Goal: Task Accomplishment & Management: Use online tool/utility

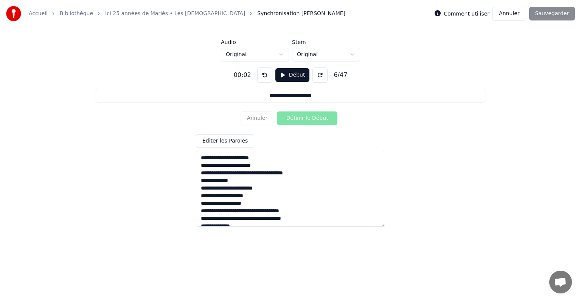
click at [260, 73] on button at bounding box center [264, 74] width 15 height 15
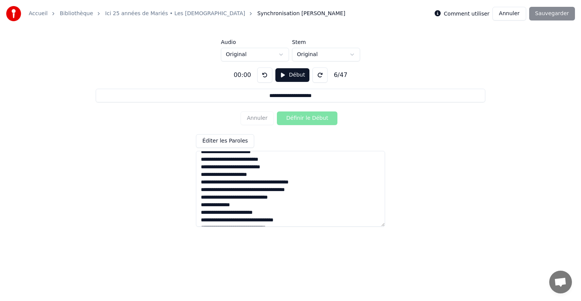
scroll to position [265, 0]
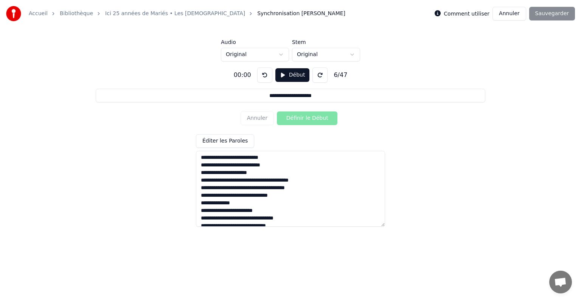
drag, startPoint x: 243, startPoint y: 203, endPoint x: 199, endPoint y: 159, distance: 62.1
click at [199, 159] on textarea at bounding box center [290, 189] width 189 height 76
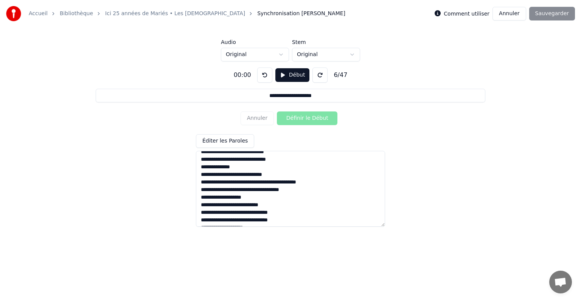
scroll to position [164, 0]
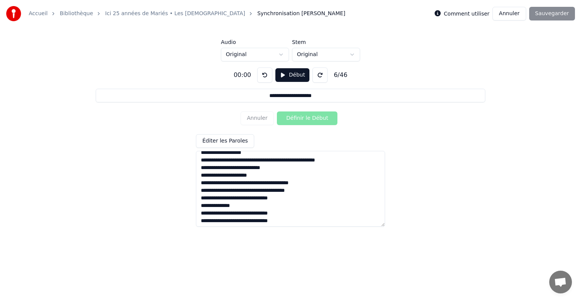
click at [274, 159] on textarea at bounding box center [290, 189] width 189 height 76
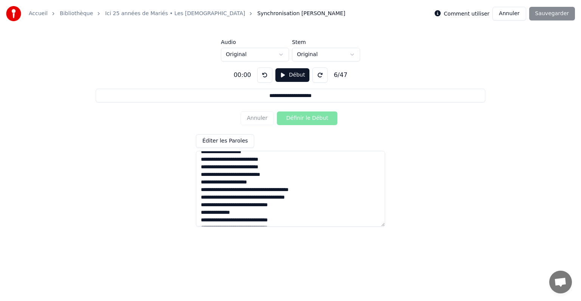
scroll to position [162, 0]
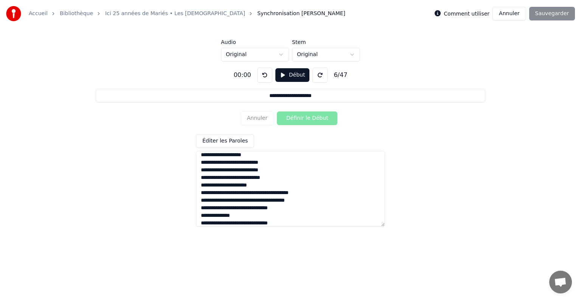
drag, startPoint x: 277, startPoint y: 170, endPoint x: 201, endPoint y: 170, distance: 75.7
click at [201, 170] on textarea at bounding box center [290, 189] width 189 height 76
click at [278, 163] on textarea at bounding box center [290, 189] width 189 height 76
paste textarea "**********"
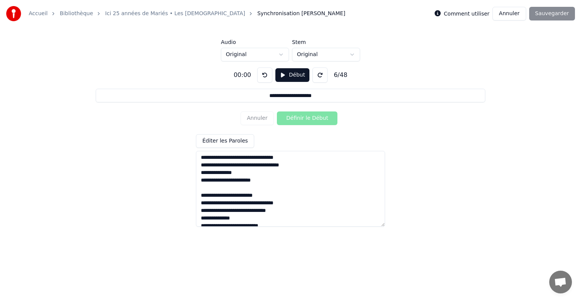
scroll to position [301, 0]
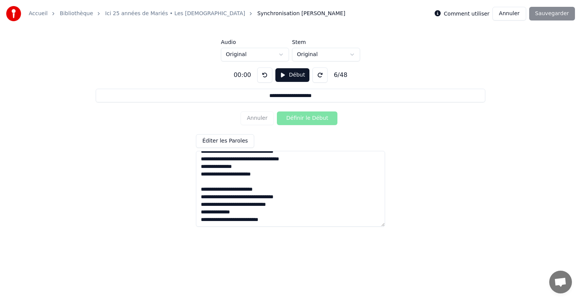
click at [243, 182] on textarea at bounding box center [290, 189] width 189 height 76
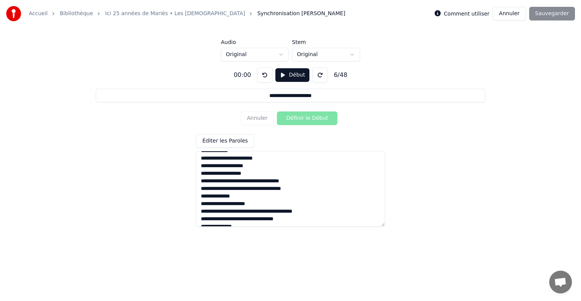
scroll to position [0, 0]
drag, startPoint x: 291, startPoint y: 172, endPoint x: 236, endPoint y: 175, distance: 54.9
click at [236, 175] on textarea at bounding box center [290, 189] width 189 height 76
click at [223, 173] on textarea at bounding box center [290, 189] width 189 height 76
drag, startPoint x: 206, startPoint y: 172, endPoint x: 194, endPoint y: 173, distance: 12.1
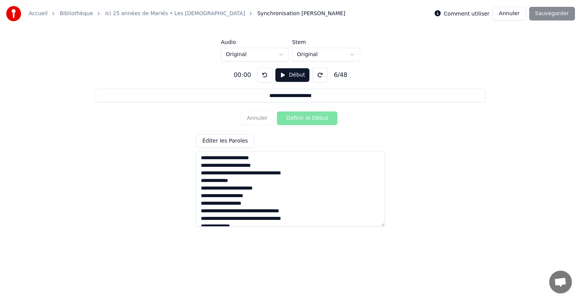
click at [194, 173] on div "**********" at bounding box center [290, 143] width 557 height 165
click at [240, 165] on textarea at bounding box center [290, 189] width 189 height 76
type textarea "**********"
click at [251, 120] on div "Annuler Définir le Début" at bounding box center [291, 118] width 100 height 20
click at [283, 119] on div "Annuler Définir le Début" at bounding box center [291, 118] width 100 height 20
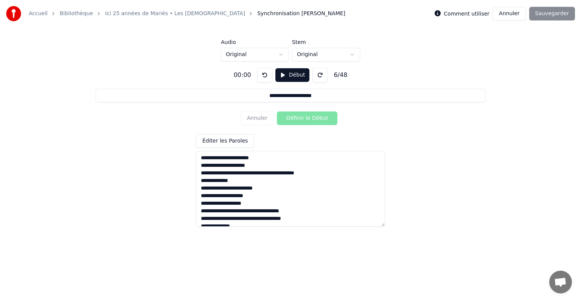
click at [205, 156] on textarea at bounding box center [290, 189] width 189 height 76
click at [201, 157] on textarea at bounding box center [290, 189] width 189 height 76
click at [276, 76] on button "Début" at bounding box center [293, 75] width 34 height 14
click at [276, 76] on button "Pause" at bounding box center [293, 75] width 34 height 14
click at [263, 77] on button at bounding box center [264, 74] width 15 height 15
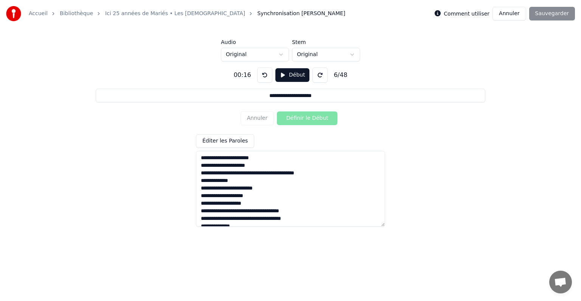
click at [287, 74] on button "Début" at bounding box center [293, 75] width 34 height 14
click at [287, 74] on button "Pause" at bounding box center [293, 75] width 34 height 14
click at [259, 121] on div "Annuler Définir le Début" at bounding box center [291, 118] width 100 height 20
click at [506, 16] on button "Annuler" at bounding box center [509, 14] width 33 height 14
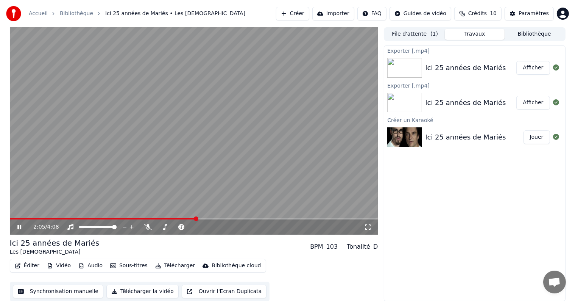
click at [289, 128] on video at bounding box center [194, 130] width 368 height 207
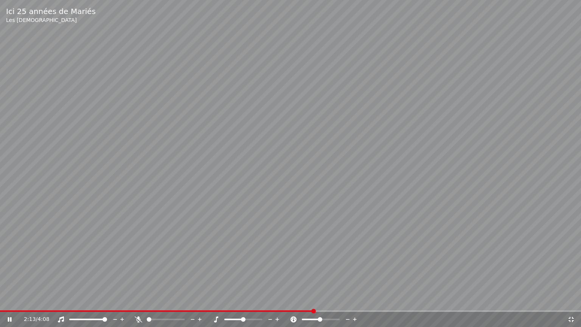
click at [568, 300] on icon at bounding box center [572, 319] width 8 height 6
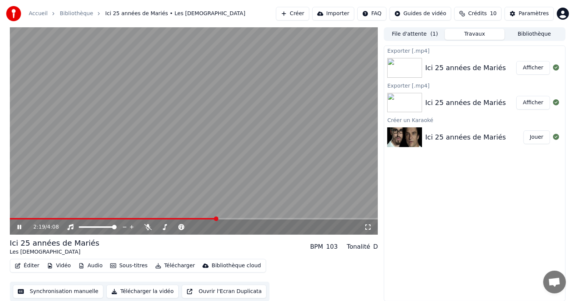
click at [18, 225] on icon at bounding box center [19, 226] width 4 height 5
click at [17, 226] on icon at bounding box center [19, 226] width 5 height 5
click at [12, 218] on span at bounding box center [11, 219] width 3 height 2
click at [11, 218] on span at bounding box center [11, 219] width 3 height 2
click at [12, 218] on span at bounding box center [13, 218] width 5 height 5
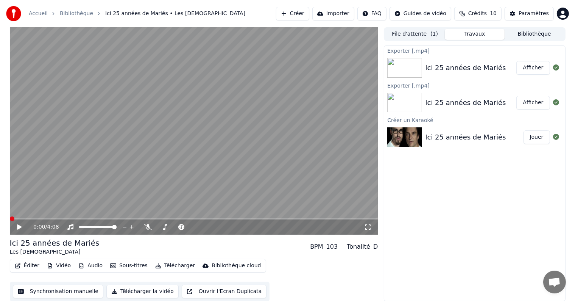
click at [10, 217] on span at bounding box center [12, 218] width 5 height 5
click at [6, 218] on div "0:00 / 4:08 Ici 25 années de Mariés Les Empafés BPM 103 Tonalité D Éditer Vidéo…" at bounding box center [288, 164] width 568 height 274
click at [17, 226] on icon at bounding box center [19, 226] width 5 height 5
click at [10, 218] on span at bounding box center [12, 218] width 5 height 5
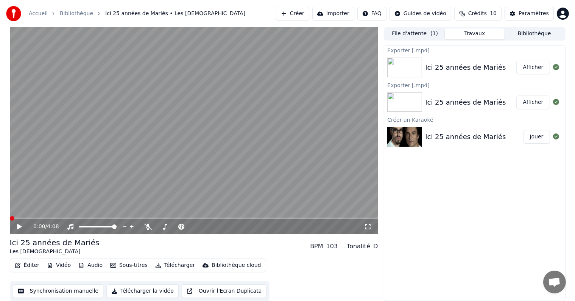
click at [19, 226] on icon at bounding box center [19, 226] width 5 height 5
click at [11, 218] on span at bounding box center [11, 218] width 2 height 2
click at [12, 217] on span at bounding box center [11, 218] width 3 height 2
click at [10, 218] on span at bounding box center [12, 218] width 5 height 5
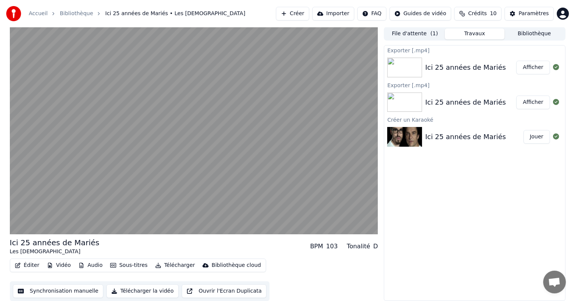
click at [4, 216] on div "Ici 25 années de Mariés Les Empafés BPM 103 Tonalité D Éditer Vidéo Audio Sous-…" at bounding box center [288, 164] width 568 height 274
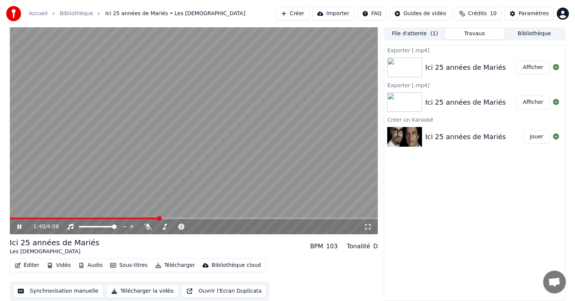
click at [130, 217] on span at bounding box center [84, 218] width 149 height 2
click at [14, 218] on span at bounding box center [100, 218] width 181 height 2
click at [10, 219] on span at bounding box center [10, 218] width 0 height 2
click at [18, 226] on icon at bounding box center [19, 226] width 4 height 5
click at [12, 218] on span at bounding box center [11, 218] width 3 height 2
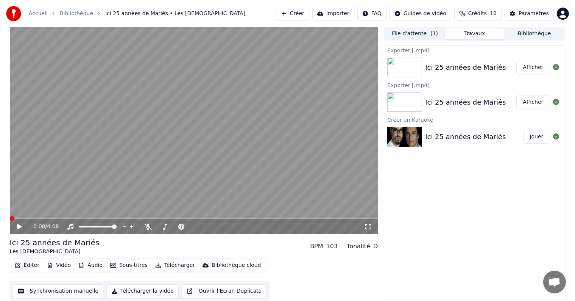
click at [10, 217] on span at bounding box center [12, 218] width 5 height 5
click at [20, 224] on icon at bounding box center [25, 226] width 18 height 6
click at [20, 225] on icon at bounding box center [19, 226] width 4 height 5
click at [151, 218] on span at bounding box center [80, 218] width 141 height 2
click at [140, 216] on video at bounding box center [194, 130] width 368 height 207
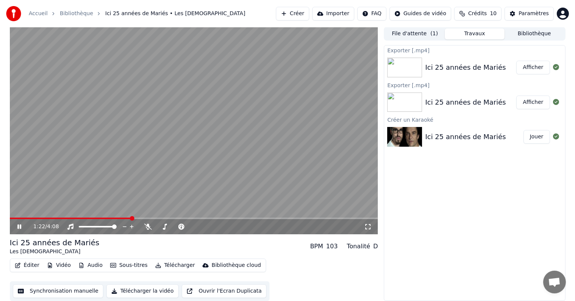
click at [132, 218] on span at bounding box center [71, 218] width 122 height 2
click at [143, 217] on span at bounding box center [77, 218] width 134 height 2
click at [137, 217] on span at bounding box center [90, 218] width 161 height 2
click at [137, 217] on span at bounding box center [74, 218] width 128 height 2
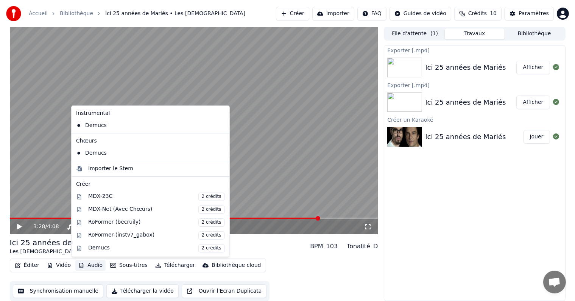
click at [94, 266] on button "Audio" at bounding box center [90, 265] width 30 height 11
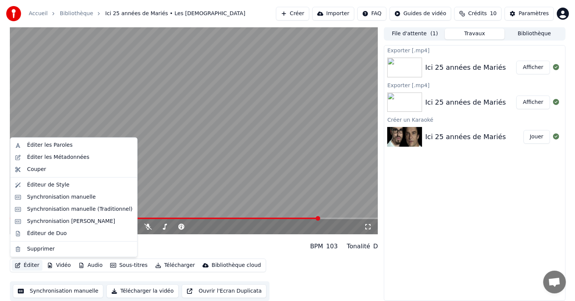
click at [26, 265] on button "Éditer" at bounding box center [27, 265] width 31 height 11
click at [27, 263] on button "Éditer" at bounding box center [27, 265] width 31 height 11
click at [53, 142] on div "Éditer les Paroles" at bounding box center [49, 145] width 45 height 8
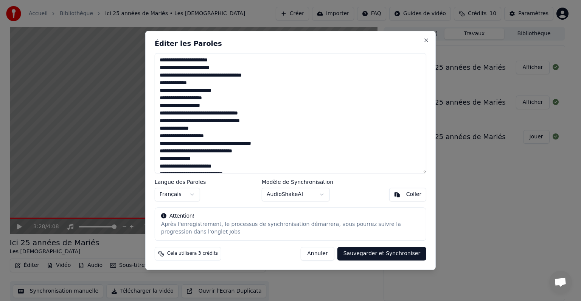
click at [322, 253] on button "Annuler" at bounding box center [317, 254] width 33 height 14
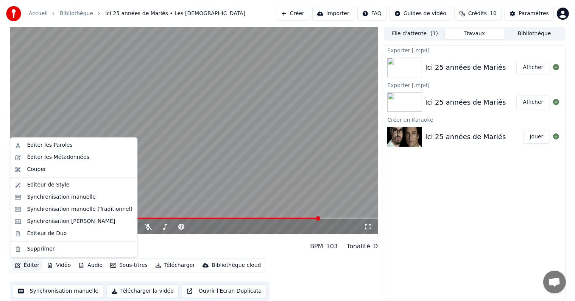
click at [26, 265] on button "Éditer" at bounding box center [27, 265] width 31 height 11
click at [61, 218] on div "Synchronisation Manuelle de Ligne" at bounding box center [71, 221] width 88 height 8
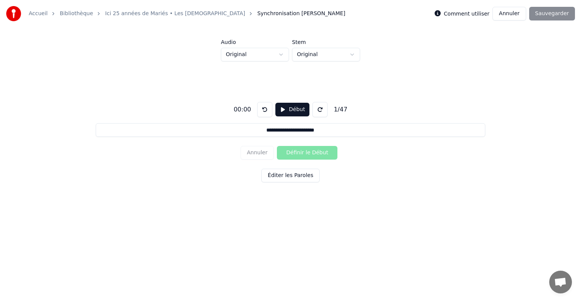
click at [283, 176] on button "Éditer les Paroles" at bounding box center [291, 175] width 58 height 14
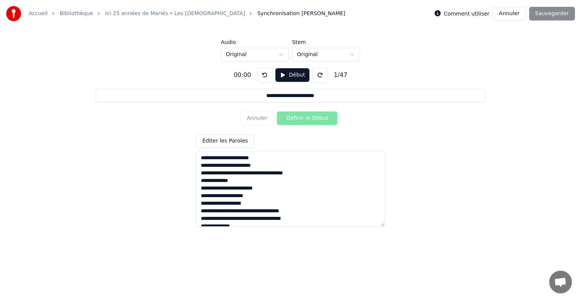
click at [294, 76] on button "Début" at bounding box center [293, 75] width 34 height 14
click at [298, 118] on button "Définir le Début" at bounding box center [307, 118] width 61 height 14
click at [298, 118] on button "Définir la Fin" at bounding box center [307, 118] width 61 height 14
click at [298, 118] on button "Définir le Début" at bounding box center [307, 118] width 61 height 14
click at [298, 118] on button "Définir la Fin" at bounding box center [307, 118] width 61 height 14
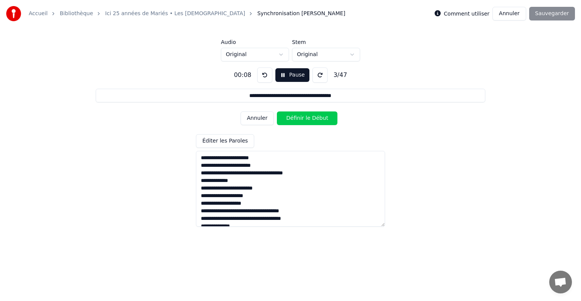
click at [298, 118] on button "Définir le Début" at bounding box center [307, 118] width 61 height 14
click at [298, 118] on button "Définir la Fin" at bounding box center [307, 118] width 61 height 14
click at [298, 118] on button "Définir le Début" at bounding box center [307, 118] width 61 height 14
click at [298, 118] on button "Définir la Fin" at bounding box center [307, 118] width 61 height 14
click at [298, 118] on button "Définir le Début" at bounding box center [307, 118] width 61 height 14
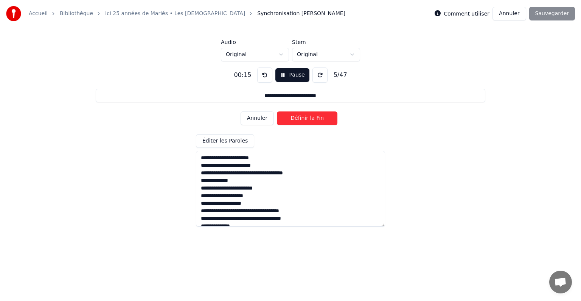
click at [298, 118] on button "Définir la Fin" at bounding box center [307, 118] width 61 height 14
click at [298, 118] on button "Définir le Début" at bounding box center [307, 118] width 61 height 14
click at [298, 118] on button "Définir la Fin" at bounding box center [307, 118] width 61 height 14
type input "**********"
click at [294, 75] on button "Pause" at bounding box center [293, 75] width 34 height 14
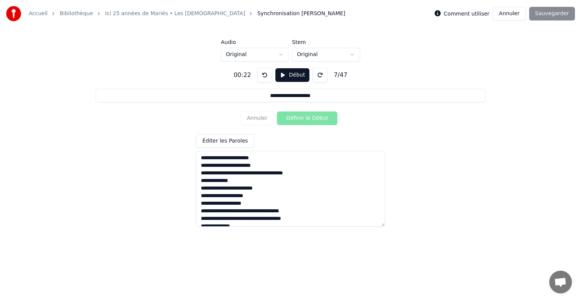
click at [240, 164] on textarea at bounding box center [290, 189] width 189 height 76
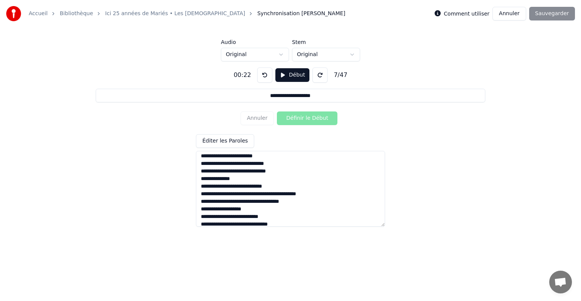
scroll to position [286, 0]
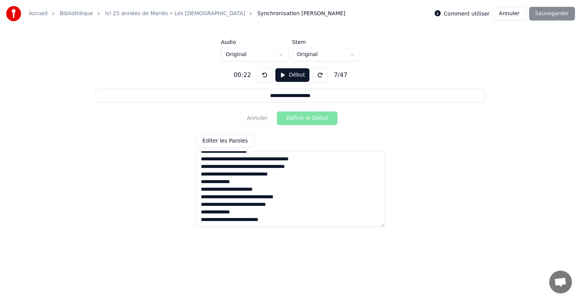
drag, startPoint x: 201, startPoint y: 157, endPoint x: 313, endPoint y: 261, distance: 153.0
click at [313, 232] on html "**********" at bounding box center [290, 116] width 581 height 232
paste textarea "**********"
drag, startPoint x: 230, startPoint y: 213, endPoint x: 198, endPoint y: 204, distance: 32.7
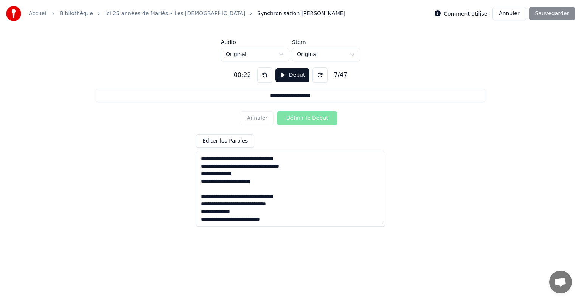
click at [198, 204] on textarea at bounding box center [290, 189] width 189 height 76
click at [224, 220] on textarea at bounding box center [290, 189] width 189 height 76
paste textarea "**********"
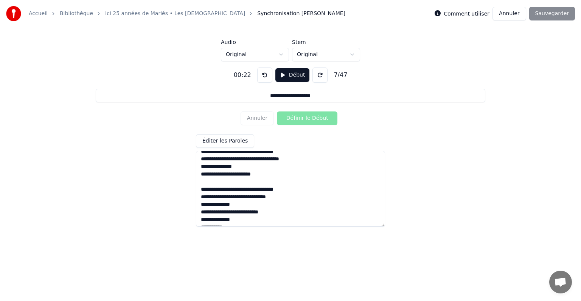
scroll to position [412, 0]
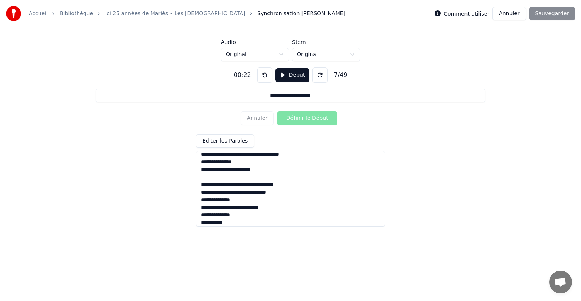
click at [227, 216] on textarea at bounding box center [290, 189] width 189 height 76
click at [232, 224] on textarea at bounding box center [290, 189] width 189 height 76
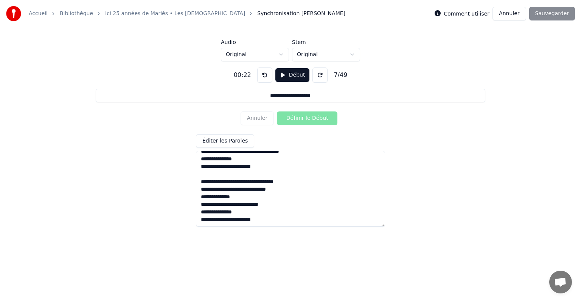
drag, startPoint x: 272, startPoint y: 221, endPoint x: 201, endPoint y: 210, distance: 72.0
click at [201, 210] on textarea at bounding box center [290, 189] width 189 height 76
click at [277, 204] on textarea at bounding box center [290, 189] width 189 height 76
paste textarea "**********"
click at [230, 211] on textarea at bounding box center [290, 189] width 189 height 76
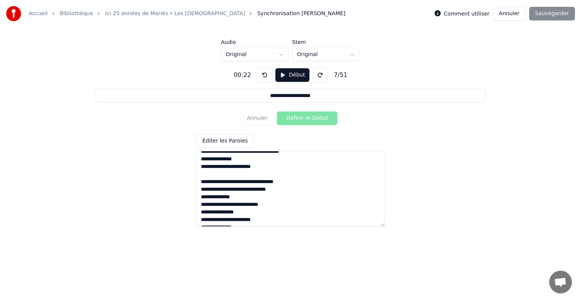
drag, startPoint x: 269, startPoint y: 220, endPoint x: 239, endPoint y: 218, distance: 30.4
click at [239, 218] on textarea at bounding box center [290, 189] width 189 height 76
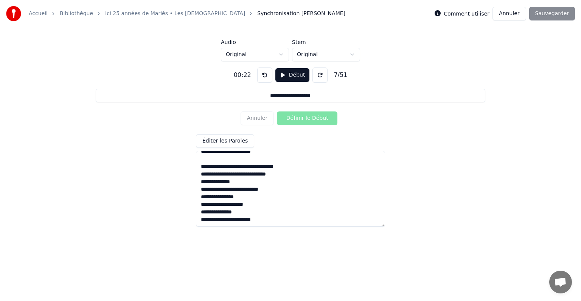
click at [275, 216] on textarea at bounding box center [290, 189] width 189 height 76
paste textarea "**********"
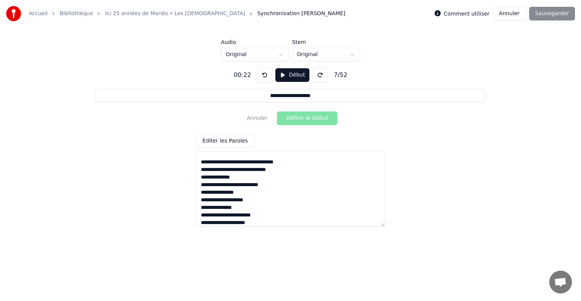
drag, startPoint x: 200, startPoint y: 192, endPoint x: 266, endPoint y: 213, distance: 69.8
click at [266, 213] on textarea at bounding box center [290, 189] width 189 height 76
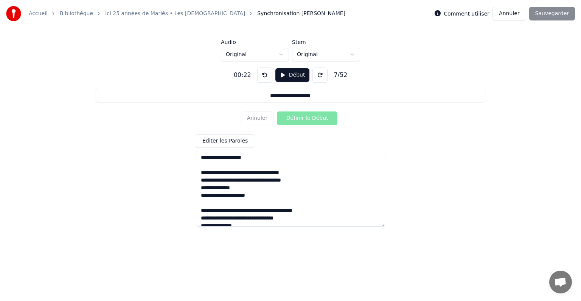
scroll to position [0, 0]
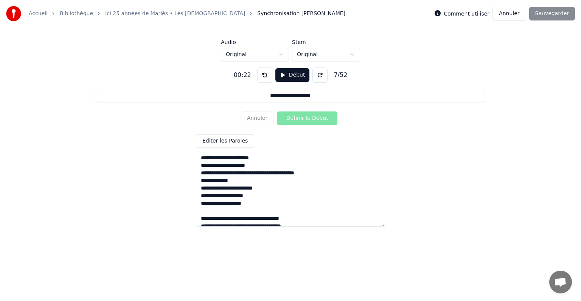
drag, startPoint x: 279, startPoint y: 218, endPoint x: 200, endPoint y: 92, distance: 148.1
click at [200, 92] on div "**********" at bounding box center [290, 143] width 557 height 165
paste textarea "**********"
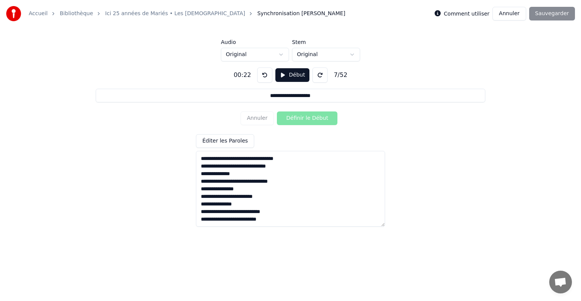
click at [273, 218] on textarea at bounding box center [290, 189] width 189 height 76
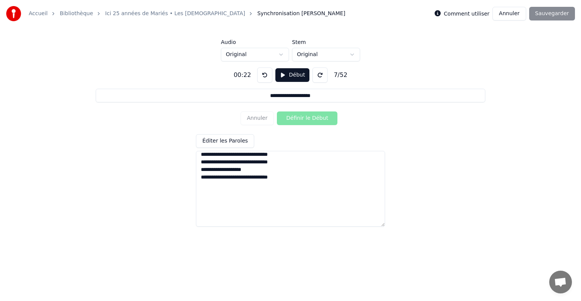
scroll to position [288, 0]
click at [312, 184] on textarea at bounding box center [290, 189] width 189 height 76
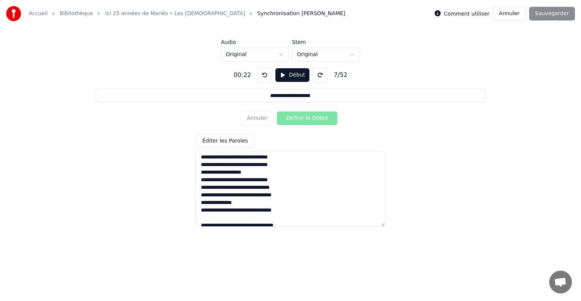
click at [288, 218] on textarea at bounding box center [290, 189] width 189 height 76
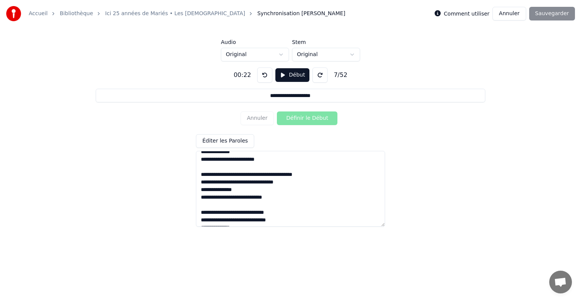
scroll to position [0, 0]
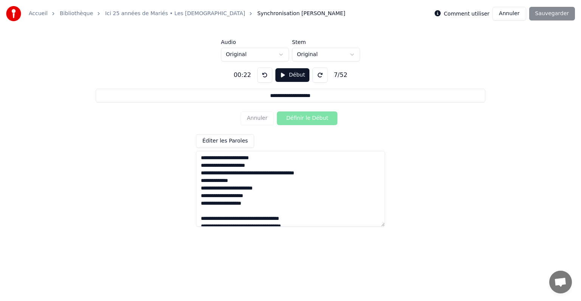
click at [252, 210] on textarea at bounding box center [290, 189] width 189 height 76
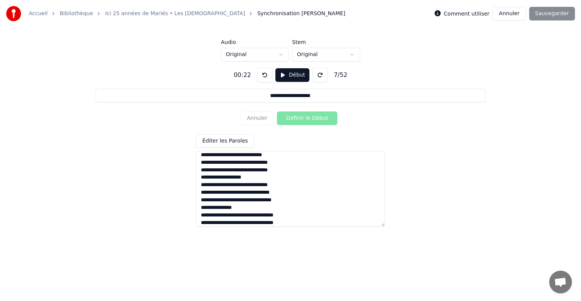
scroll to position [238, 0]
click at [210, 207] on textarea at bounding box center [290, 189] width 189 height 76
click at [202, 206] on textarea at bounding box center [290, 189] width 189 height 76
click at [208, 207] on textarea at bounding box center [290, 189] width 189 height 76
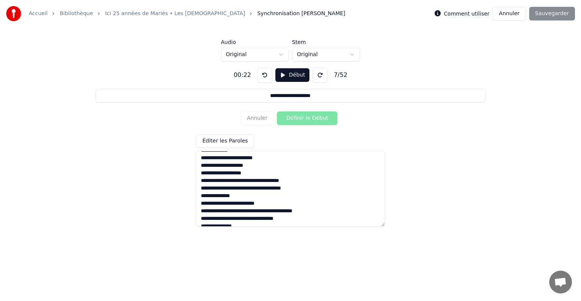
scroll to position [0, 0]
type textarea "**********"
click at [263, 74] on button at bounding box center [264, 74] width 15 height 15
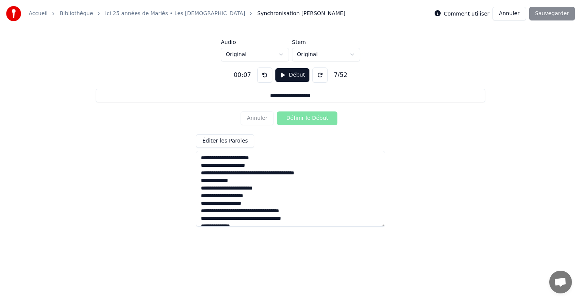
click at [263, 74] on button at bounding box center [264, 74] width 15 height 15
click at [285, 75] on button "Début" at bounding box center [293, 75] width 34 height 14
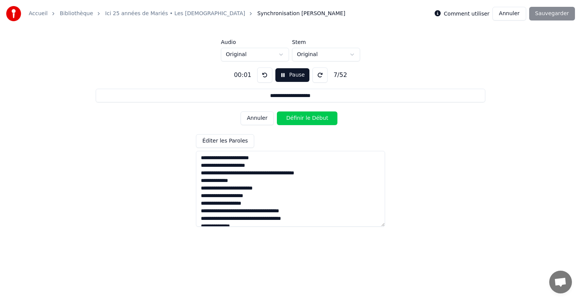
click at [300, 121] on button "Définir le Début" at bounding box center [307, 118] width 61 height 14
click at [300, 118] on button "Définir la Fin" at bounding box center [307, 118] width 61 height 14
click at [300, 118] on button "Définir le Début" at bounding box center [307, 118] width 61 height 14
click at [300, 118] on button "Définir la Fin" at bounding box center [307, 118] width 61 height 14
click at [300, 118] on button "Définir le Début" at bounding box center [307, 118] width 61 height 14
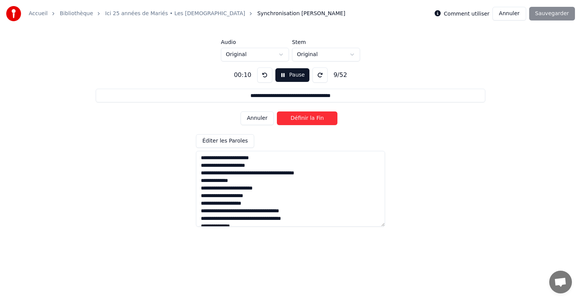
click at [300, 118] on button "Définir la Fin" at bounding box center [307, 118] width 61 height 14
click at [300, 118] on button "Définir le Début" at bounding box center [307, 118] width 61 height 14
click at [300, 118] on button "Définir la Fin" at bounding box center [307, 118] width 61 height 14
click at [300, 118] on button "Définir le Début" at bounding box center [307, 118] width 61 height 14
click at [300, 118] on button "Définir la Fin" at bounding box center [307, 118] width 61 height 14
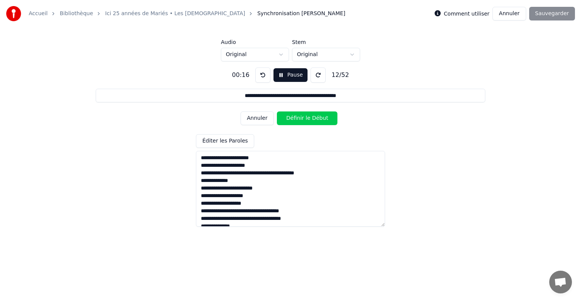
click at [300, 118] on button "Définir le Début" at bounding box center [307, 118] width 61 height 14
click at [300, 118] on button "Définir la Fin" at bounding box center [307, 118] width 61 height 14
click at [300, 118] on button "Définir le Début" at bounding box center [307, 118] width 61 height 14
click at [300, 118] on button "Définir la Fin" at bounding box center [307, 118] width 61 height 14
click at [300, 118] on button "Définir le Début" at bounding box center [307, 118] width 61 height 14
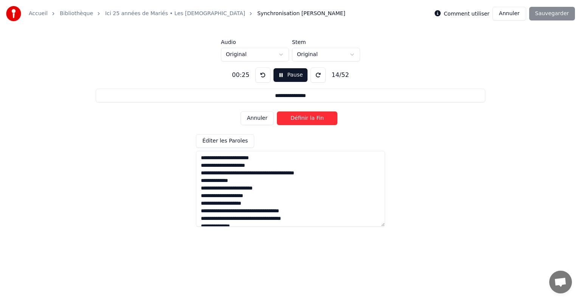
click at [300, 118] on button "Définir la Fin" at bounding box center [307, 118] width 61 height 14
click at [300, 118] on button "Définir le Début" at bounding box center [307, 118] width 61 height 14
click at [280, 74] on button "Pause" at bounding box center [291, 75] width 34 height 14
click at [263, 75] on button at bounding box center [262, 74] width 15 height 15
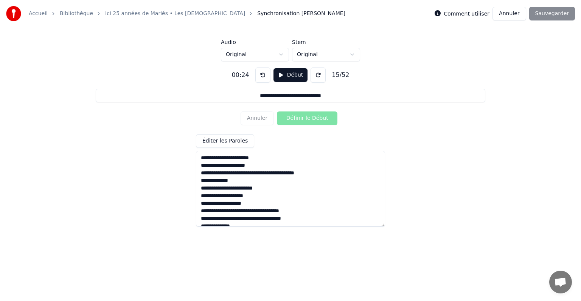
click at [263, 75] on button at bounding box center [262, 74] width 15 height 15
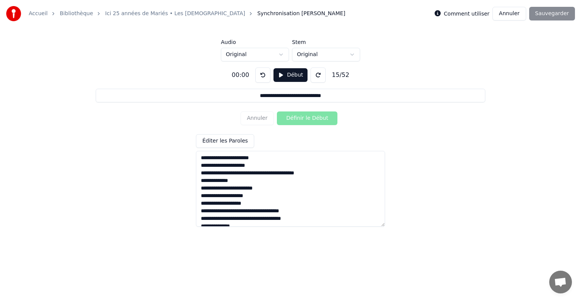
click at [263, 75] on button at bounding box center [262, 74] width 15 height 15
click at [282, 78] on button "Début" at bounding box center [291, 75] width 34 height 14
click at [294, 117] on button "Définir le Début" at bounding box center [307, 118] width 61 height 14
click at [294, 117] on button "Définir la Fin" at bounding box center [307, 118] width 61 height 14
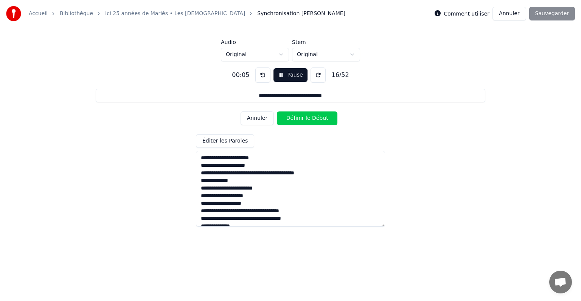
click at [294, 117] on button "Définir le Début" at bounding box center [307, 118] width 61 height 14
click at [294, 117] on button "Définir la Fin" at bounding box center [307, 118] width 61 height 14
click at [294, 117] on button "Définir le Début" at bounding box center [307, 118] width 61 height 14
click at [294, 117] on button "Définir la Fin" at bounding box center [307, 118] width 61 height 14
click at [294, 117] on button "Définir le Début" at bounding box center [307, 118] width 61 height 14
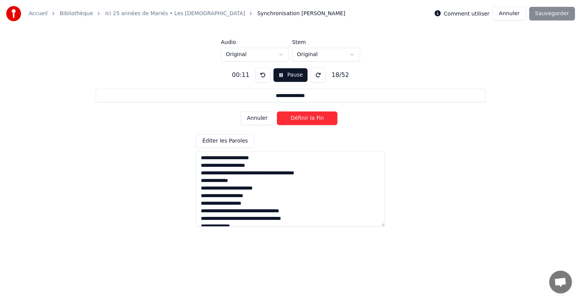
click at [294, 117] on button "Définir la Fin" at bounding box center [307, 118] width 61 height 14
click at [254, 120] on button "Annuler" at bounding box center [257, 118] width 33 height 14
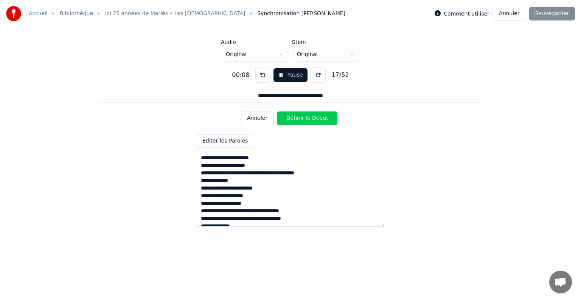
click at [254, 120] on button "Annuler" at bounding box center [257, 118] width 33 height 14
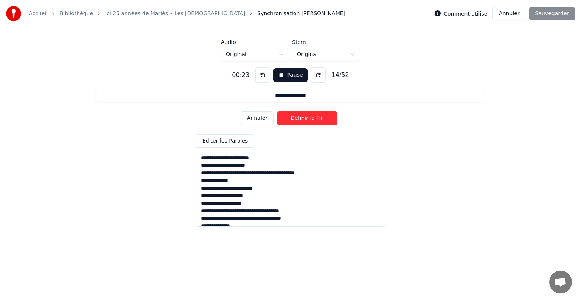
click at [254, 120] on button "Annuler" at bounding box center [257, 118] width 33 height 14
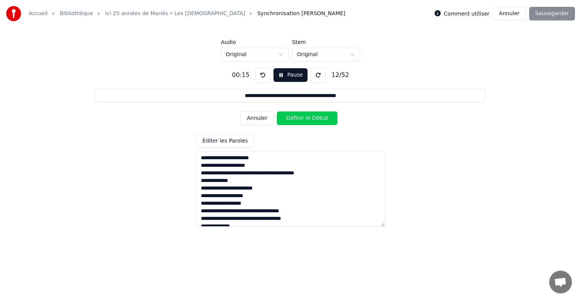
click at [254, 120] on button "Annuler" at bounding box center [257, 118] width 33 height 14
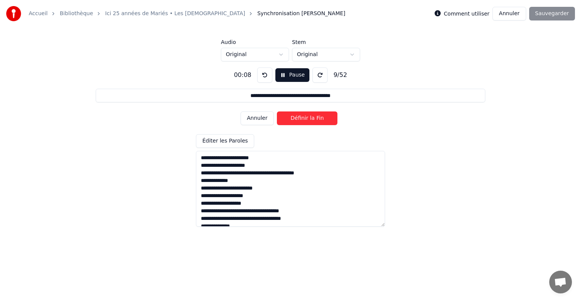
click at [254, 120] on button "Annuler" at bounding box center [257, 118] width 33 height 14
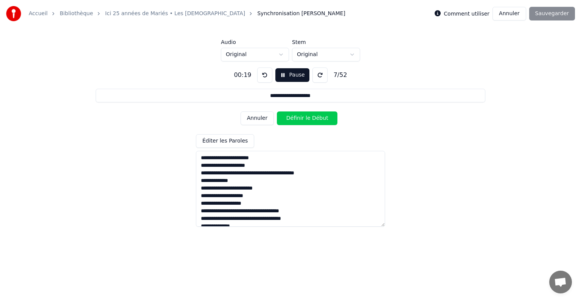
click at [254, 120] on button "Annuler" at bounding box center [257, 118] width 33 height 14
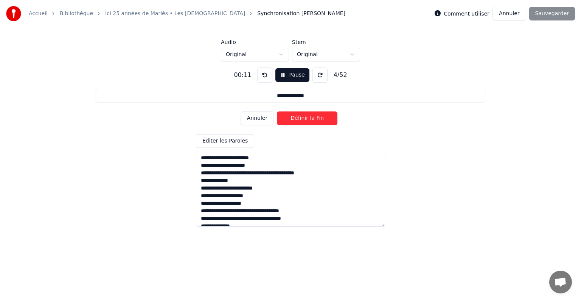
click at [254, 120] on button "Annuler" at bounding box center [257, 118] width 33 height 14
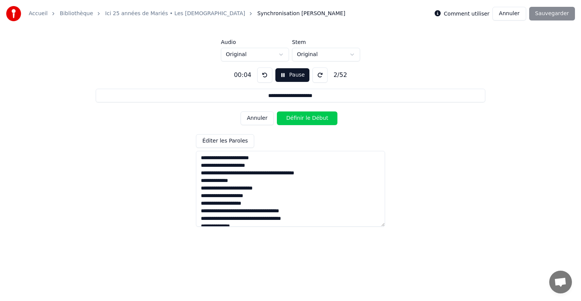
click at [254, 120] on button "Annuler" at bounding box center [257, 118] width 33 height 14
click at [254, 120] on div "Annuler Définir le Début" at bounding box center [291, 118] width 100 height 20
click at [285, 78] on button "Pause" at bounding box center [293, 75] width 34 height 14
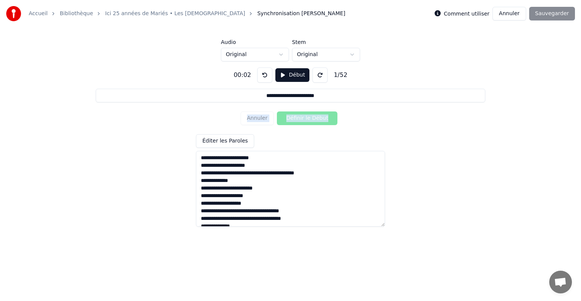
click at [262, 118] on div "Annuler Définir le Début" at bounding box center [291, 118] width 100 height 20
click at [262, 74] on button at bounding box center [264, 74] width 15 height 15
click at [293, 73] on button "Début" at bounding box center [293, 75] width 34 height 14
click at [294, 118] on button "Définir le Début" at bounding box center [307, 118] width 61 height 14
click at [294, 118] on button "Définir la Fin" at bounding box center [307, 118] width 61 height 14
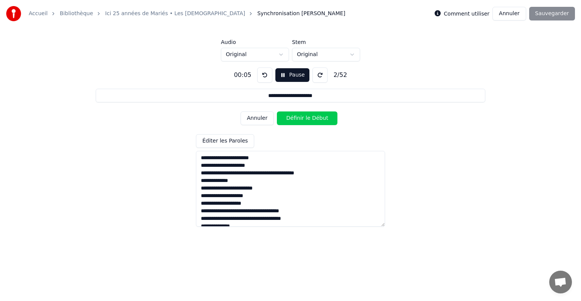
click at [294, 118] on button "Définir le Début" at bounding box center [307, 118] width 61 height 14
click at [294, 118] on button "Définir la Fin" at bounding box center [307, 118] width 61 height 14
click at [294, 118] on button "Définir le Début" at bounding box center [307, 118] width 61 height 14
click at [294, 118] on button "Définir la Fin" at bounding box center [307, 118] width 61 height 14
click at [262, 117] on button "Annuler" at bounding box center [257, 118] width 33 height 14
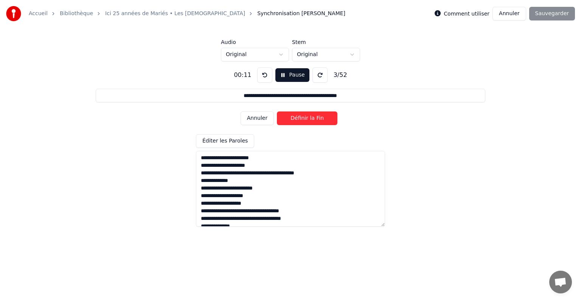
click at [262, 76] on button at bounding box center [264, 74] width 15 height 15
click at [262, 116] on button "Annuler" at bounding box center [257, 118] width 33 height 14
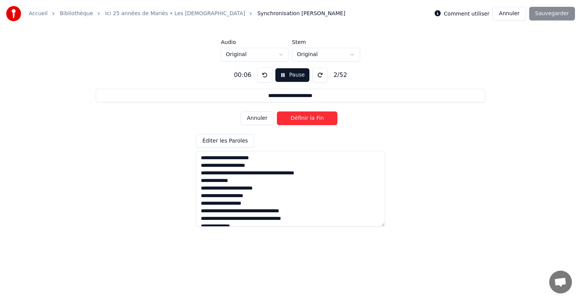
click at [262, 116] on button "Annuler" at bounding box center [257, 118] width 33 height 14
click at [262, 116] on div "Annuler Définir le Début" at bounding box center [291, 118] width 100 height 20
click at [294, 121] on button "Définir le Début" at bounding box center [307, 118] width 61 height 14
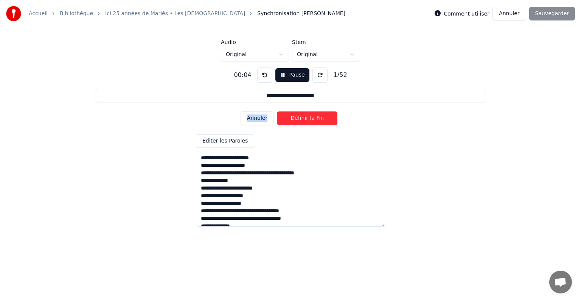
click at [294, 121] on button "Définir la Fin" at bounding box center [307, 118] width 61 height 14
click at [294, 121] on button "Définir le Début" at bounding box center [307, 118] width 61 height 14
click at [294, 121] on button "Définir la Fin" at bounding box center [307, 118] width 61 height 14
click at [263, 118] on button "Annuler" at bounding box center [257, 118] width 33 height 14
click at [266, 74] on button at bounding box center [264, 74] width 15 height 15
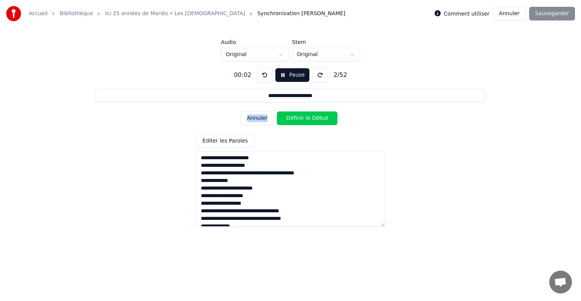
click at [266, 74] on button at bounding box center [264, 74] width 15 height 15
click at [300, 77] on button "Pause" at bounding box center [293, 75] width 34 height 14
click at [300, 77] on button "Début" at bounding box center [293, 75] width 34 height 14
click at [296, 118] on button "Définir le Début" at bounding box center [307, 118] width 61 height 14
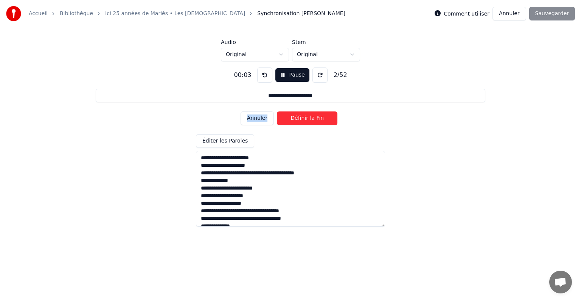
click at [296, 118] on button "Définir la Fin" at bounding box center [307, 118] width 61 height 14
click at [296, 118] on button "Définir le Début" at bounding box center [307, 118] width 61 height 14
click at [296, 118] on button "Définir la Fin" at bounding box center [307, 118] width 61 height 14
type input "**********"
click at [264, 73] on button at bounding box center [264, 74] width 15 height 15
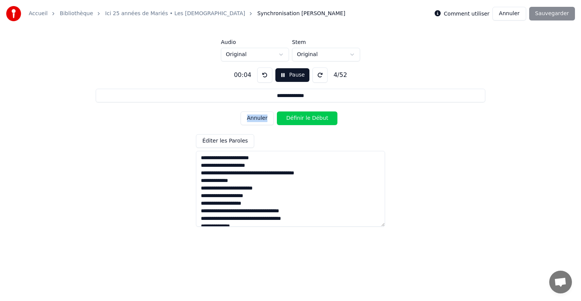
click at [264, 73] on button at bounding box center [264, 74] width 15 height 15
click at [283, 73] on button "Pause" at bounding box center [293, 75] width 34 height 14
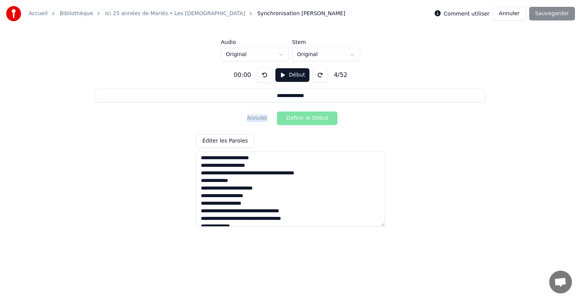
click at [258, 123] on div "Annuler Définir le Début" at bounding box center [291, 118] width 100 height 20
click at [258, 121] on div "Annuler Définir le Début" at bounding box center [291, 118] width 100 height 20
click at [258, 118] on div "Annuler Définir le Début" at bounding box center [291, 118] width 100 height 20
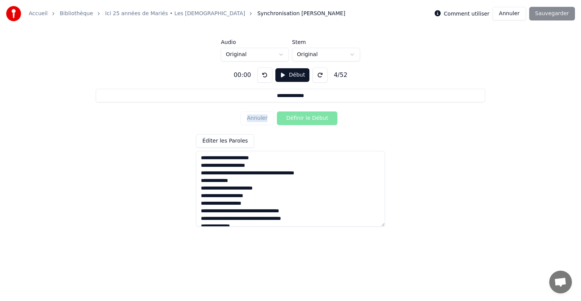
click at [265, 75] on button at bounding box center [264, 74] width 15 height 15
click at [241, 158] on textarea at bounding box center [290, 189] width 189 height 76
click at [301, 97] on input "**********" at bounding box center [291, 96] width 390 height 14
click at [222, 174] on textarea at bounding box center [290, 189] width 189 height 76
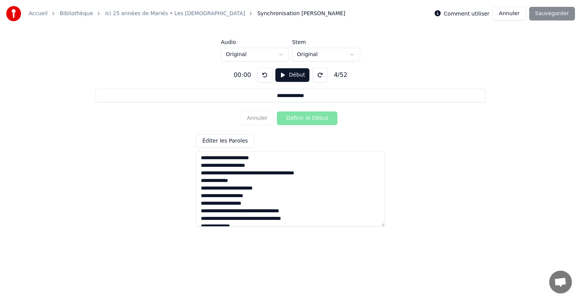
click at [222, 174] on textarea at bounding box center [290, 189] width 189 height 76
click at [223, 162] on textarea at bounding box center [290, 189] width 189 height 76
click at [223, 156] on textarea at bounding box center [290, 189] width 189 height 76
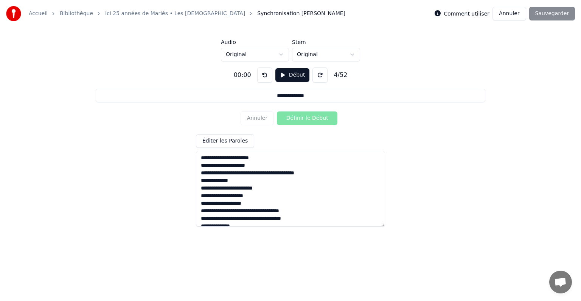
click at [225, 140] on button "Éditer les Paroles" at bounding box center [225, 141] width 58 height 14
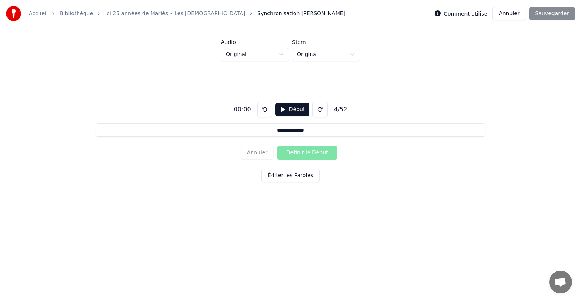
click at [255, 151] on div "Annuler Définir le Début" at bounding box center [291, 153] width 100 height 20
click at [262, 111] on button at bounding box center [264, 109] width 15 height 15
click at [260, 152] on div "Annuler Définir le Début" at bounding box center [291, 153] width 100 height 20
click at [264, 107] on button at bounding box center [264, 109] width 15 height 15
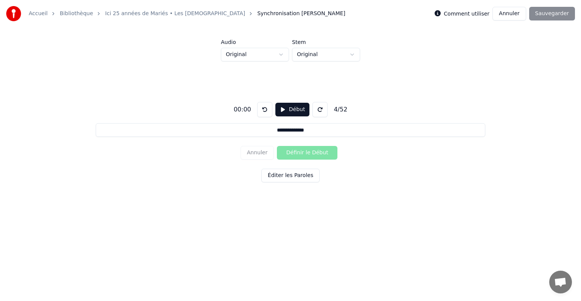
click at [264, 107] on button at bounding box center [264, 109] width 15 height 15
click at [315, 109] on button at bounding box center [320, 109] width 15 height 15
click at [264, 108] on button at bounding box center [264, 109] width 15 height 15
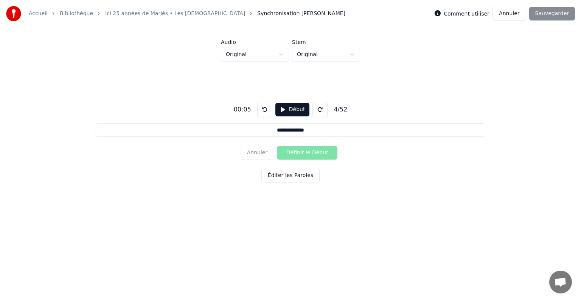
click at [264, 108] on button at bounding box center [264, 109] width 15 height 15
click at [516, 14] on button "Annuler" at bounding box center [509, 14] width 33 height 14
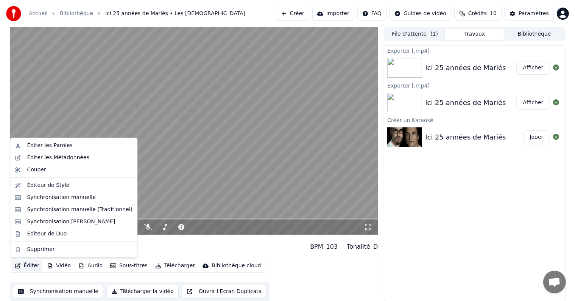
click at [23, 263] on button "Éditer" at bounding box center [27, 265] width 31 height 11
click at [57, 196] on div "Synchronisation manuelle" at bounding box center [61, 197] width 69 height 8
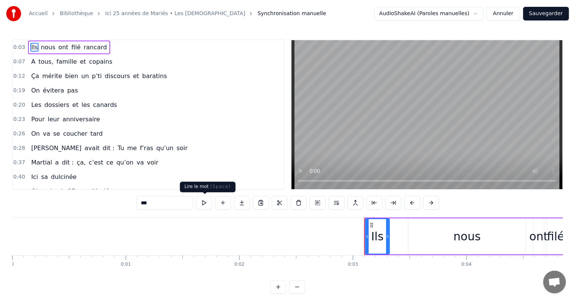
click at [209, 204] on button at bounding box center [204, 203] width 16 height 14
click at [504, 12] on button "Annuler" at bounding box center [502, 14] width 33 height 14
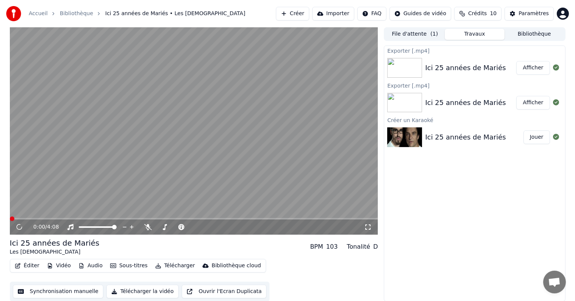
click at [31, 265] on button "Éditer" at bounding box center [27, 265] width 31 height 11
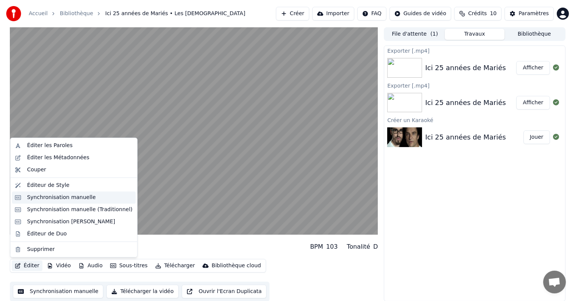
click at [82, 201] on div "Synchronisation manuelle" at bounding box center [74, 197] width 124 height 12
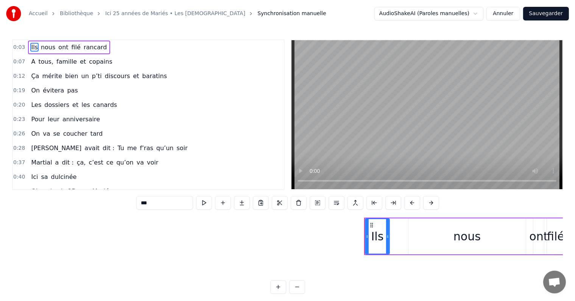
click at [504, 14] on button "Annuler" at bounding box center [502, 14] width 33 height 14
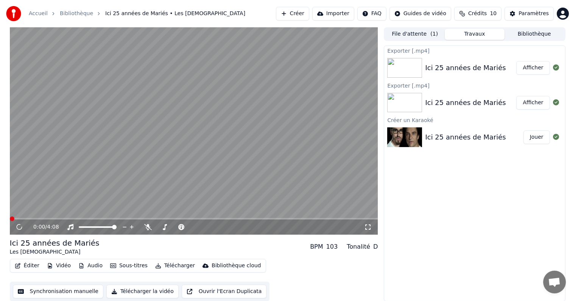
click at [35, 263] on button "Éditer" at bounding box center [27, 265] width 31 height 11
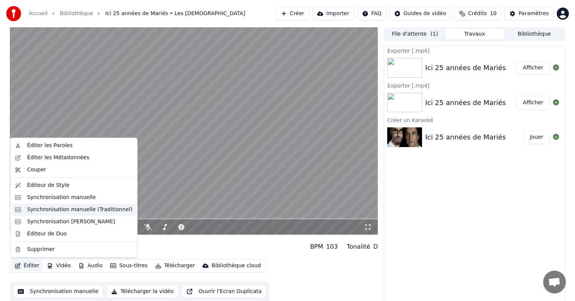
click at [84, 210] on div "Synchronisation manuelle (Traditionnel)" at bounding box center [80, 210] width 106 height 8
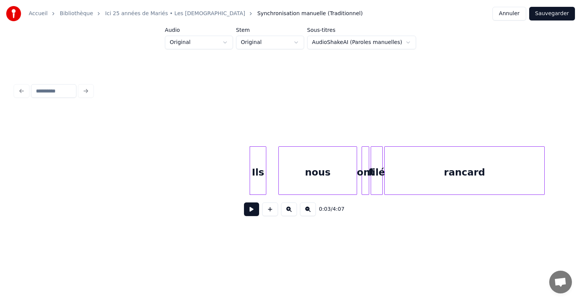
click at [23, 86] on div at bounding box center [290, 91] width 557 height 17
click at [508, 13] on button "Annuler" at bounding box center [509, 14] width 33 height 14
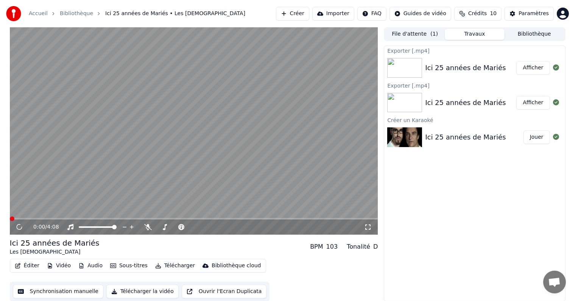
click at [33, 265] on button "Éditer" at bounding box center [27, 265] width 31 height 11
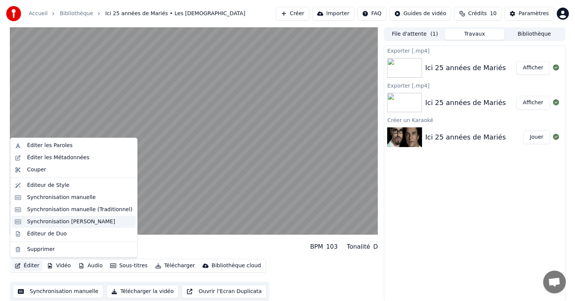
click at [75, 223] on div "Synchronisation Manuelle de Ligne" at bounding box center [71, 222] width 88 height 8
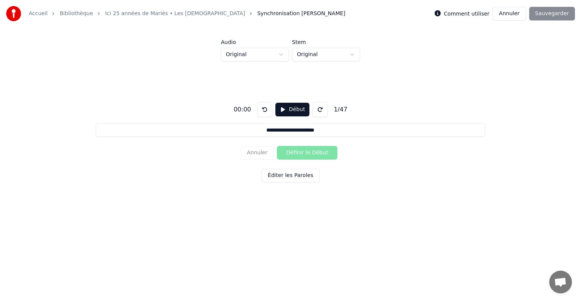
click at [282, 111] on button "Début" at bounding box center [293, 110] width 34 height 14
click at [296, 152] on button "Définir le Début" at bounding box center [307, 153] width 61 height 14
click at [296, 152] on button "Définir la Fin" at bounding box center [307, 153] width 61 height 14
type input "**********"
drag, startPoint x: 296, startPoint y: 152, endPoint x: 289, endPoint y: 109, distance: 43.7
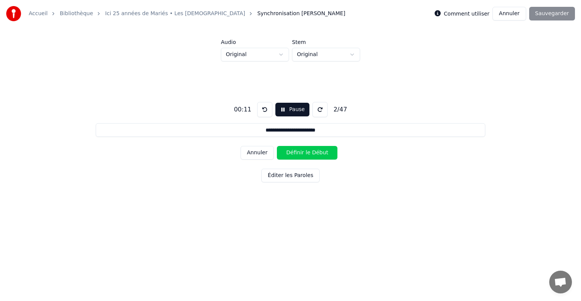
click at [289, 109] on div "**********" at bounding box center [290, 140] width 557 height 158
click at [289, 109] on button "Pause" at bounding box center [293, 110] width 34 height 14
click at [260, 153] on div "Annuler Définir le Début" at bounding box center [291, 153] width 100 height 20
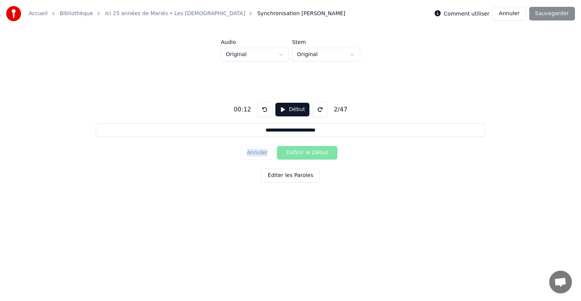
click at [260, 153] on div "Annuler Définir le Début" at bounding box center [291, 153] width 100 height 20
click at [262, 110] on button at bounding box center [264, 109] width 15 height 15
click at [318, 108] on button at bounding box center [320, 109] width 15 height 15
click at [262, 107] on button at bounding box center [264, 109] width 15 height 15
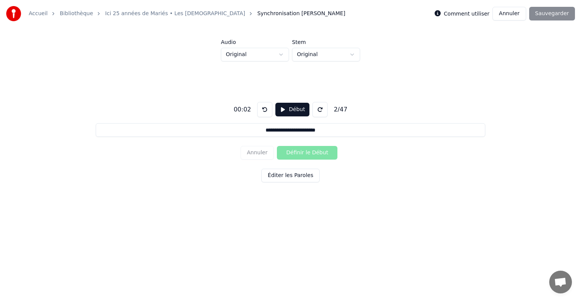
click at [294, 108] on button "Début" at bounding box center [293, 110] width 34 height 14
click at [282, 107] on button "Pause" at bounding box center [293, 110] width 34 height 14
click at [520, 11] on button "Annuler" at bounding box center [509, 14] width 33 height 14
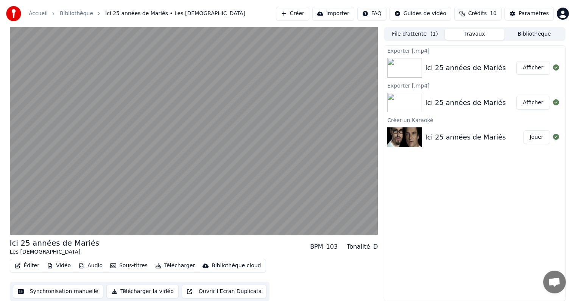
scroll to position [0, 0]
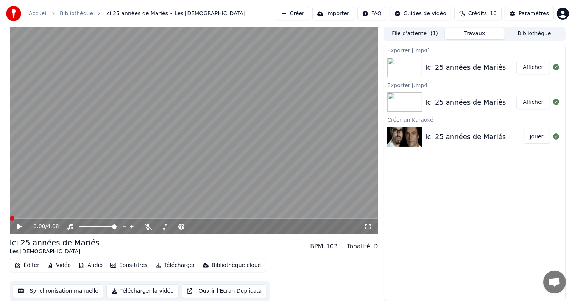
click at [10, 220] on span at bounding box center [12, 218] width 5 height 5
click at [17, 228] on icon at bounding box center [25, 226] width 18 height 6
click at [10, 216] on span at bounding box center [12, 218] width 5 height 5
click at [20, 224] on icon at bounding box center [25, 226] width 18 height 6
click at [20, 224] on icon at bounding box center [19, 226] width 4 height 5
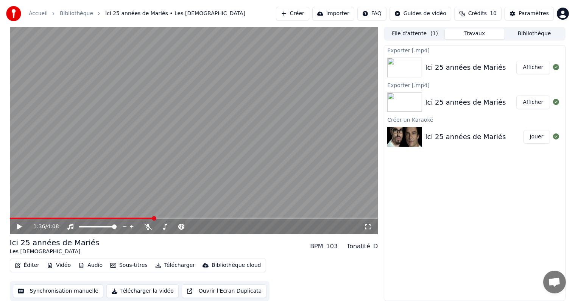
click at [13, 218] on span at bounding box center [82, 218] width 144 height 2
click at [10, 219] on span at bounding box center [12, 218] width 5 height 5
click at [11, 218] on span at bounding box center [19, 218] width 19 height 2
click at [10, 220] on span at bounding box center [12, 218] width 5 height 5
click at [33, 265] on button "Éditer" at bounding box center [27, 265] width 31 height 11
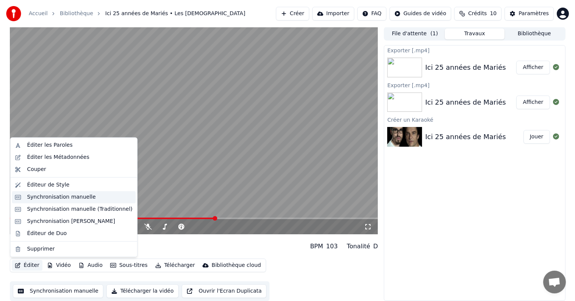
click at [62, 200] on div "Synchronisation manuelle" at bounding box center [61, 197] width 69 height 8
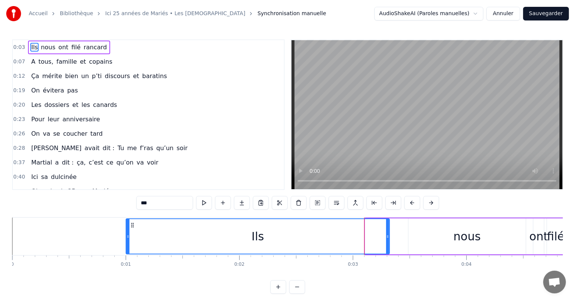
drag, startPoint x: 366, startPoint y: 238, endPoint x: 127, endPoint y: 244, distance: 239.3
click at [127, 244] on div at bounding box center [127, 236] width 3 height 34
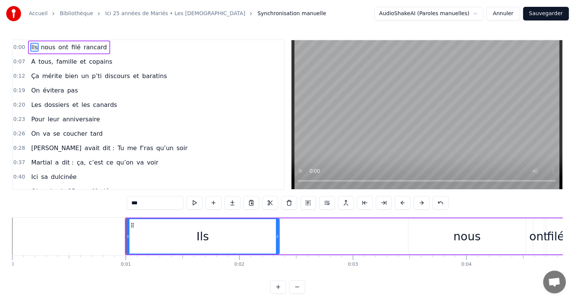
drag, startPoint x: 388, startPoint y: 240, endPoint x: 277, endPoint y: 243, distance: 110.2
click at [277, 243] on div at bounding box center [277, 236] width 3 height 34
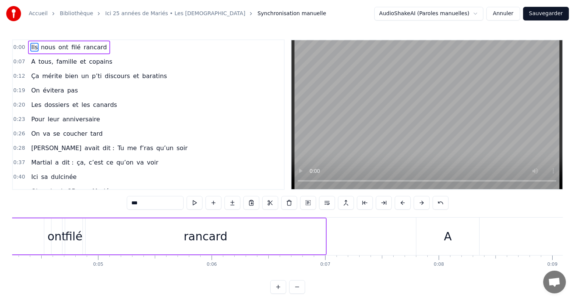
click at [95, 44] on span "rancard" at bounding box center [95, 47] width 25 height 9
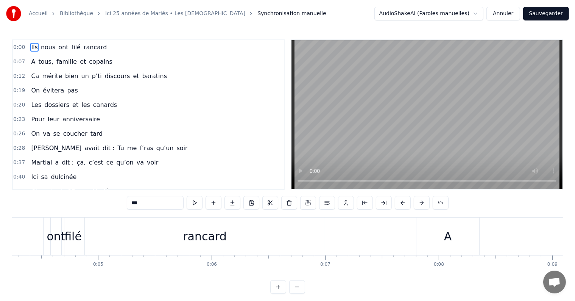
click at [95, 44] on span "rancard" at bounding box center [95, 47] width 25 height 9
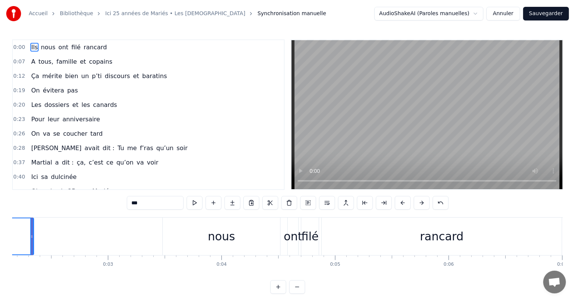
scroll to position [0, 240]
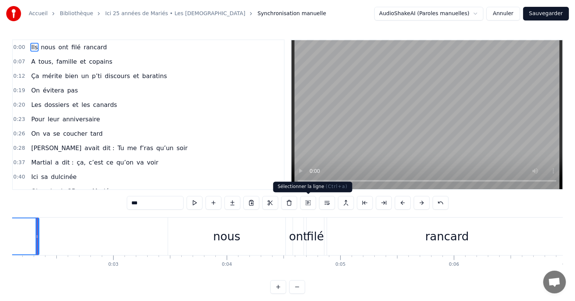
click at [308, 204] on button at bounding box center [308, 203] width 16 height 14
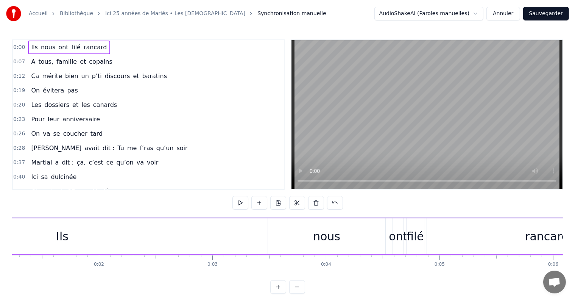
scroll to position [0, 75]
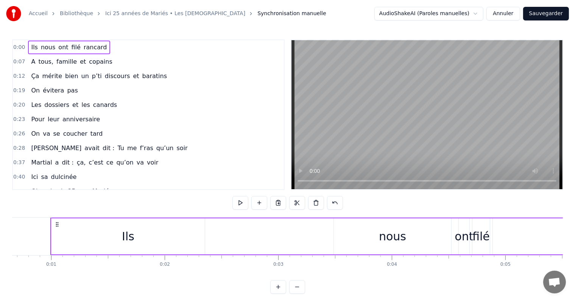
drag, startPoint x: 403, startPoint y: 241, endPoint x: 330, endPoint y: 240, distance: 72.7
click at [330, 240] on div "Ils nous ont filé rancard" at bounding box center [392, 235] width 684 height 37
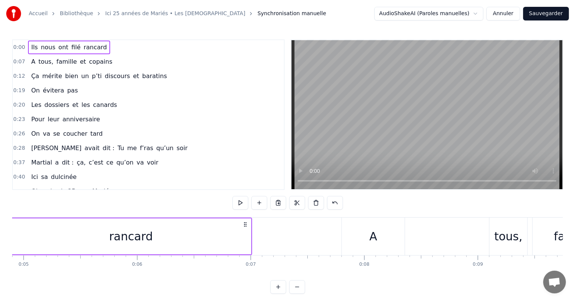
drag, startPoint x: 251, startPoint y: 234, endPoint x: 210, endPoint y: 237, distance: 40.6
click at [210, 237] on div "rancard" at bounding box center [131, 236] width 241 height 36
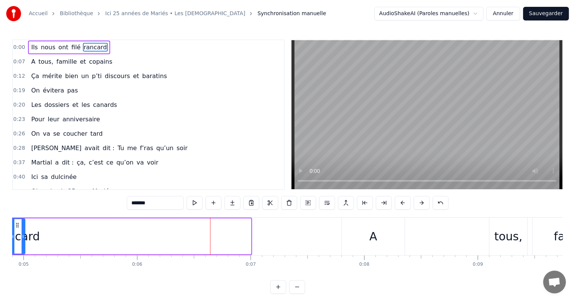
drag, startPoint x: 249, startPoint y: 238, endPoint x: 23, endPoint y: 240, distance: 226.0
click at [23, 240] on div at bounding box center [23, 236] width 3 height 34
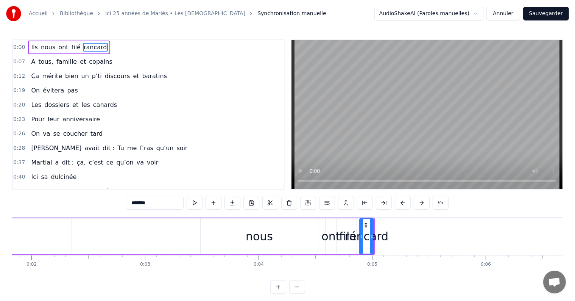
scroll to position [0, 196]
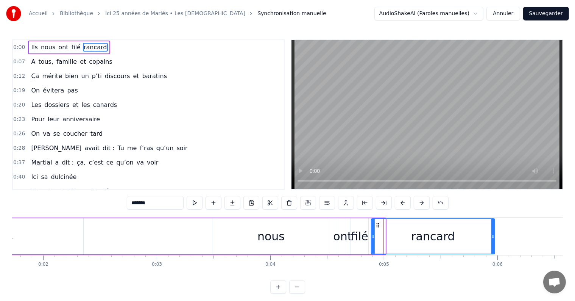
drag, startPoint x: 384, startPoint y: 229, endPoint x: 494, endPoint y: 233, distance: 109.5
click at [494, 233] on div at bounding box center [492, 236] width 3 height 34
click at [251, 232] on div "nous" at bounding box center [270, 236] width 117 height 36
type input "****"
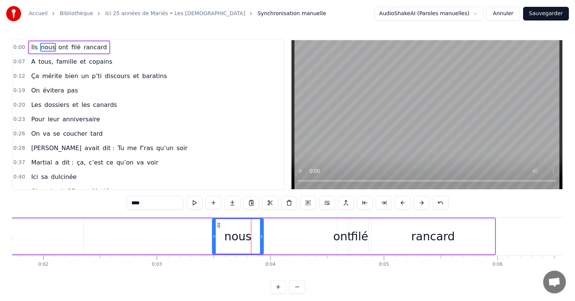
drag, startPoint x: 327, startPoint y: 230, endPoint x: 261, endPoint y: 229, distance: 66.2
click at [261, 229] on div at bounding box center [261, 236] width 3 height 34
drag, startPoint x: 213, startPoint y: 232, endPoint x: 195, endPoint y: 232, distance: 17.4
click at [195, 232] on div at bounding box center [196, 236] width 3 height 34
drag, startPoint x: 209, startPoint y: 227, endPoint x: 170, endPoint y: 229, distance: 39.0
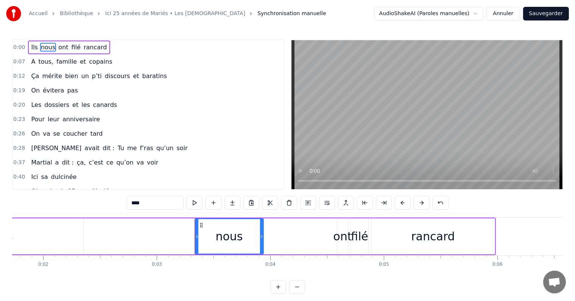
click at [170, 229] on div "Ils nous ont filé rancard" at bounding box center [212, 235] width 567 height 37
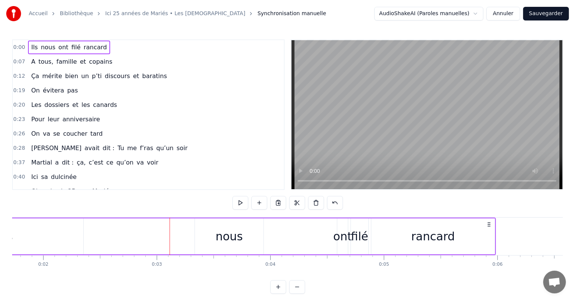
drag, startPoint x: 220, startPoint y: 229, endPoint x: 194, endPoint y: 232, distance: 26.7
click at [194, 232] on div "Ils nous ont filé rancard" at bounding box center [212, 235] width 567 height 37
drag, startPoint x: 215, startPoint y: 232, endPoint x: 207, endPoint y: 235, distance: 9.2
click at [207, 235] on div "nous" at bounding box center [229, 236] width 69 height 36
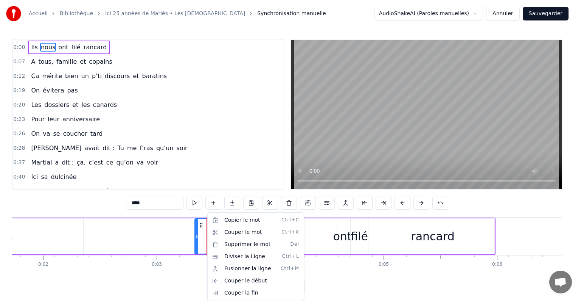
click at [157, 236] on html "Accueil Bibliothèque Ici 25 années de Mariés • Les Empafés Synchronisation manu…" at bounding box center [290, 152] width 581 height 305
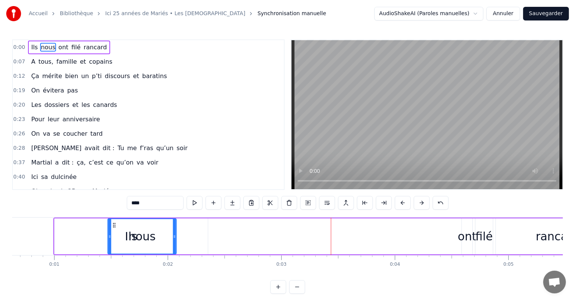
scroll to position [0, 70]
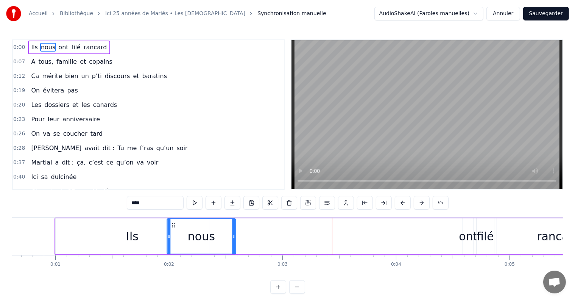
drag, startPoint x: 201, startPoint y: 225, endPoint x: 174, endPoint y: 216, distance: 29.0
click at [469, 241] on div "ont" at bounding box center [468, 235] width 19 height 17
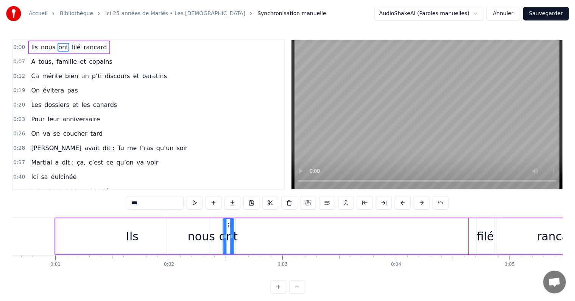
drag, startPoint x: 468, startPoint y: 224, endPoint x: 229, endPoint y: 230, distance: 239.7
click at [229, 230] on div "ont" at bounding box center [228, 236] width 10 height 34
drag, startPoint x: 232, startPoint y: 232, endPoint x: 251, endPoint y: 232, distance: 18.5
click at [251, 232] on div at bounding box center [250, 236] width 3 height 34
click at [162, 229] on div "Ils" at bounding box center [132, 236] width 153 height 36
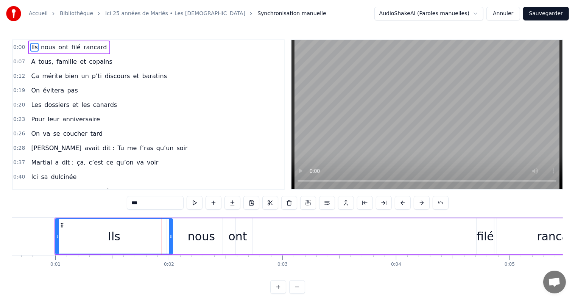
drag, startPoint x: 207, startPoint y: 223, endPoint x: 171, endPoint y: 224, distance: 36.4
click at [171, 224] on div at bounding box center [170, 236] width 3 height 34
click at [484, 238] on div "filé" at bounding box center [485, 235] width 17 height 17
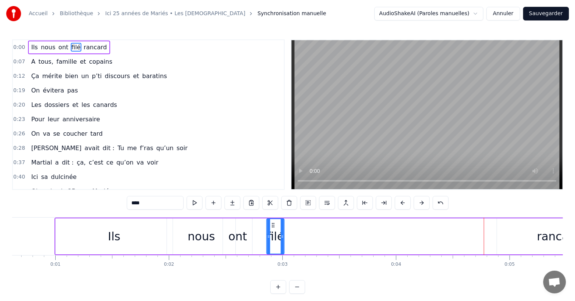
drag, startPoint x: 482, startPoint y: 224, endPoint x: 272, endPoint y: 230, distance: 209.8
click at [272, 230] on div "filé" at bounding box center [275, 236] width 17 height 34
click at [145, 232] on div "Ils" at bounding box center [114, 236] width 117 height 36
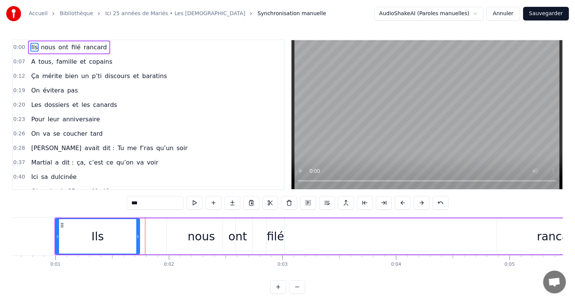
drag, startPoint x: 169, startPoint y: 233, endPoint x: 136, endPoint y: 234, distance: 32.9
click at [136, 234] on icon at bounding box center [137, 236] width 3 height 6
click at [195, 239] on div "nous" at bounding box center [201, 235] width 27 height 17
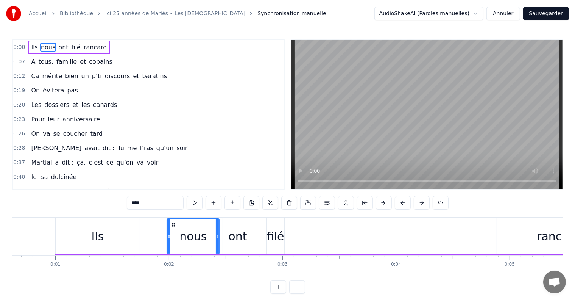
drag, startPoint x: 233, startPoint y: 220, endPoint x: 217, endPoint y: 221, distance: 16.3
click at [217, 221] on div at bounding box center [217, 236] width 3 height 34
drag, startPoint x: 209, startPoint y: 222, endPoint x: 171, endPoint y: 224, distance: 37.9
click at [171, 224] on div "nous" at bounding box center [192, 236] width 51 height 34
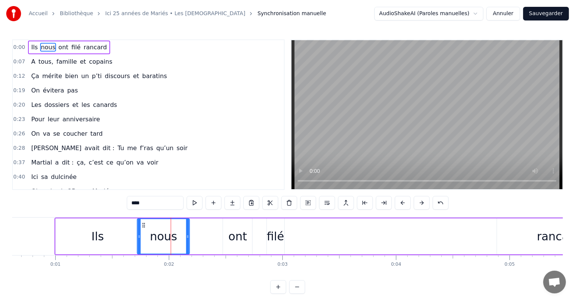
drag, startPoint x: 173, startPoint y: 224, endPoint x: 143, endPoint y: 224, distance: 29.9
click at [143, 224] on circle at bounding box center [143, 224] width 0 height 0
click at [231, 231] on div "ont" at bounding box center [237, 235] width 19 height 17
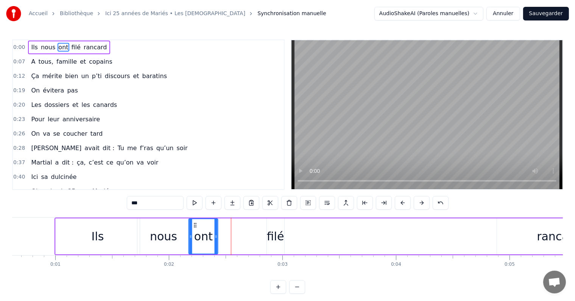
drag, startPoint x: 227, startPoint y: 226, endPoint x: 193, endPoint y: 227, distance: 34.4
click at [193, 227] on div "ont" at bounding box center [203, 236] width 28 height 34
click at [281, 234] on div "filé" at bounding box center [275, 235] width 17 height 17
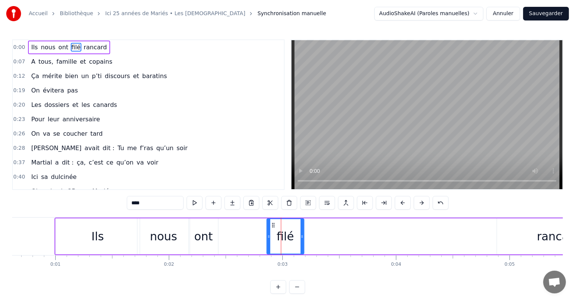
drag, startPoint x: 283, startPoint y: 232, endPoint x: 303, endPoint y: 233, distance: 19.7
click at [303, 233] on div at bounding box center [302, 236] width 3 height 34
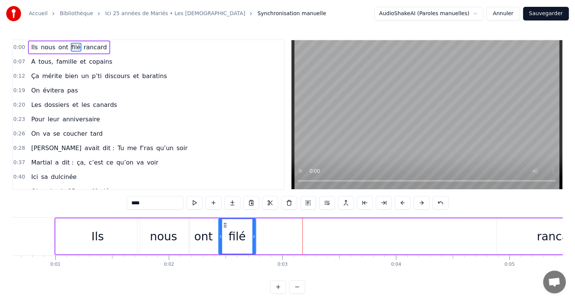
drag, startPoint x: 273, startPoint y: 224, endPoint x: 225, endPoint y: 224, distance: 48.1
click at [226, 224] on circle at bounding box center [226, 224] width 0 height 0
click at [551, 241] on div "rancard" at bounding box center [559, 235] width 44 height 17
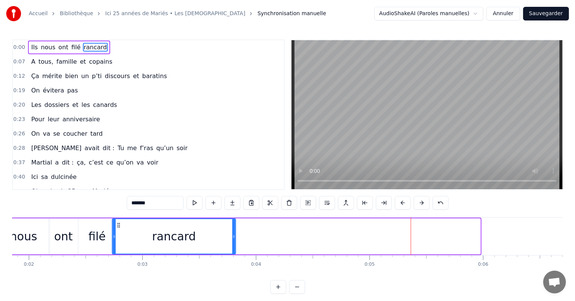
scroll to position [0, 207]
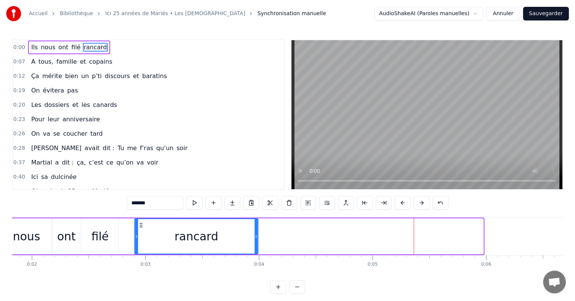
drag, startPoint x: 335, startPoint y: 225, endPoint x: 140, endPoint y: 235, distance: 195.2
click at [140, 235] on div "rancard" at bounding box center [196, 236] width 123 height 34
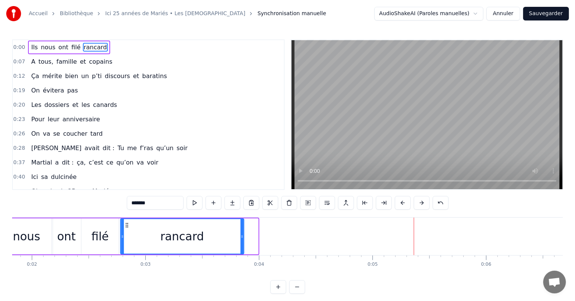
drag, startPoint x: 141, startPoint y: 225, endPoint x: 127, endPoint y: 225, distance: 14.0
click at [127, 225] on icon at bounding box center [127, 225] width 6 height 6
click at [31, 63] on span "A" at bounding box center [33, 61] width 6 height 9
type input "*"
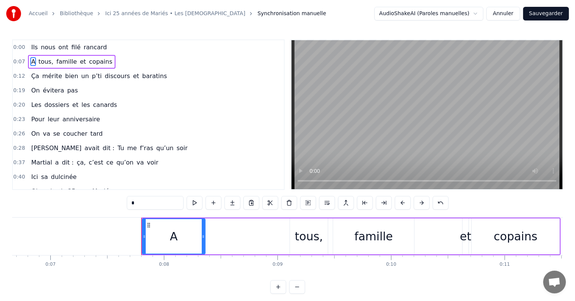
scroll to position [0, 848]
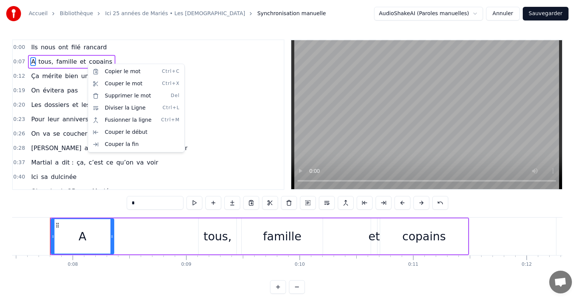
click at [229, 164] on html "Accueil Bibliothèque Ici 25 années de Mariés • Les Empafés Synchronisation manu…" at bounding box center [290, 152] width 581 height 305
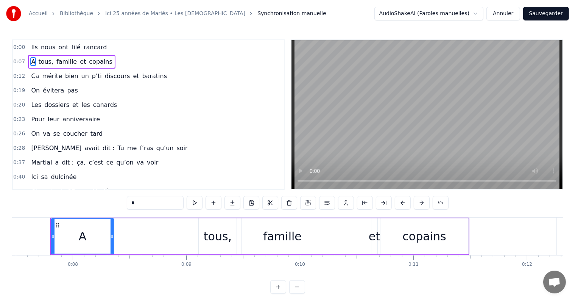
drag, startPoint x: 460, startPoint y: 226, endPoint x: 190, endPoint y: 234, distance: 270.3
click at [190, 234] on div "A tous, famille et copains" at bounding box center [259, 235] width 419 height 37
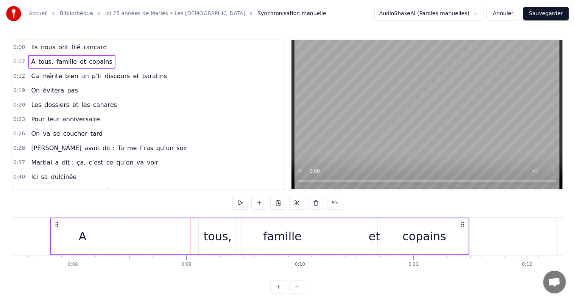
click at [371, 236] on div "et" at bounding box center [374, 235] width 11 height 17
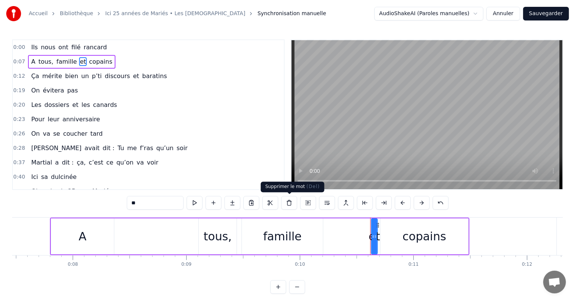
click at [288, 204] on button at bounding box center [289, 203] width 16 height 14
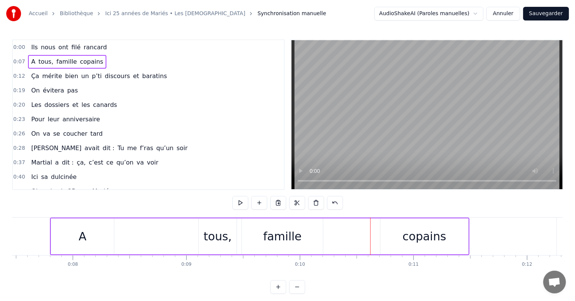
drag, startPoint x: 456, startPoint y: 224, endPoint x: 80, endPoint y: 234, distance: 376.0
click at [80, 234] on div "A tous, famille copains" at bounding box center [259, 235] width 419 height 37
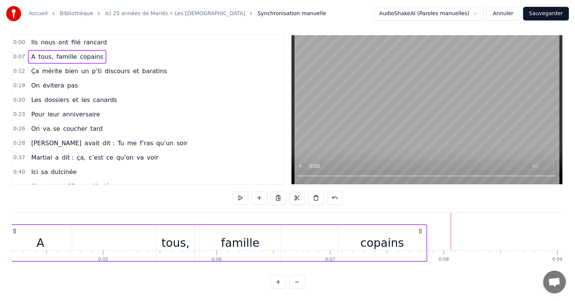
scroll to position [0, 477]
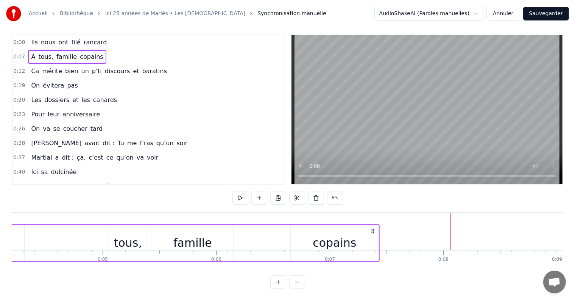
drag, startPoint x: 462, startPoint y: 224, endPoint x: 372, endPoint y: 231, distance: 90.4
click at [372, 231] on div "A tous, famille copains" at bounding box center [169, 242] width 419 height 37
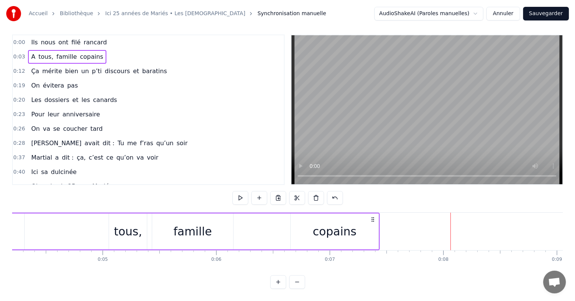
click at [297, 282] on button at bounding box center [297, 282] width 16 height 14
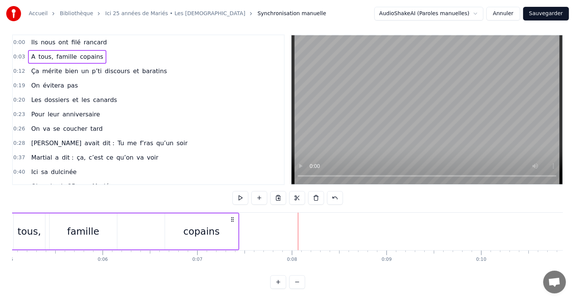
click at [297, 282] on button at bounding box center [297, 282] width 16 height 14
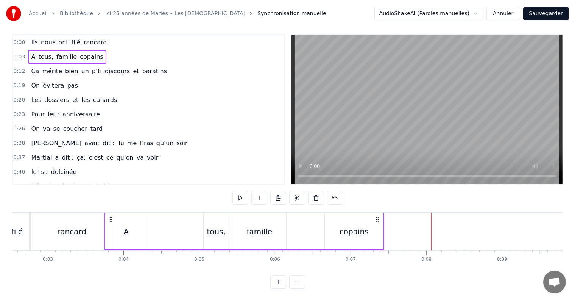
scroll to position [0, 190]
click at [136, 224] on div "A" at bounding box center [128, 231] width 42 height 36
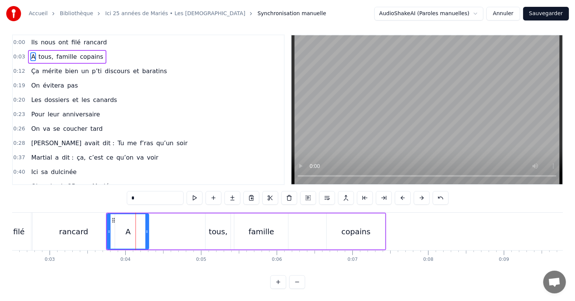
scroll to position [0, 0]
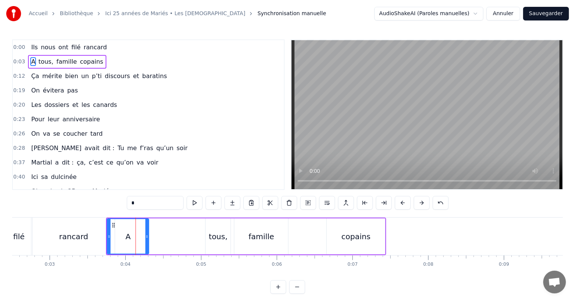
click at [145, 226] on div at bounding box center [146, 236] width 3 height 34
click at [209, 237] on div "tous," at bounding box center [218, 236] width 25 height 36
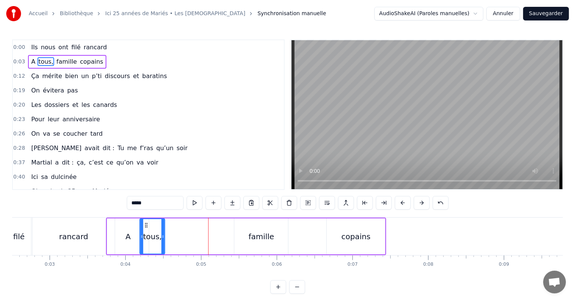
drag, startPoint x: 210, startPoint y: 221, endPoint x: 145, endPoint y: 226, distance: 65.6
click at [145, 226] on icon at bounding box center [146, 225] width 6 height 6
click at [257, 237] on div "famille" at bounding box center [261, 235] width 26 height 11
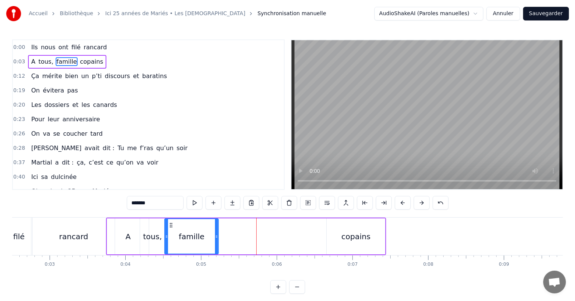
drag, startPoint x: 239, startPoint y: 224, endPoint x: 170, endPoint y: 224, distance: 69.6
click at [170, 224] on circle at bounding box center [170, 224] width 0 height 0
click at [363, 230] on div "copains" at bounding box center [355, 235] width 29 height 11
type input "*******"
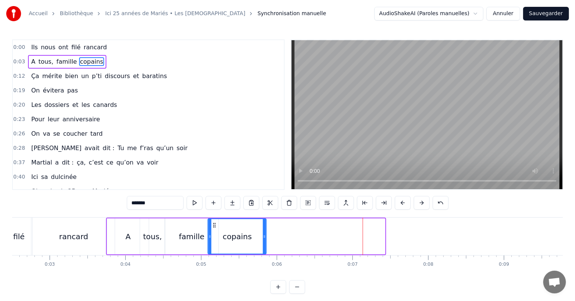
drag, startPoint x: 332, startPoint y: 224, endPoint x: 215, endPoint y: 224, distance: 117.7
click at [215, 224] on circle at bounding box center [215, 224] width 0 height 0
click at [297, 293] on button at bounding box center [297, 287] width 16 height 14
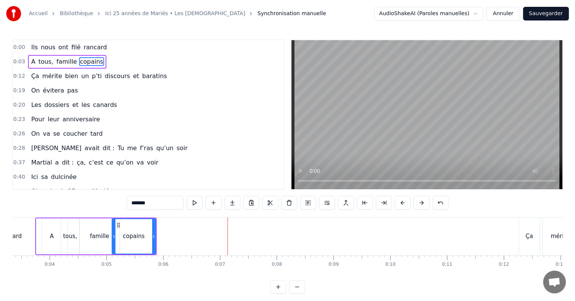
click at [297, 293] on button at bounding box center [297, 287] width 16 height 14
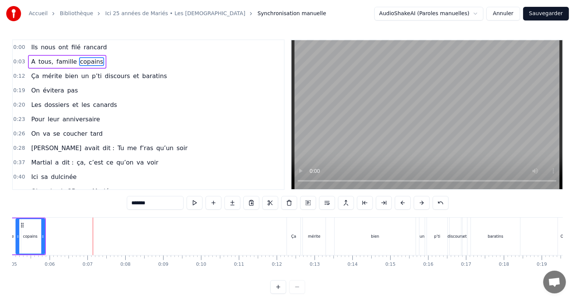
click at [121, 79] on div "Ça mérite bien un p’ti discours et baratins" at bounding box center [99, 76] width 142 height 14
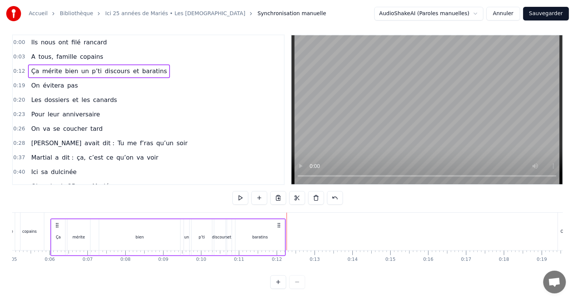
scroll to position [7, 0]
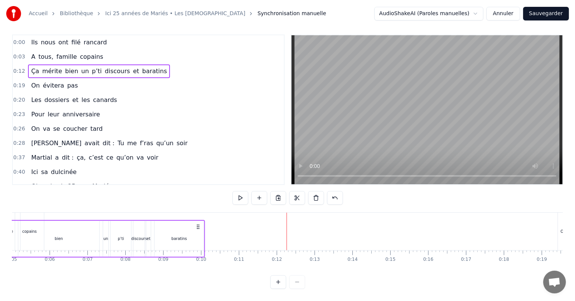
drag, startPoint x: 517, startPoint y: 224, endPoint x: 200, endPoint y: 234, distance: 316.9
click at [200, 234] on div "Ça mérite bien un p’ti discours et baratins" at bounding box center [86, 238] width 235 height 37
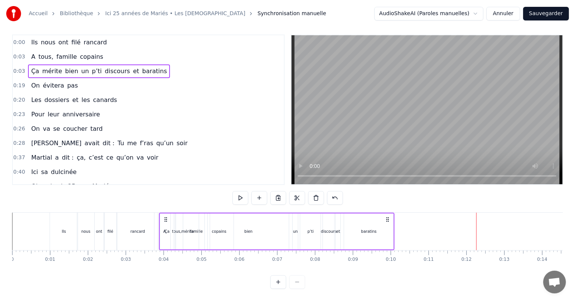
scroll to position [0, 0]
click at [265, 232] on div "bien" at bounding box center [248, 231] width 81 height 36
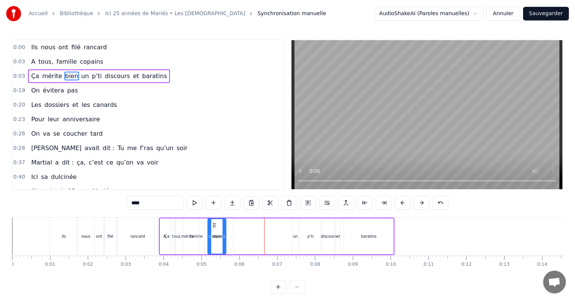
drag, startPoint x: 288, startPoint y: 226, endPoint x: 226, endPoint y: 236, distance: 63.6
click at [226, 236] on div "bien" at bounding box center [216, 236] width 19 height 36
drag, startPoint x: 215, startPoint y: 226, endPoint x: 273, endPoint y: 229, distance: 57.6
click at [273, 229] on div "bien" at bounding box center [274, 236] width 17 height 34
click at [33, 77] on span "Ça" at bounding box center [34, 76] width 9 height 9
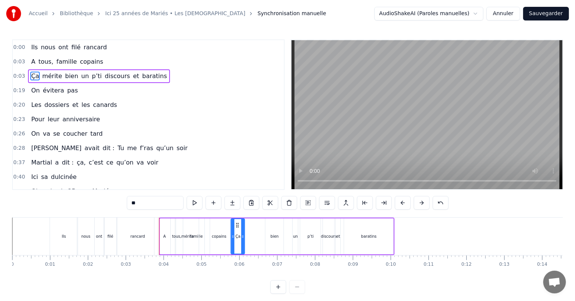
drag, startPoint x: 167, startPoint y: 225, endPoint x: 238, endPoint y: 232, distance: 71.1
click at [41, 76] on span "mérite" at bounding box center [41, 76] width 22 height 9
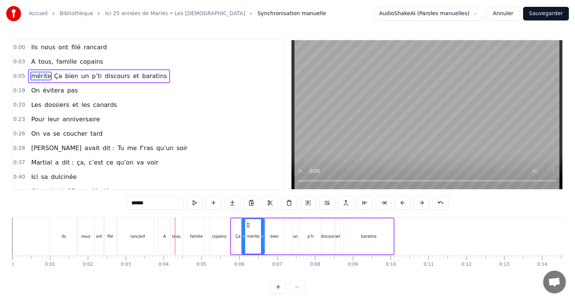
drag, startPoint x: 181, startPoint y: 226, endPoint x: 247, endPoint y: 235, distance: 66.5
click at [275, 237] on div "bien" at bounding box center [275, 236] width 8 height 6
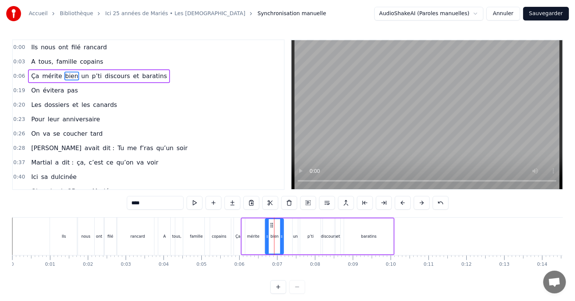
click at [250, 227] on div "mérite" at bounding box center [253, 236] width 23 height 36
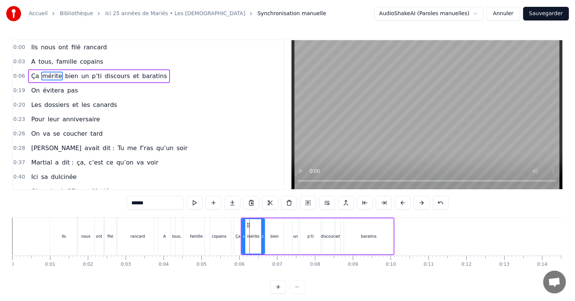
click at [271, 226] on div "bien" at bounding box center [274, 236] width 18 height 36
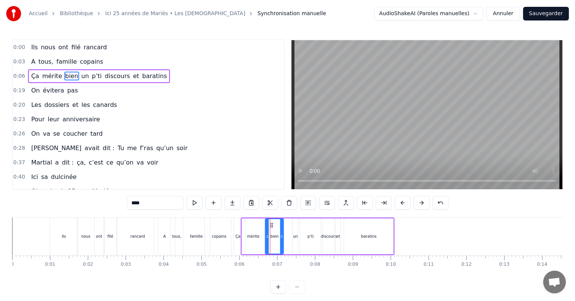
click at [296, 238] on div "un" at bounding box center [295, 236] width 5 height 6
drag, startPoint x: 298, startPoint y: 226, endPoint x: 286, endPoint y: 227, distance: 12.5
click at [286, 227] on icon at bounding box center [286, 225] width 6 height 6
click at [309, 236] on div "p’ti" at bounding box center [310, 236] width 6 height 6
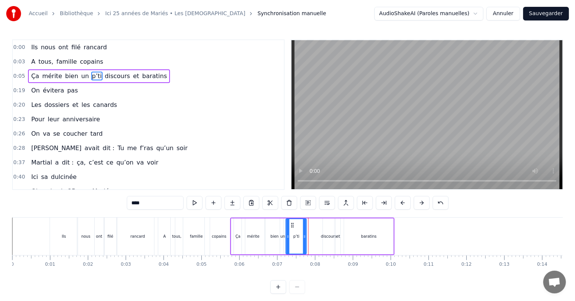
drag, startPoint x: 307, startPoint y: 226, endPoint x: 293, endPoint y: 227, distance: 14.5
click at [293, 227] on div "p’ti" at bounding box center [297, 236] width 20 height 34
click at [283, 238] on div "un" at bounding box center [282, 236] width 5 height 6
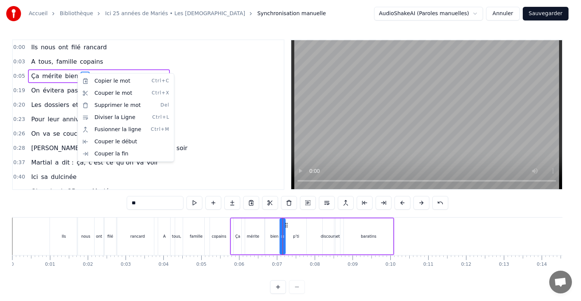
click at [75, 75] on html "Accueil Bibliothèque Ici 25 années de Mariés • Les Empafés Synchronisation manu…" at bounding box center [290, 152] width 581 height 305
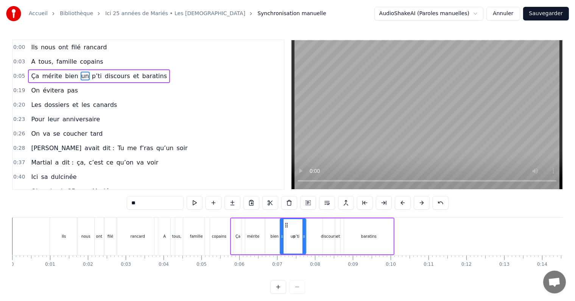
drag, startPoint x: 286, startPoint y: 238, endPoint x: 304, endPoint y: 238, distance: 18.2
click at [304, 238] on icon at bounding box center [303, 236] width 3 height 6
click at [295, 238] on div "un" at bounding box center [292, 236] width 25 height 34
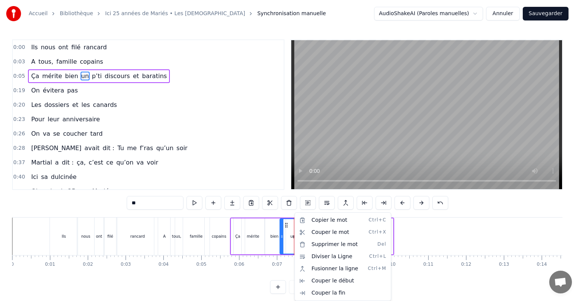
click at [159, 204] on html "Accueil Bibliothèque Ici 25 années de Mariés • Les Empafés Synchronisation manu…" at bounding box center [290, 152] width 581 height 305
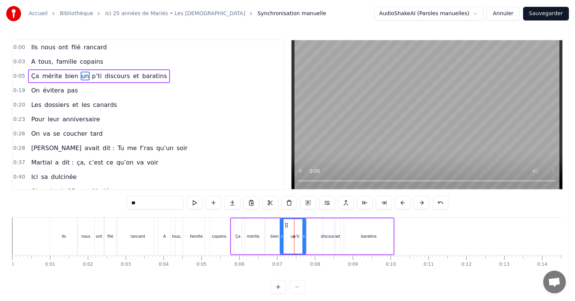
click at [154, 203] on input "**" at bounding box center [155, 203] width 57 height 14
type input "*"
drag, startPoint x: 304, startPoint y: 233, endPoint x: 296, endPoint y: 233, distance: 8.0
click at [296, 233] on icon at bounding box center [295, 236] width 3 height 6
click at [100, 77] on span "p’ti" at bounding box center [105, 76] width 11 height 9
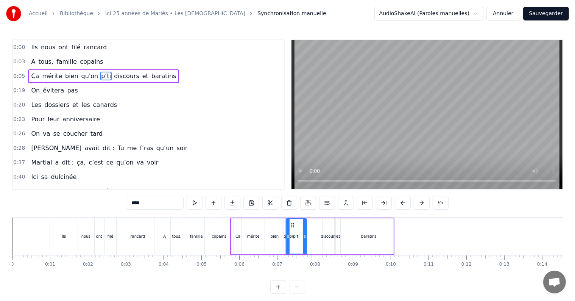
drag, startPoint x: 160, startPoint y: 204, endPoint x: 128, endPoint y: 203, distance: 32.6
click at [128, 203] on input "****" at bounding box center [155, 203] width 57 height 14
type input "*****"
click at [119, 75] on span "discours" at bounding box center [132, 76] width 27 height 9
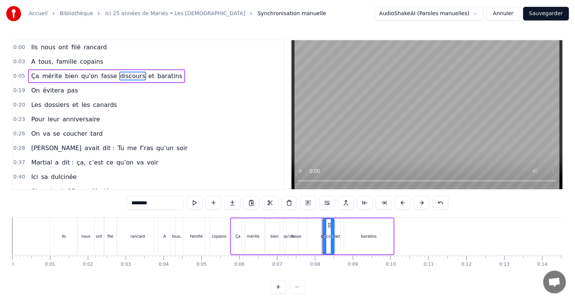
drag, startPoint x: 156, startPoint y: 202, endPoint x: 119, endPoint y: 198, distance: 36.5
click at [119, 198] on div "0:00 Ils nous ont filé rancard 0:03 A tous, famille copains 0:05 Ça mérite bien…" at bounding box center [287, 166] width 551 height 254
click at [131, 75] on span "et" at bounding box center [135, 76] width 8 height 9
drag, startPoint x: 145, startPoint y: 200, endPoint x: 129, endPoint y: 201, distance: 16.7
click at [129, 201] on input "**" at bounding box center [155, 203] width 57 height 14
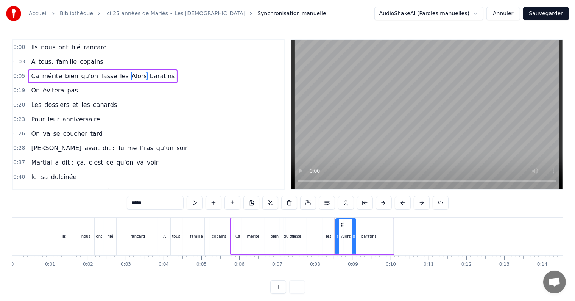
drag, startPoint x: 339, startPoint y: 234, endPoint x: 354, endPoint y: 232, distance: 15.6
click at [354, 232] on div at bounding box center [353, 236] width 3 height 34
drag, startPoint x: 342, startPoint y: 225, endPoint x: 237, endPoint y: 227, distance: 105.6
click at [237, 227] on icon at bounding box center [237, 225] width 6 height 6
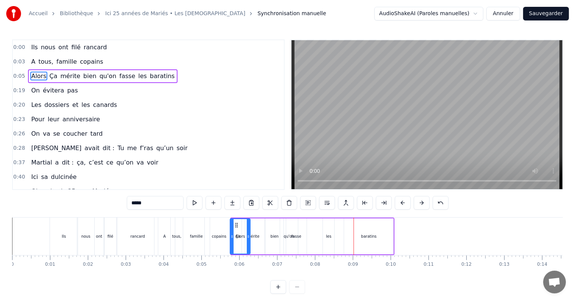
click at [49, 73] on span "Ça" at bounding box center [53, 76] width 9 height 9
click at [134, 201] on input "**" at bounding box center [155, 203] width 57 height 14
click at [136, 203] on input "***" at bounding box center [155, 203] width 57 height 14
click at [253, 232] on div "mérite" at bounding box center [253, 236] width 23 height 36
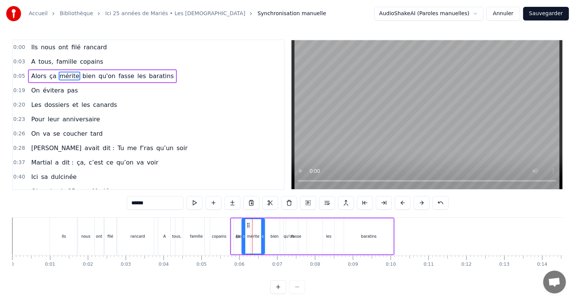
click at [271, 233] on div "bien" at bounding box center [275, 236] width 8 height 6
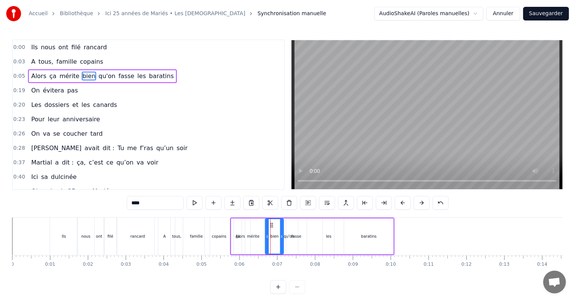
drag, startPoint x: 291, startPoint y: 228, endPoint x: 297, endPoint y: 228, distance: 6.1
click at [297, 228] on div "fasse" at bounding box center [296, 236] width 20 height 36
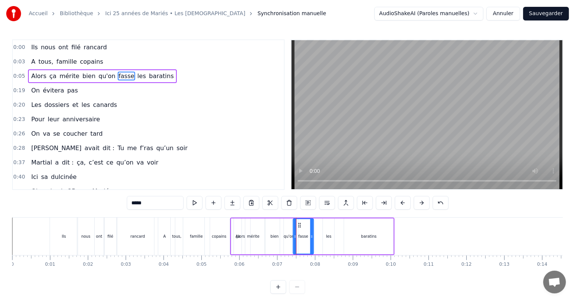
drag, startPoint x: 292, startPoint y: 224, endPoint x: 299, endPoint y: 224, distance: 6.8
click at [299, 224] on icon at bounding box center [299, 225] width 6 height 6
click at [329, 234] on div "les" at bounding box center [328, 236] width 5 height 6
drag, startPoint x: 330, startPoint y: 224, endPoint x: 316, endPoint y: 226, distance: 14.1
click at [316, 226] on icon at bounding box center [315, 225] width 6 height 6
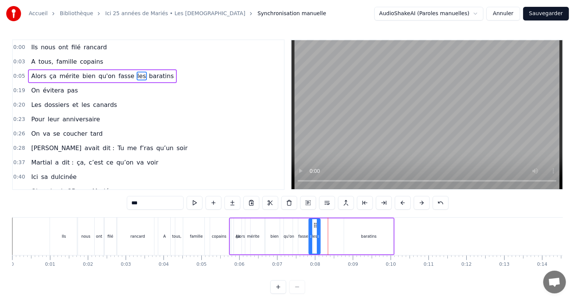
click at [148, 77] on span "baratins" at bounding box center [161, 76] width 26 height 9
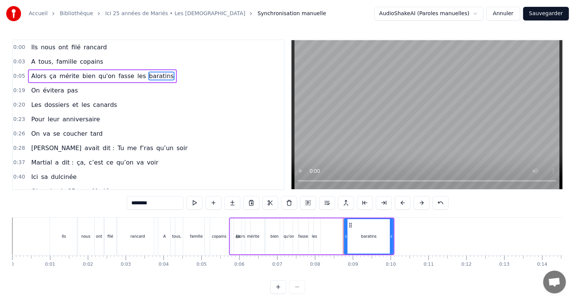
click at [145, 201] on input "********" at bounding box center [155, 203] width 57 height 14
click at [143, 204] on input "**********" at bounding box center [155, 203] width 57 height 14
type input "*"
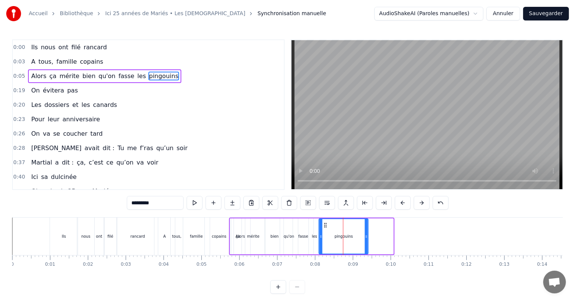
drag, startPoint x: 351, startPoint y: 226, endPoint x: 325, endPoint y: 230, distance: 25.8
click at [325, 230] on div "pingouins" at bounding box center [343, 236] width 48 height 34
drag, startPoint x: 366, startPoint y: 235, endPoint x: 347, endPoint y: 241, distance: 20.7
click at [347, 241] on div at bounding box center [346, 236] width 3 height 34
click at [47, 89] on span "évitera" at bounding box center [53, 90] width 23 height 9
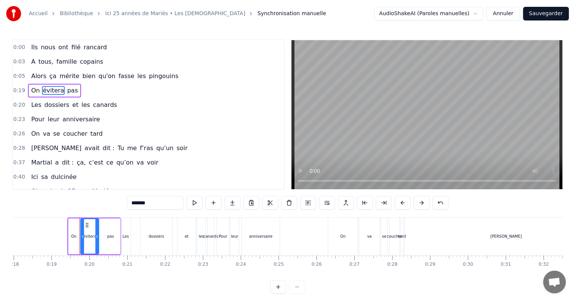
scroll to position [0, 709]
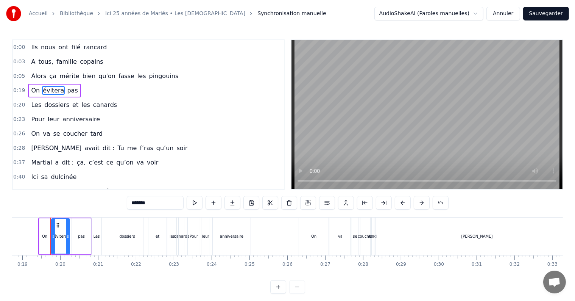
click at [33, 90] on span "On" at bounding box center [35, 90] width 10 height 9
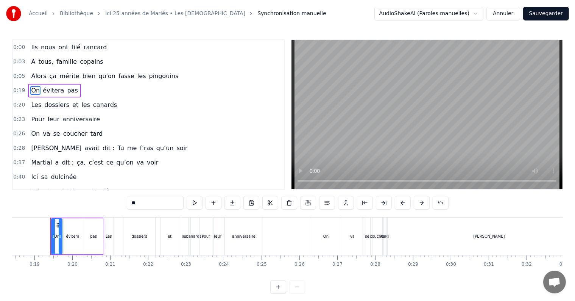
click at [89, 226] on div "pas" at bounding box center [93, 236] width 19 height 36
click at [75, 224] on div "évitera" at bounding box center [73, 236] width 18 height 36
click at [31, 86] on span "On" at bounding box center [35, 90] width 10 height 9
type input "**"
drag, startPoint x: 93, startPoint y: 223, endPoint x: 77, endPoint y: 223, distance: 16.7
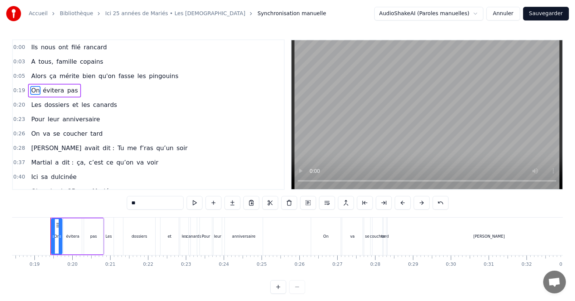
click at [77, 223] on div "On évitera pas" at bounding box center [77, 235] width 54 height 37
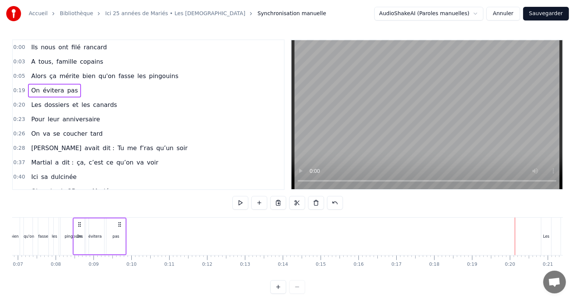
scroll to position [0, 259]
drag, startPoint x: 98, startPoint y: 223, endPoint x: 134, endPoint y: 229, distance: 36.5
click at [134, 229] on div "On évitera pas" at bounding box center [113, 235] width 54 height 37
click at [48, 106] on span "dossiers" at bounding box center [57, 104] width 26 height 9
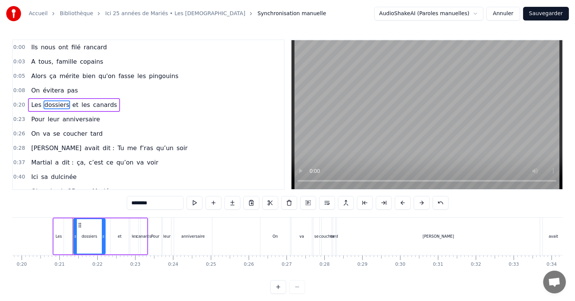
scroll to position [0, 769]
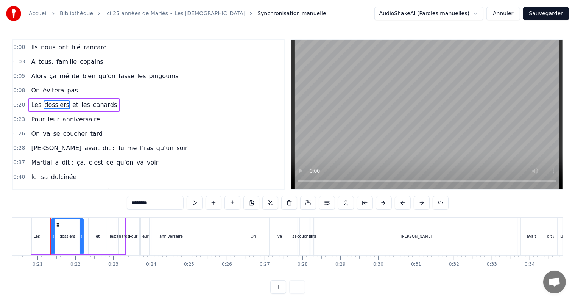
click at [109, 224] on div "les" at bounding box center [112, 236] width 8 height 36
type input "***"
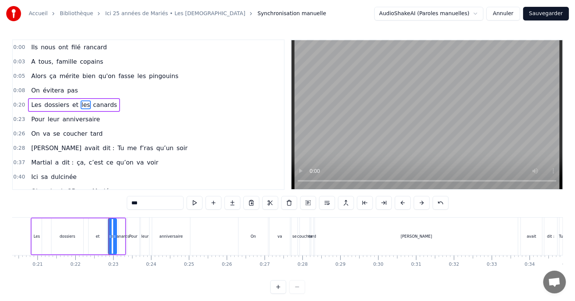
drag, startPoint x: 121, startPoint y: 221, endPoint x: 114, endPoint y: 222, distance: 8.0
click at [114, 222] on div "Les dossiers et les canards" at bounding box center [78, 235] width 95 height 37
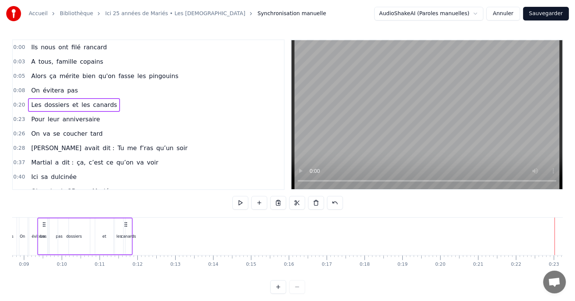
scroll to position [0, 322]
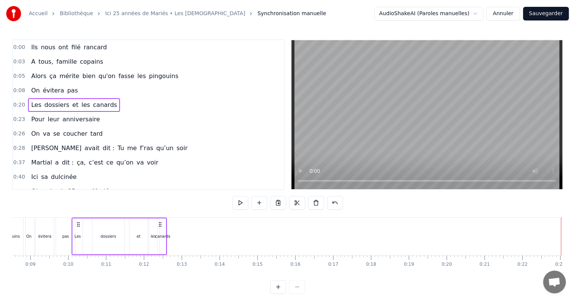
drag, startPoint x: 119, startPoint y: 222, endPoint x: 160, endPoint y: 232, distance: 42.5
click at [160, 232] on div "Les dossiers et les canards" at bounding box center [119, 235] width 95 height 37
click at [86, 232] on div "Les dossiers et les canards" at bounding box center [119, 235] width 95 height 37
click at [80, 232] on div "Les" at bounding box center [78, 236] width 10 height 36
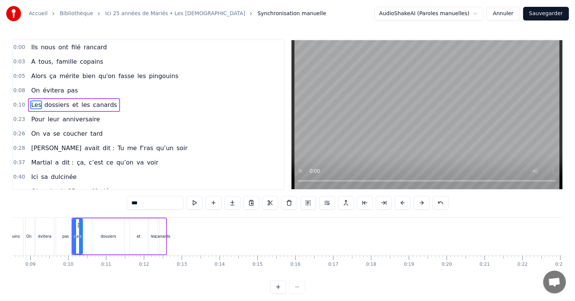
click at [100, 233] on div "dossiers" at bounding box center [108, 236] width 32 height 36
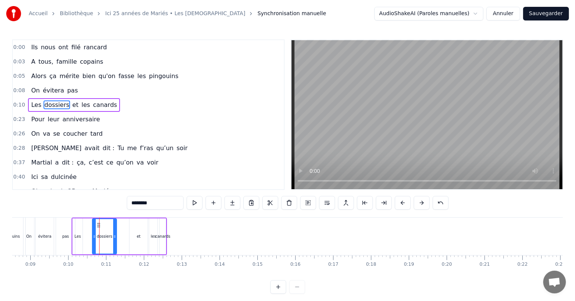
drag, startPoint x: 123, startPoint y: 229, endPoint x: 115, endPoint y: 231, distance: 7.9
click at [115, 231] on div at bounding box center [114, 236] width 3 height 34
click at [136, 235] on div "et" at bounding box center [138, 236] width 18 height 36
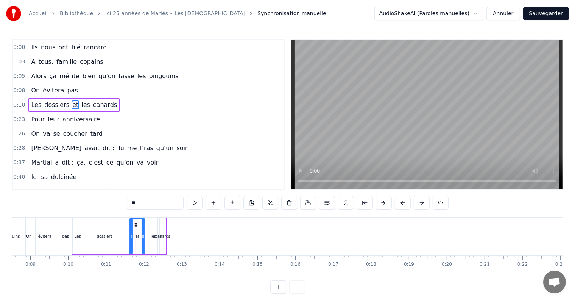
drag, startPoint x: 144, startPoint y: 226, endPoint x: 140, endPoint y: 227, distance: 4.8
click at [142, 227] on div at bounding box center [143, 236] width 3 height 34
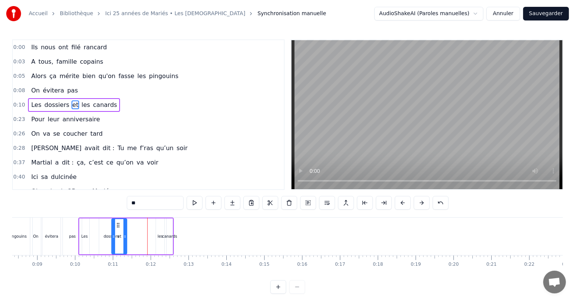
scroll to position [0, 310]
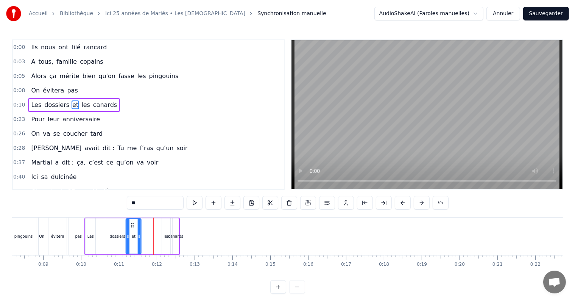
drag, startPoint x: 136, startPoint y: 226, endPoint x: 132, endPoint y: 230, distance: 5.9
click at [132, 230] on div "et" at bounding box center [133, 236] width 14 height 34
click at [167, 236] on div "les" at bounding box center [166, 236] width 5 height 6
drag, startPoint x: 167, startPoint y: 224, endPoint x: 142, endPoint y: 227, distance: 24.4
click at [142, 227] on icon at bounding box center [144, 225] width 6 height 6
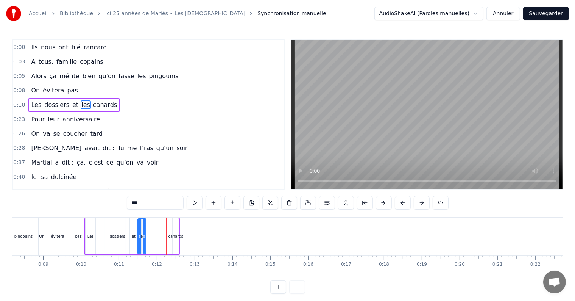
click at [176, 234] on div "canards" at bounding box center [175, 236] width 15 height 6
drag, startPoint x: 179, startPoint y: 223, endPoint x: 156, endPoint y: 226, distance: 23.2
click at [156, 226] on icon at bounding box center [156, 225] width 6 height 6
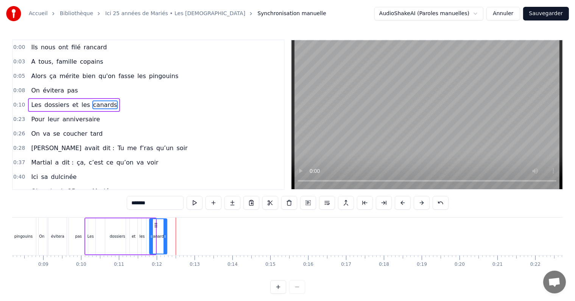
drag, startPoint x: 155, startPoint y: 230, endPoint x: 166, endPoint y: 230, distance: 11.4
click at [166, 230] on div at bounding box center [165, 236] width 3 height 34
click at [93, 235] on div "Les" at bounding box center [91, 236] width 10 height 36
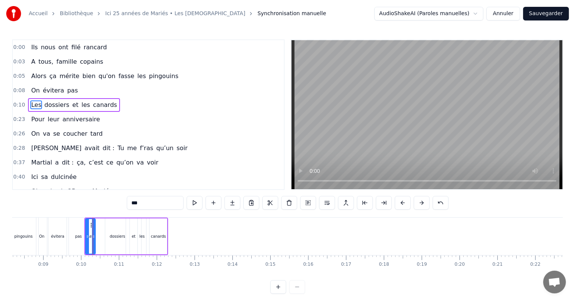
drag, startPoint x: 110, startPoint y: 235, endPoint x: 105, endPoint y: 235, distance: 4.9
click at [105, 235] on div "dossiers" at bounding box center [117, 236] width 24 height 36
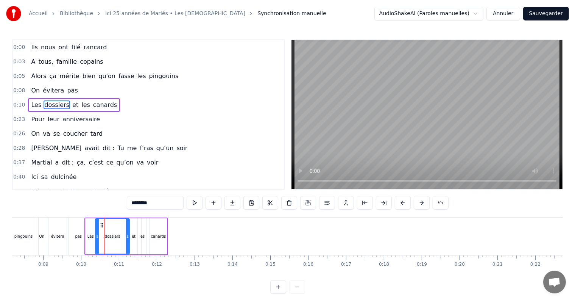
drag, startPoint x: 107, startPoint y: 230, endPoint x: 97, endPoint y: 230, distance: 9.8
click at [97, 230] on div at bounding box center [97, 236] width 3 height 34
drag, startPoint x: 127, startPoint y: 232, endPoint x: 117, endPoint y: 232, distance: 10.2
click at [117, 232] on div at bounding box center [117, 236] width 3 height 34
click at [134, 234] on div "et" at bounding box center [134, 236] width 4 height 6
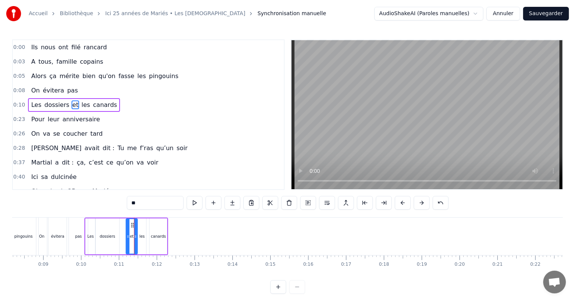
click at [137, 232] on div at bounding box center [135, 236] width 3 height 34
drag, startPoint x: 133, startPoint y: 226, endPoint x: 124, endPoint y: 226, distance: 9.1
click at [124, 226] on circle at bounding box center [124, 226] width 0 height 0
click at [140, 235] on div "les" at bounding box center [141, 236] width 5 height 6
drag, startPoint x: 142, startPoint y: 222, endPoint x: 132, endPoint y: 223, distance: 10.7
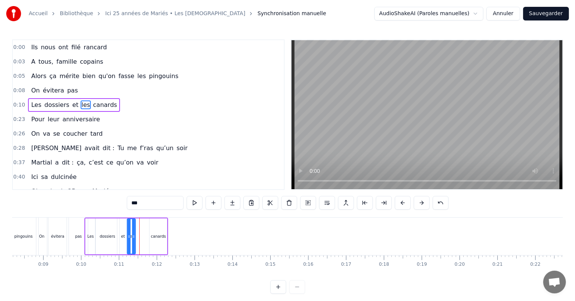
click at [132, 223] on icon at bounding box center [134, 225] width 6 height 6
click at [154, 234] on div "canards" at bounding box center [158, 236] width 15 height 6
drag, startPoint x: 154, startPoint y: 225, endPoint x: 140, endPoint y: 227, distance: 14.1
click at [140, 227] on icon at bounding box center [142, 225] width 6 height 6
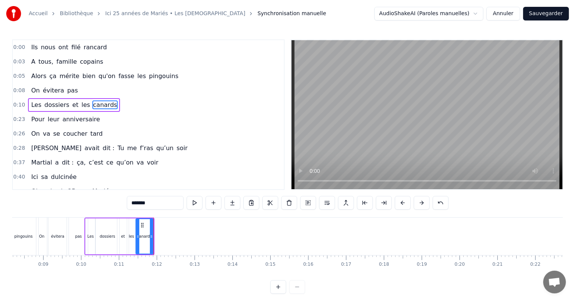
click at [40, 115] on span "Pour" at bounding box center [37, 119] width 15 height 9
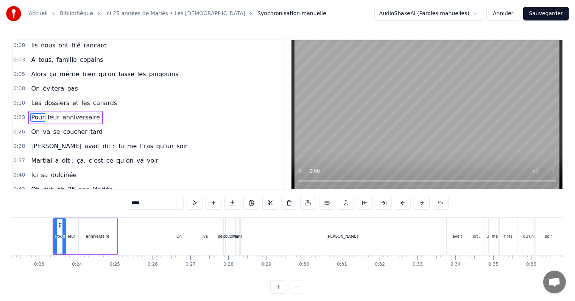
scroll to position [0, 846]
drag, startPoint x: 109, startPoint y: 226, endPoint x: 80, endPoint y: 226, distance: 28.8
click at [80, 226] on div "anniversaire" at bounding box center [95, 236] width 38 height 36
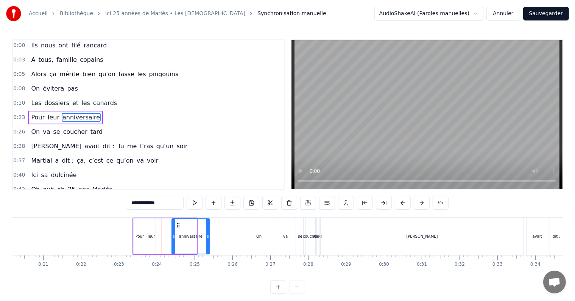
scroll to position [0, 763]
drag, startPoint x: 82, startPoint y: 224, endPoint x: 169, endPoint y: 237, distance: 87.7
click at [169, 237] on div "anniversaire" at bounding box center [181, 236] width 37 height 34
click at [152, 229] on div "leur" at bounding box center [152, 236] width 8 height 36
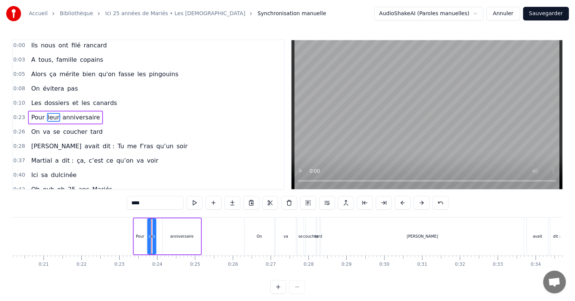
click at [185, 226] on div "anniversaire" at bounding box center [182, 236] width 38 height 36
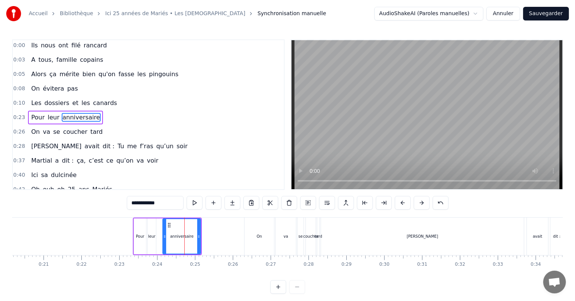
click at [140, 225] on div "Pour" at bounding box center [140, 236] width 12 height 36
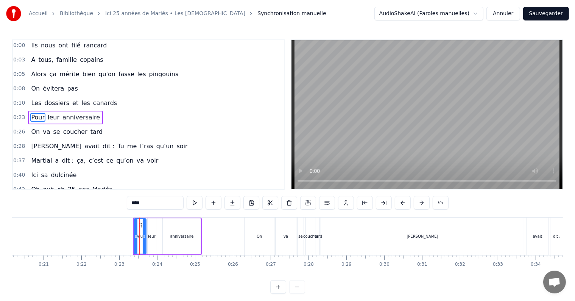
click at [182, 223] on div "anniversaire" at bounding box center [182, 236] width 38 height 36
type input "**********"
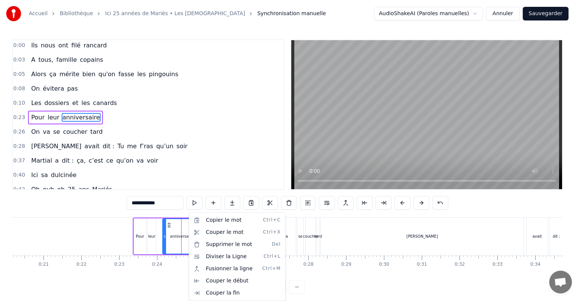
click at [181, 226] on html "Accueil Bibliothèque Ici 25 années de Mariés • Les Empafés Synchronisation manu…" at bounding box center [290, 152] width 581 height 305
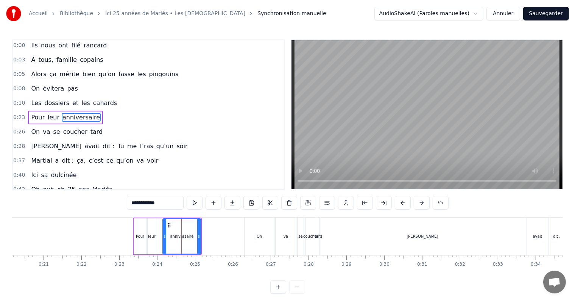
drag, startPoint x: 190, startPoint y: 226, endPoint x: 160, endPoint y: 229, distance: 30.1
click at [160, 229] on div "Pour leur anniversaire" at bounding box center [167, 235] width 69 height 37
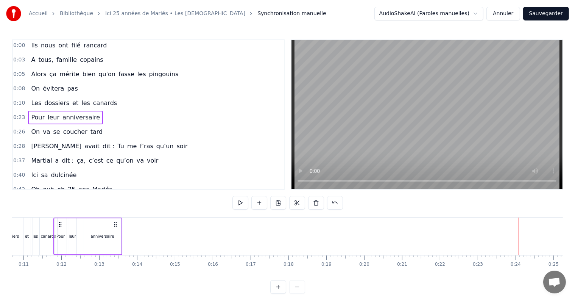
scroll to position [0, 399]
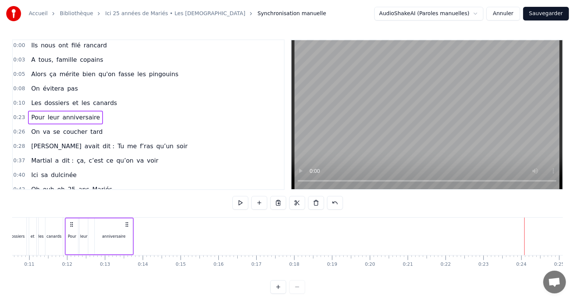
drag, startPoint x: 195, startPoint y: 224, endPoint x: 127, endPoint y: 229, distance: 67.9
click at [127, 229] on div "Pour leur anniversaire" at bounding box center [99, 235] width 69 height 37
click at [95, 232] on div "anniversaire" at bounding box center [114, 236] width 38 height 36
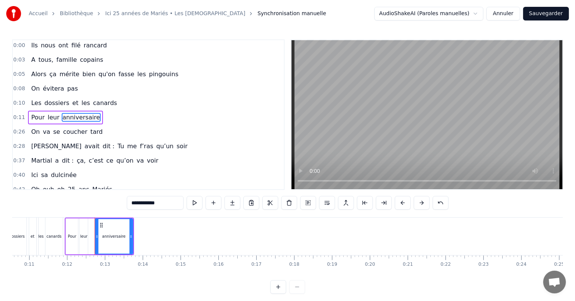
click at [109, 231] on div "anniversaire" at bounding box center [113, 236] width 37 height 34
drag, startPoint x: 131, startPoint y: 234, endPoint x: 118, endPoint y: 236, distance: 12.6
click at [118, 236] on icon at bounding box center [118, 236] width 3 height 6
drag, startPoint x: 100, startPoint y: 232, endPoint x: 95, endPoint y: 233, distance: 5.3
click at [95, 233] on div "anniversaire" at bounding box center [107, 236] width 25 height 34
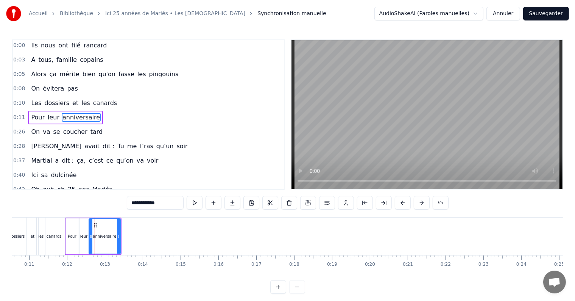
drag, startPoint x: 97, startPoint y: 233, endPoint x: 91, endPoint y: 232, distance: 6.1
click at [91, 232] on div at bounding box center [90, 236] width 3 height 34
drag, startPoint x: 118, startPoint y: 235, endPoint x: 111, endPoint y: 236, distance: 7.3
click at [111, 236] on icon at bounding box center [111, 236] width 3 height 6
click at [62, 129] on span "coucher" at bounding box center [75, 131] width 26 height 9
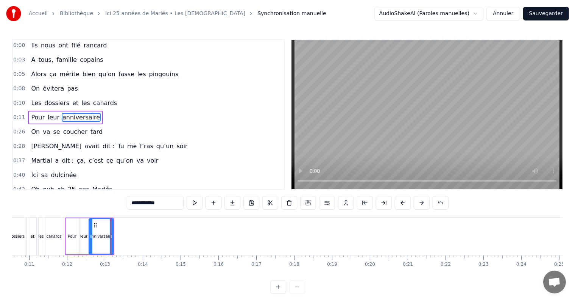
type input "*******"
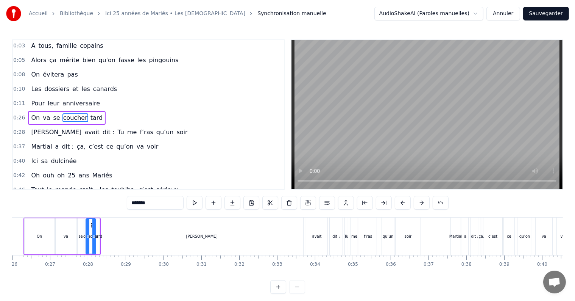
scroll to position [0, 1019]
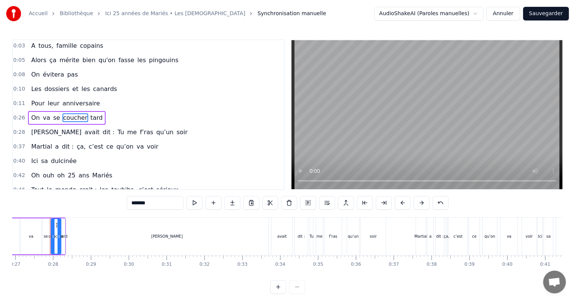
drag, startPoint x: 64, startPoint y: 224, endPoint x: 34, endPoint y: 226, distance: 30.0
click at [34, 226] on div "On va se coucher tard" at bounding box center [27, 235] width 77 height 37
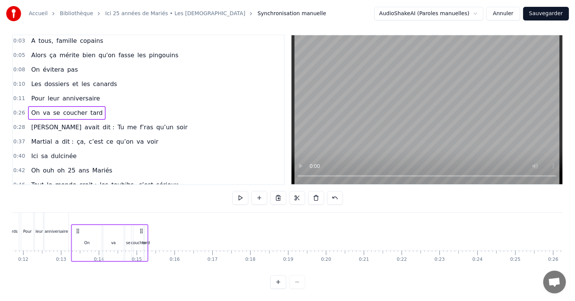
scroll to position [11, 0]
drag, startPoint x: 75, startPoint y: 224, endPoint x: 138, endPoint y: 230, distance: 63.5
click at [138, 230] on div "On va se coucher tard" at bounding box center [107, 242] width 77 height 37
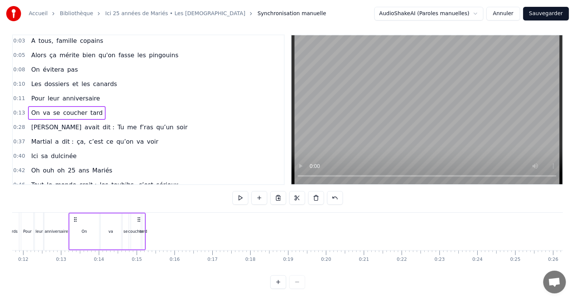
click at [89, 226] on div "On" at bounding box center [85, 231] width 30 height 36
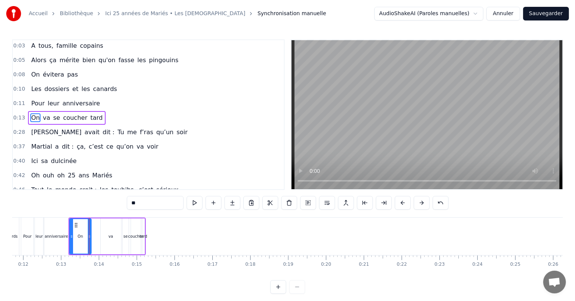
drag, startPoint x: 97, startPoint y: 236, endPoint x: 89, endPoint y: 237, distance: 8.1
click at [89, 237] on icon at bounding box center [89, 236] width 3 height 6
click at [109, 238] on div "va" at bounding box center [111, 236] width 5 height 6
type input "**"
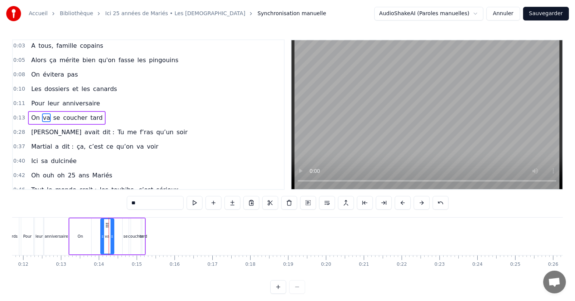
drag, startPoint x: 119, startPoint y: 237, endPoint x: 112, endPoint y: 239, distance: 7.5
click at [112, 239] on div at bounding box center [112, 236] width 3 height 34
drag, startPoint x: 106, startPoint y: 230, endPoint x: 98, endPoint y: 231, distance: 8.8
click at [98, 231] on div "On va se coucher tard" at bounding box center [107, 235] width 77 height 37
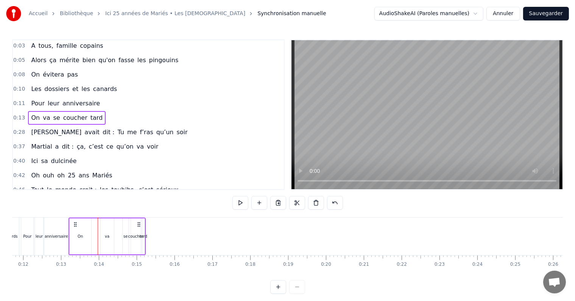
click at [109, 231] on div "va" at bounding box center [107, 236] width 13 height 36
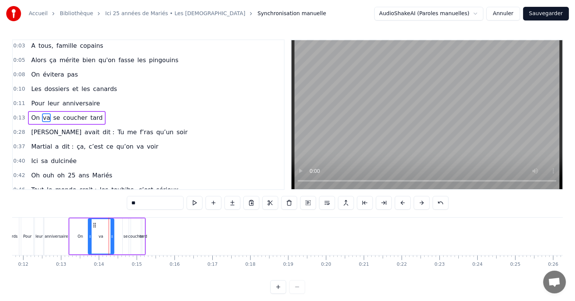
drag, startPoint x: 102, startPoint y: 232, endPoint x: 90, endPoint y: 232, distance: 12.5
click at [90, 232] on div at bounding box center [90, 236] width 3 height 34
drag, startPoint x: 112, startPoint y: 234, endPoint x: 101, endPoint y: 236, distance: 10.4
click at [101, 236] on icon at bounding box center [101, 236] width 3 height 6
click at [123, 237] on div "se" at bounding box center [125, 236] width 4 height 6
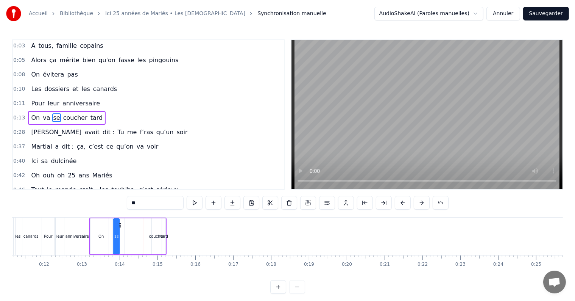
scroll to position [0, 421]
drag, startPoint x: 128, startPoint y: 225, endPoint x: 125, endPoint y: 233, distance: 8.5
click at [125, 233] on div "se" at bounding box center [122, 236] width 7 height 36
click at [154, 235] on div "coucher" at bounding box center [157, 236] width 15 height 6
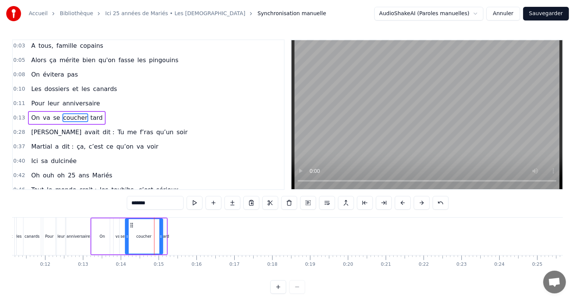
drag, startPoint x: 153, startPoint y: 233, endPoint x: 125, endPoint y: 236, distance: 27.8
click at [126, 236] on icon at bounding box center [127, 236] width 3 height 6
drag, startPoint x: 160, startPoint y: 237, endPoint x: 148, endPoint y: 238, distance: 12.9
click at [148, 238] on icon at bounding box center [146, 236] width 3 height 6
click at [164, 237] on div "tard" at bounding box center [166, 236] width 8 height 6
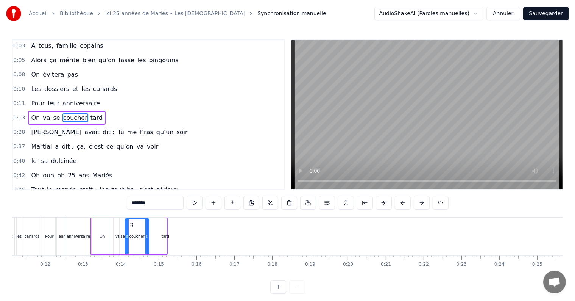
type input "****"
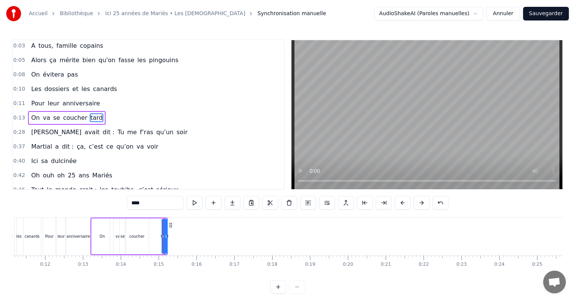
drag, startPoint x: 164, startPoint y: 237, endPoint x: 147, endPoint y: 238, distance: 16.7
click at [147, 238] on div "On va se coucher tard" at bounding box center [128, 235] width 77 height 37
click at [162, 236] on div "tard" at bounding box center [164, 236] width 8 height 6
drag, startPoint x: 163, startPoint y: 236, endPoint x: 146, endPoint y: 237, distance: 17.0
click at [146, 237] on div "On va se coucher tard" at bounding box center [127, 235] width 74 height 37
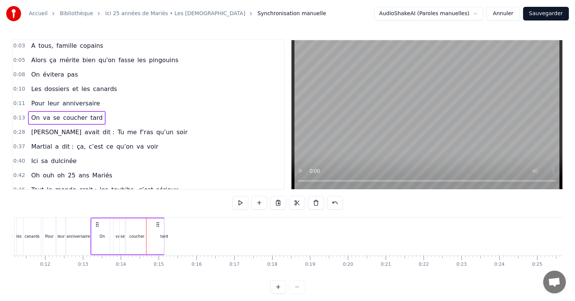
click at [164, 236] on div "tard" at bounding box center [164, 236] width 8 height 6
click at [90, 115] on span "tard" at bounding box center [97, 117] width 14 height 9
drag, startPoint x: 162, startPoint y: 237, endPoint x: 150, endPoint y: 236, distance: 12.1
click at [150, 236] on div "On va se coucher tard" at bounding box center [127, 235] width 74 height 37
click at [164, 235] on div "tard" at bounding box center [164, 236] width 8 height 6
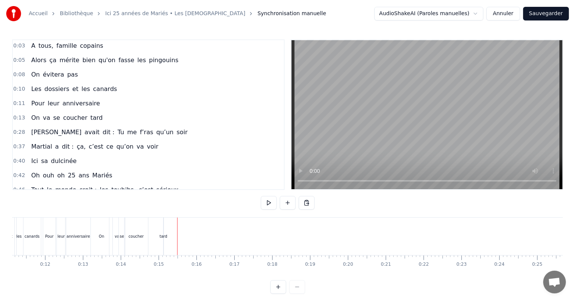
click at [90, 118] on span "tard" at bounding box center [97, 117] width 14 height 9
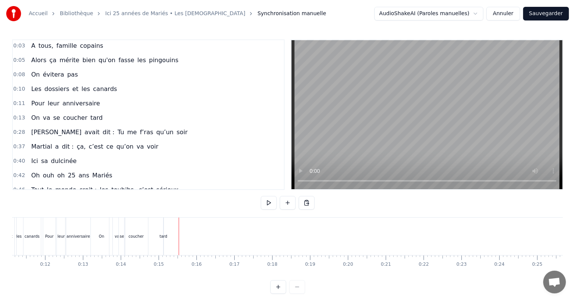
click at [90, 117] on span "tard" at bounding box center [97, 117] width 14 height 9
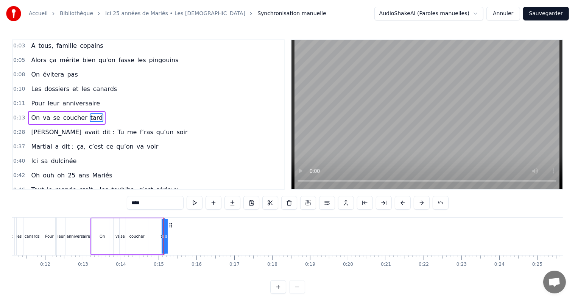
drag, startPoint x: 164, startPoint y: 235, endPoint x: 152, endPoint y: 233, distance: 11.8
click at [151, 234] on div "On va se coucher tard" at bounding box center [127, 235] width 74 height 37
click at [90, 116] on span "tard" at bounding box center [97, 117] width 14 height 9
drag, startPoint x: 160, startPoint y: 237, endPoint x: 153, endPoint y: 236, distance: 7.6
click at [153, 236] on div "On va se coucher tard" at bounding box center [127, 235] width 74 height 37
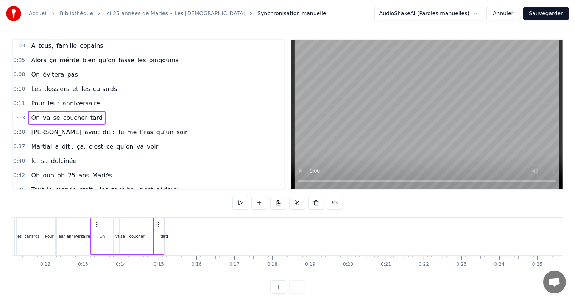
click at [157, 225] on icon at bounding box center [158, 224] width 6 height 6
click at [90, 114] on span "tard" at bounding box center [97, 117] width 14 height 9
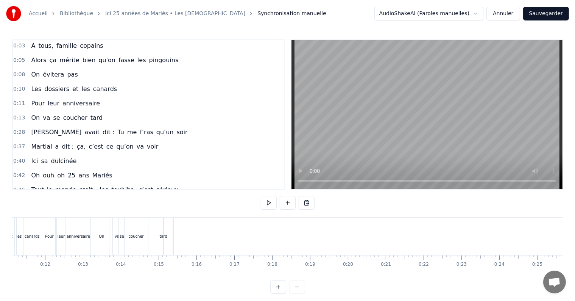
click at [90, 115] on span "tard" at bounding box center [97, 117] width 14 height 9
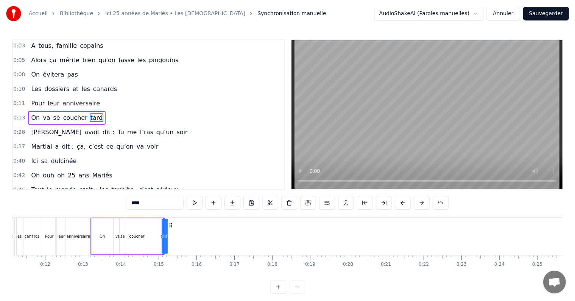
drag, startPoint x: 164, startPoint y: 236, endPoint x: 157, endPoint y: 236, distance: 6.1
click at [157, 236] on div "On va se coucher tard" at bounding box center [127, 235] width 74 height 37
click at [141, 234] on div "coucher" at bounding box center [136, 236] width 15 height 6
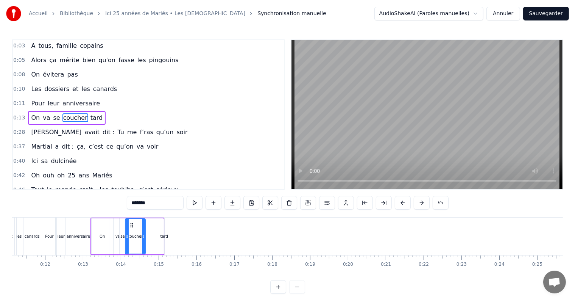
click at [142, 236] on icon at bounding box center [143, 236] width 3 height 6
click at [90, 115] on span "tard" at bounding box center [97, 117] width 14 height 9
type input "****"
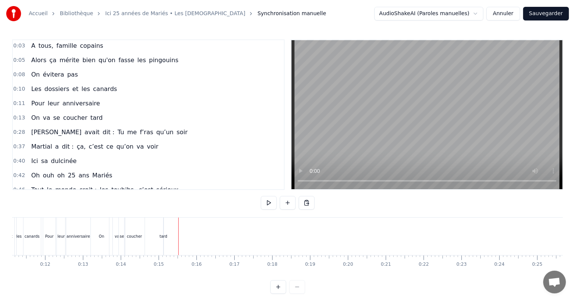
click at [90, 117] on span "tard" at bounding box center [97, 117] width 14 height 9
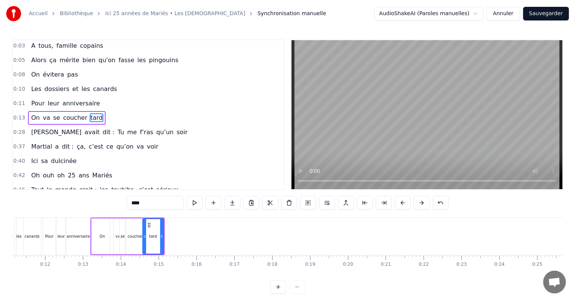
drag, startPoint x: 165, startPoint y: 251, endPoint x: 144, endPoint y: 246, distance: 22.2
click at [144, 246] on div at bounding box center [144, 236] width 3 height 34
click at [98, 235] on div "On" at bounding box center [103, 236] width 22 height 36
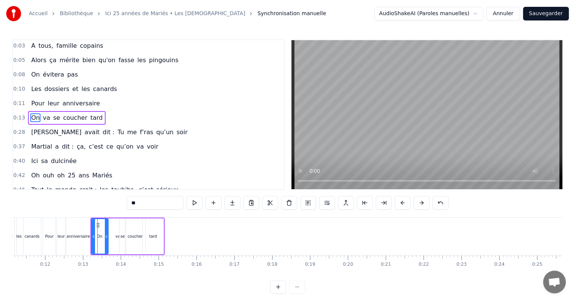
drag, startPoint x: 111, startPoint y: 236, endPoint x: 106, endPoint y: 237, distance: 5.0
click at [106, 237] on icon at bounding box center [106, 236] width 3 height 6
click at [116, 236] on div "va" at bounding box center [117, 236] width 5 height 6
drag, startPoint x: 123, startPoint y: 231, endPoint x: 118, endPoint y: 231, distance: 5.3
click at [118, 231] on div at bounding box center [118, 236] width 3 height 34
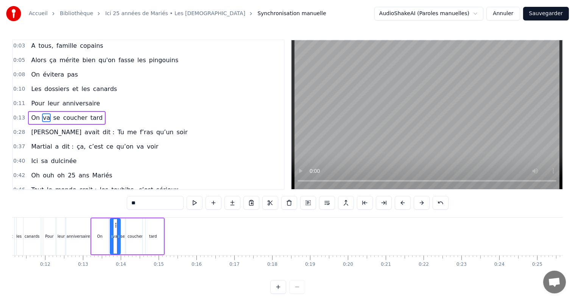
click at [102, 232] on div "On" at bounding box center [100, 236] width 17 height 36
click at [102, 235] on icon at bounding box center [103, 236] width 3 height 6
click at [114, 237] on div "va" at bounding box center [115, 236] width 5 height 6
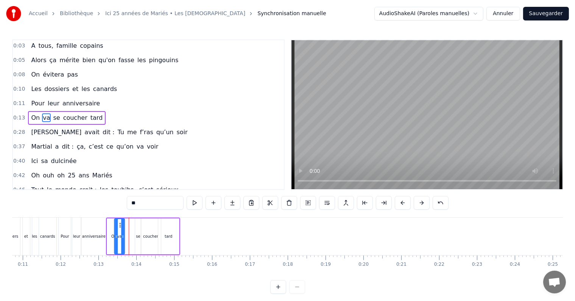
scroll to position [0, 405]
drag, startPoint x: 116, startPoint y: 226, endPoint x: 124, endPoint y: 233, distance: 10.8
click at [124, 233] on div "va" at bounding box center [122, 236] width 9 height 34
click at [138, 236] on div "se" at bounding box center [139, 236] width 4 height 6
drag, startPoint x: 143, startPoint y: 224, endPoint x: 134, endPoint y: 226, distance: 8.5
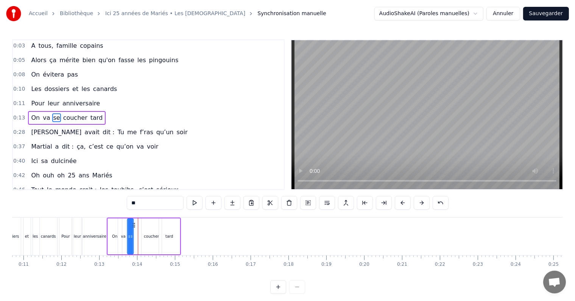
click at [134, 226] on icon at bounding box center [134, 225] width 6 height 6
click at [150, 233] on div "coucher" at bounding box center [151, 236] width 15 height 6
drag, startPoint x: 148, startPoint y: 224, endPoint x: 140, endPoint y: 225, distance: 7.3
click at [140, 225] on icon at bounding box center [140, 225] width 6 height 6
click at [164, 234] on div "tard" at bounding box center [169, 236] width 21 height 36
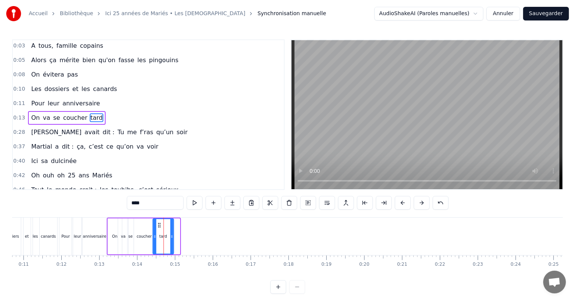
drag, startPoint x: 165, startPoint y: 226, endPoint x: 158, endPoint y: 226, distance: 6.5
click at [158, 226] on icon at bounding box center [159, 225] width 6 height 6
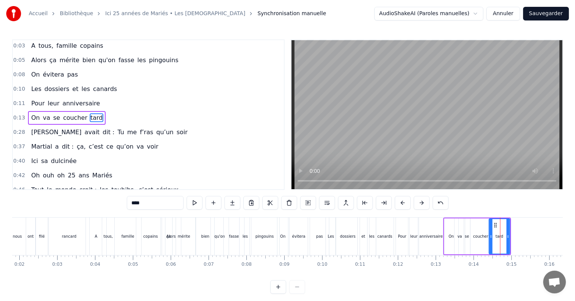
scroll to position [0, 0]
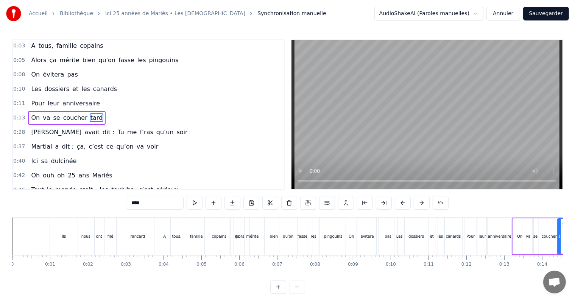
click at [65, 239] on div "Ils" at bounding box center [64, 235] width 28 height 37
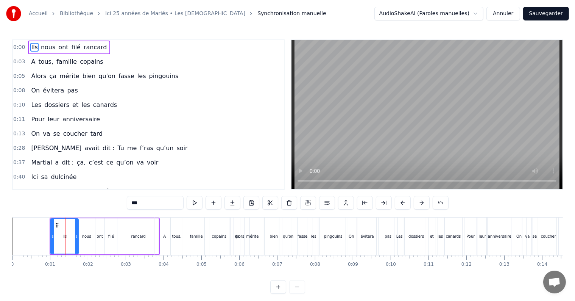
click at [49, 76] on span "ça" at bounding box center [53, 76] width 9 height 9
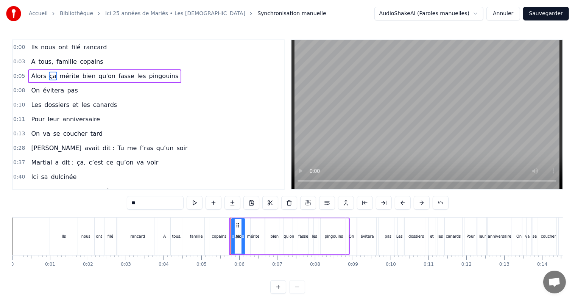
drag, startPoint x: 145, startPoint y: 203, endPoint x: 128, endPoint y: 207, distance: 17.6
click at [128, 207] on input "**" at bounding box center [155, 203] width 57 height 14
click at [68, 77] on span "mérite" at bounding box center [69, 76] width 22 height 9
click at [156, 204] on input "******" at bounding box center [155, 203] width 57 height 14
click at [277, 232] on div "bien" at bounding box center [274, 236] width 18 height 36
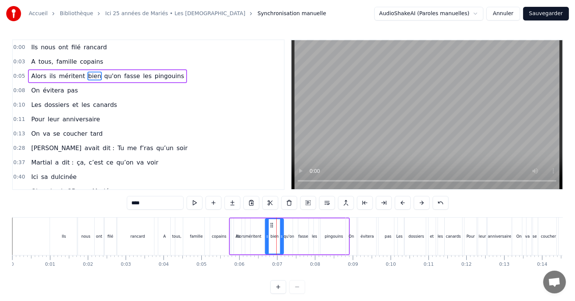
click at [49, 75] on span "ils" at bounding box center [53, 76] width 8 height 9
drag, startPoint x: 238, startPoint y: 224, endPoint x: 248, endPoint y: 227, distance: 11.1
click at [248, 227] on icon at bounding box center [248, 225] width 6 height 6
click at [272, 230] on div "bien" at bounding box center [274, 236] width 18 height 36
click at [279, 234] on icon at bounding box center [278, 236] width 3 height 6
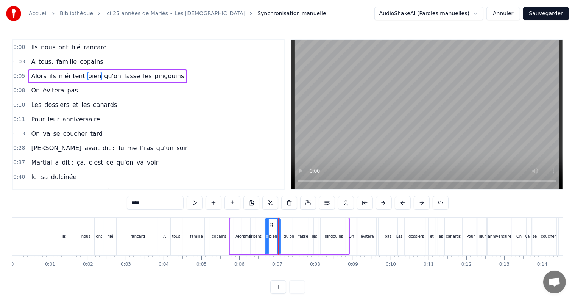
click at [286, 235] on div "qu'on" at bounding box center [288, 236] width 11 height 6
drag, startPoint x: 296, startPoint y: 235, endPoint x: 291, endPoint y: 236, distance: 4.4
click at [291, 236] on icon at bounding box center [291, 236] width 3 height 6
click at [302, 237] on div "fasse" at bounding box center [303, 236] width 10 height 6
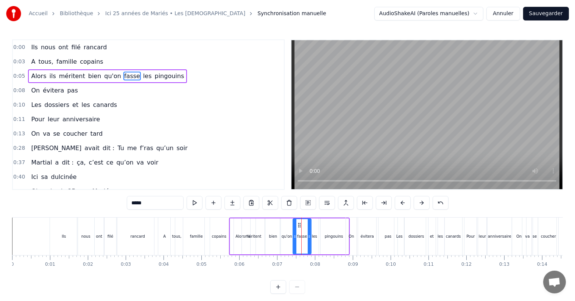
click at [308, 235] on icon at bounding box center [309, 236] width 3 height 6
click at [313, 236] on div "les" at bounding box center [314, 236] width 5 height 6
click at [316, 235] on icon at bounding box center [316, 236] width 3 height 6
click at [330, 234] on div "pingouins" at bounding box center [334, 236] width 19 height 6
type input "*********"
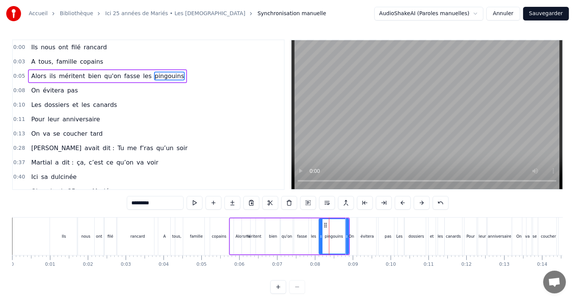
click at [329, 232] on div at bounding box center [329, 235] width 0 height 37
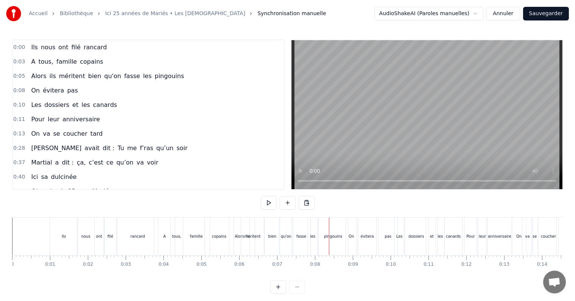
click at [154, 75] on span "pingouins" at bounding box center [169, 76] width 31 height 9
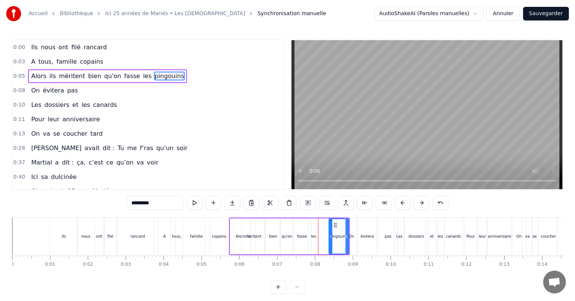
drag, startPoint x: 319, startPoint y: 236, endPoint x: 329, endPoint y: 237, distance: 9.9
click at [329, 237] on icon at bounding box center [330, 236] width 3 height 6
drag, startPoint x: 335, startPoint y: 224, endPoint x: 322, endPoint y: 224, distance: 12.5
click at [322, 224] on icon at bounding box center [323, 225] width 6 height 6
click at [66, 89] on span "pas" at bounding box center [72, 90] width 12 height 9
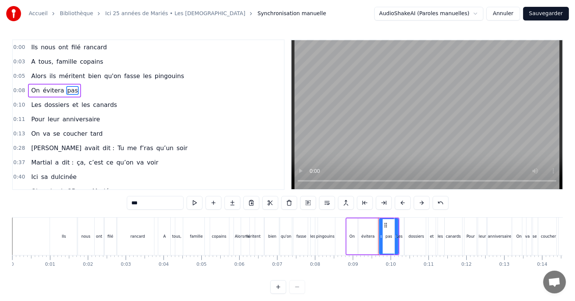
click at [369, 226] on div "évitera" at bounding box center [368, 236] width 18 height 36
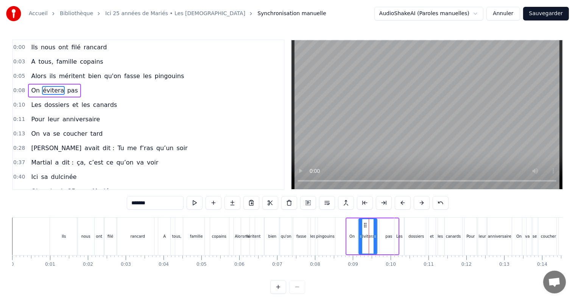
click at [351, 226] on div "On" at bounding box center [352, 236] width 11 height 36
click at [53, 88] on span "évitera" at bounding box center [53, 90] width 23 height 9
click at [353, 228] on div "On" at bounding box center [352, 236] width 11 height 36
click at [389, 221] on div "pas" at bounding box center [388, 236] width 19 height 36
drag, startPoint x: 386, startPoint y: 223, endPoint x: 382, endPoint y: 223, distance: 4.6
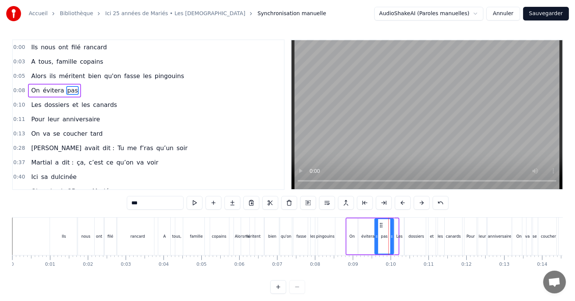
click at [382, 223] on icon at bounding box center [381, 225] width 6 height 6
click at [350, 226] on div "On" at bounding box center [352, 236] width 11 height 36
click at [364, 227] on div "évitera" at bounding box center [368, 236] width 18 height 36
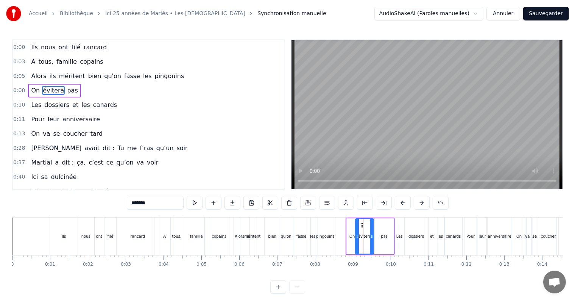
click at [362, 224] on icon at bounding box center [362, 225] width 6 height 6
click at [382, 236] on div "pas" at bounding box center [384, 236] width 7 height 6
type input "***"
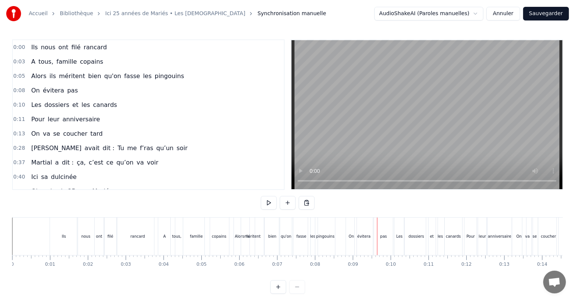
click at [66, 91] on span "pas" at bounding box center [72, 90] width 12 height 9
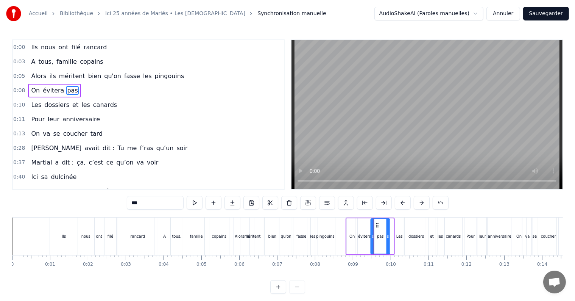
drag, startPoint x: 381, startPoint y: 225, endPoint x: 377, endPoint y: 224, distance: 3.9
click at [377, 224] on icon at bounding box center [377, 225] width 6 height 6
click at [42, 86] on span "évitera" at bounding box center [53, 90] width 23 height 9
click at [382, 224] on div "pas" at bounding box center [380, 236] width 19 height 36
click at [349, 237] on div "On" at bounding box center [352, 236] width 11 height 36
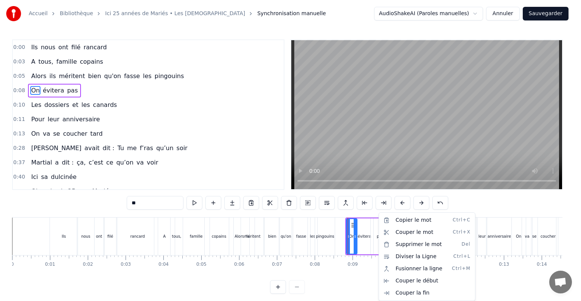
click at [374, 226] on html "Accueil Bibliothèque Ici 25 années de Mariés • Les Empafés Synchronisation manu…" at bounding box center [290, 152] width 581 height 305
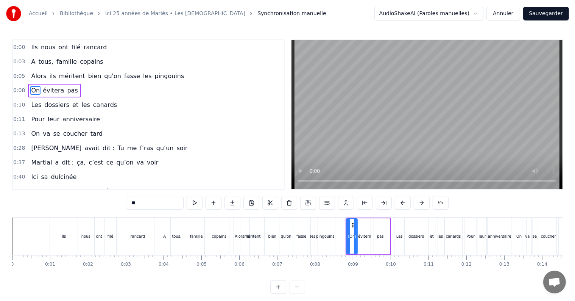
click at [363, 224] on div "évitera" at bounding box center [364, 236] width 18 height 36
type input "*******"
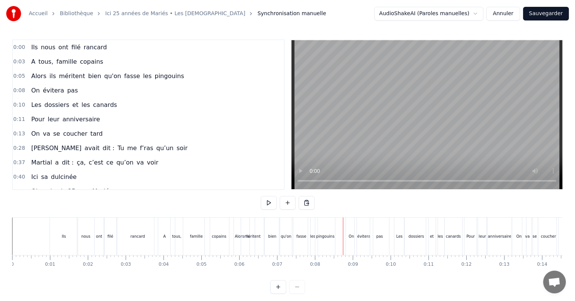
click at [61, 94] on div "On évitera pas" at bounding box center [54, 91] width 53 height 14
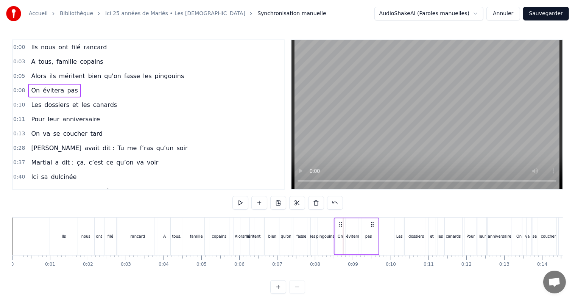
drag, startPoint x: 383, startPoint y: 224, endPoint x: 372, endPoint y: 224, distance: 11.7
click at [372, 224] on icon at bounding box center [372, 224] width 6 height 6
click at [60, 103] on span "dossiers" at bounding box center [57, 104] width 26 height 9
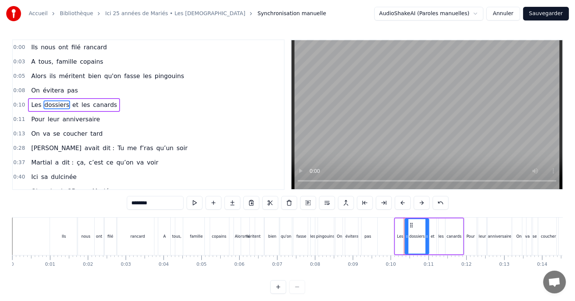
click at [401, 231] on div "Les" at bounding box center [400, 236] width 10 height 36
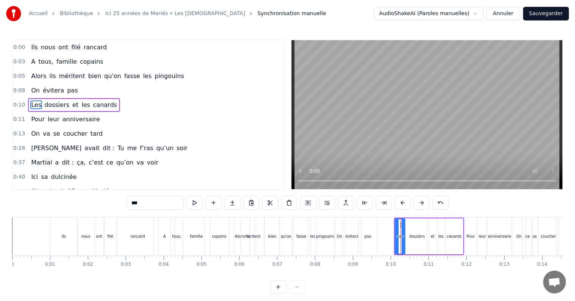
click at [458, 226] on div "canards" at bounding box center [453, 236] width 17 height 36
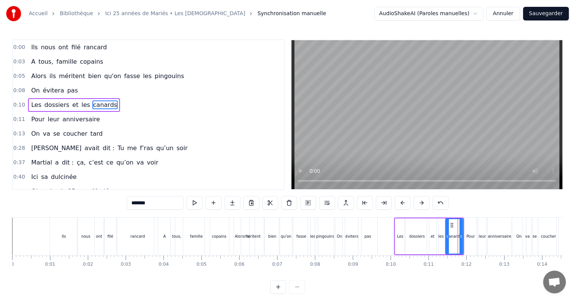
click at [434, 226] on div "et" at bounding box center [432, 236] width 11 height 36
type input "**"
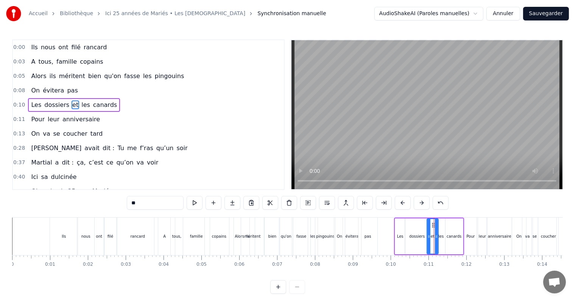
click at [99, 108] on div "Les dossiers et les canards" at bounding box center [74, 105] width 92 height 14
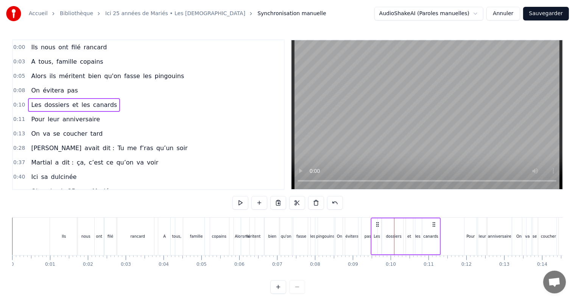
drag, startPoint x: 456, startPoint y: 223, endPoint x: 433, endPoint y: 226, distance: 23.2
click at [433, 226] on icon at bounding box center [434, 224] width 6 height 6
click at [73, 120] on span "anniversaire" at bounding box center [81, 119] width 39 height 9
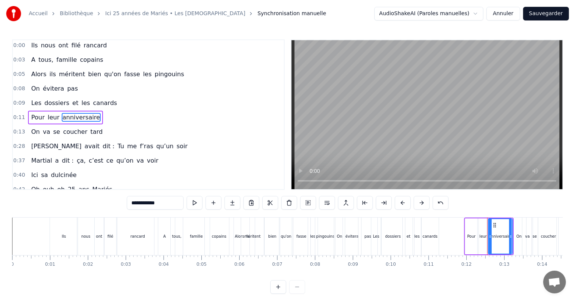
click at [39, 119] on div "Pour leur anniversaire" at bounding box center [65, 118] width 75 height 14
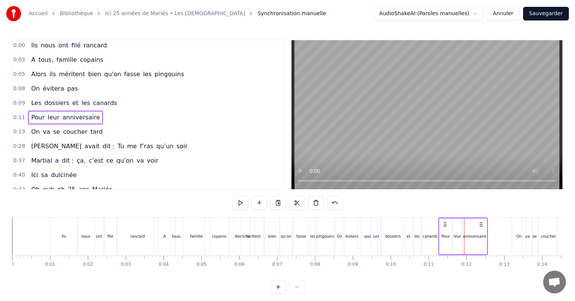
drag, startPoint x: 506, startPoint y: 223, endPoint x: 480, endPoint y: 225, distance: 25.8
click at [480, 225] on icon at bounding box center [481, 224] width 6 height 6
click at [70, 132] on span "coucher" at bounding box center [75, 131] width 26 height 9
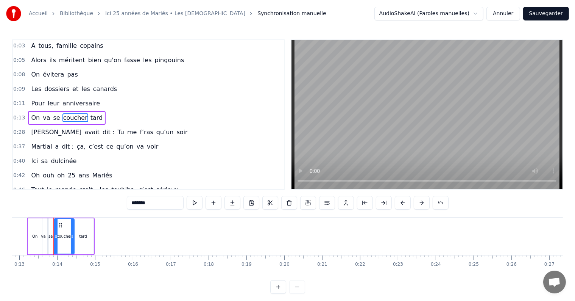
scroll to position [0, 487]
click at [92, 119] on div "On va se coucher tard" at bounding box center [67, 118] width 78 height 14
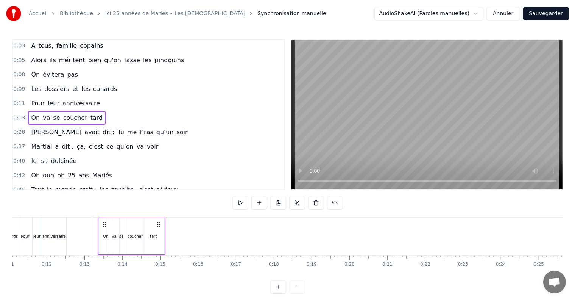
scroll to position [0, 419]
drag, startPoint x: 111, startPoint y: 223, endPoint x: 126, endPoint y: 228, distance: 15.8
click at [126, 228] on div "On va se coucher tard" at bounding box center [99, 235] width 68 height 37
click at [45, 130] on div "Astrid avait dit : Tu me f’ras qu’un soir" at bounding box center [109, 132] width 162 height 14
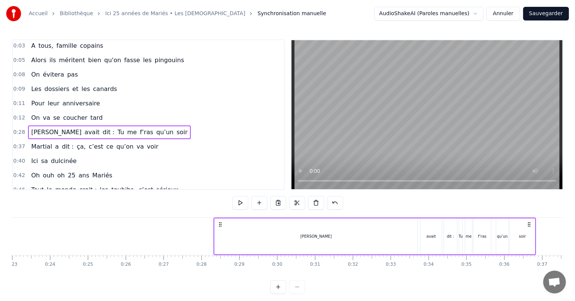
scroll to position [0, 1034]
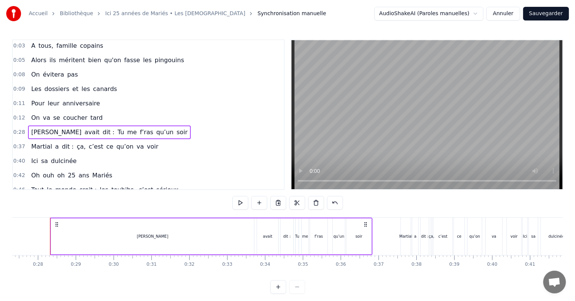
click at [135, 133] on div "Astrid avait dit : Tu me f’ras qu’un soir" at bounding box center [109, 132] width 162 height 14
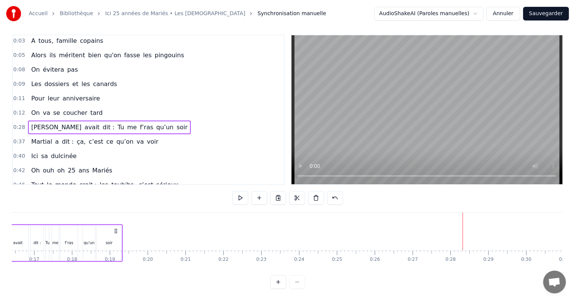
scroll to position [0, 619]
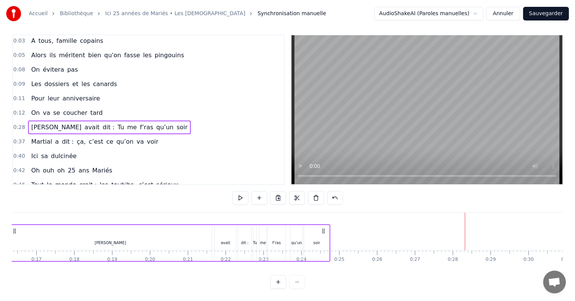
drag, startPoint x: 366, startPoint y: 223, endPoint x: 324, endPoint y: 231, distance: 42.8
click at [324, 231] on div "Astrid avait dit : Tu me f’ras qu’un soir" at bounding box center [169, 242] width 322 height 37
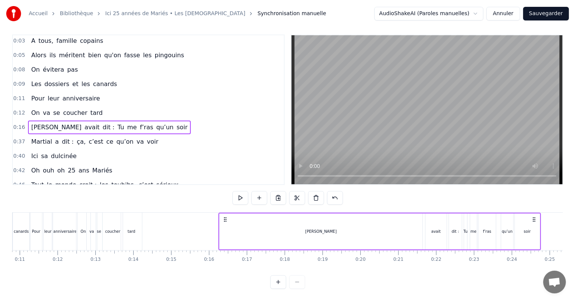
scroll to position [0, 407]
click at [414, 221] on div "Astrid" at bounding box center [322, 231] width 203 height 36
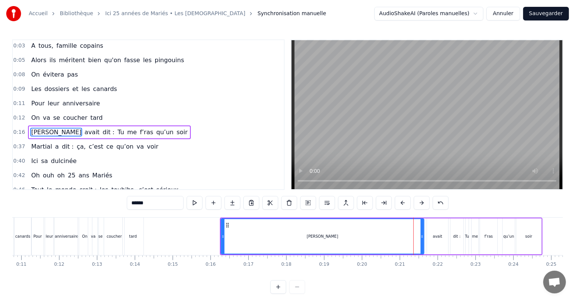
scroll to position [30, 0]
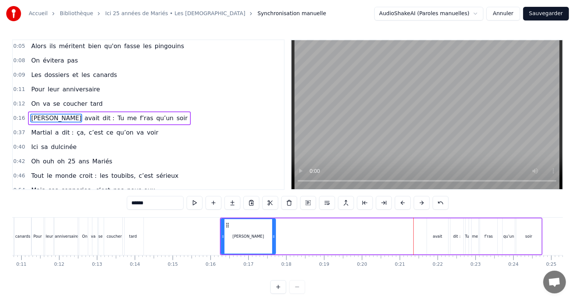
drag, startPoint x: 422, startPoint y: 234, endPoint x: 274, endPoint y: 233, distance: 148.4
click at [274, 233] on icon at bounding box center [273, 236] width 3 height 6
click at [437, 235] on div "avait" at bounding box center [437, 236] width 9 height 6
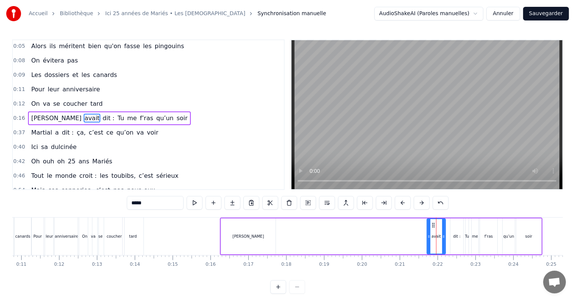
drag, startPoint x: 446, startPoint y: 232, endPoint x: 444, endPoint y: 236, distance: 4.3
click at [444, 236] on div at bounding box center [443, 236] width 3 height 34
drag, startPoint x: 434, startPoint y: 226, endPoint x: 263, endPoint y: 233, distance: 170.8
click at [263, 233] on div "avait" at bounding box center [266, 236] width 18 height 34
click at [455, 237] on div "dit :" at bounding box center [457, 236] width 8 height 6
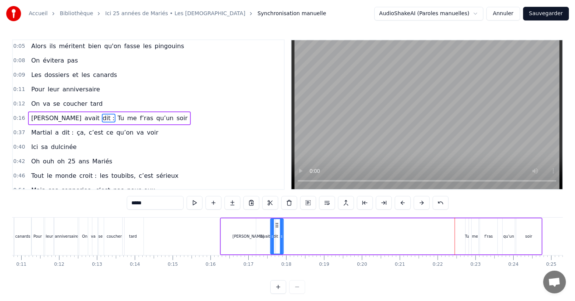
drag, startPoint x: 457, startPoint y: 224, endPoint x: 277, endPoint y: 237, distance: 180.6
click at [277, 237] on div "dit :" at bounding box center [277, 236] width 12 height 34
click at [468, 235] on div "Tu" at bounding box center [467, 236] width 4 height 6
drag, startPoint x: 471, startPoint y: 224, endPoint x: 287, endPoint y: 232, distance: 184.8
click at [287, 232] on div "Astrid avait dit : Tu me f’ras qu’un soir" at bounding box center [381, 235] width 322 height 37
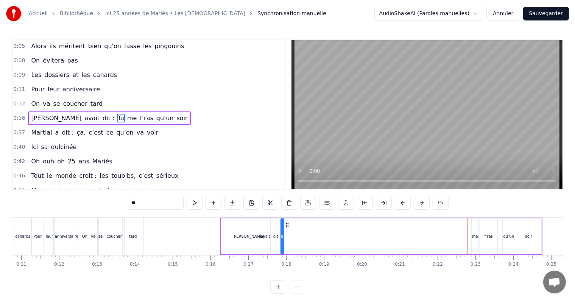
click at [126, 115] on span "me" at bounding box center [131, 118] width 11 height 9
drag, startPoint x: 478, startPoint y: 224, endPoint x: 292, endPoint y: 234, distance: 186.5
click at [292, 234] on div "me" at bounding box center [289, 236] width 8 height 36
click at [487, 236] on div "f’ras" at bounding box center [488, 236] width 8 height 6
type input "*****"
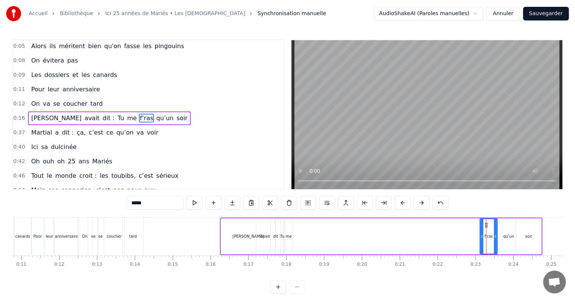
drag, startPoint x: 486, startPoint y: 224, endPoint x: 296, endPoint y: 227, distance: 190.0
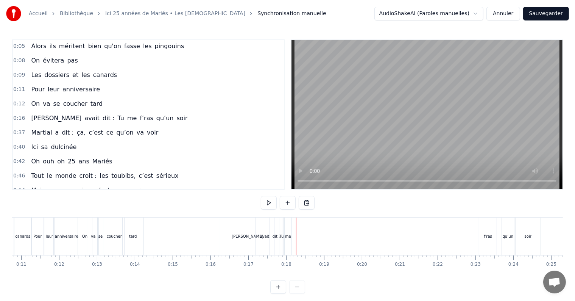
click at [487, 228] on div "f’ras" at bounding box center [487, 235] width 17 height 37
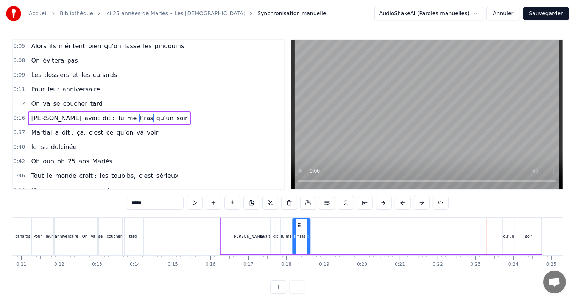
drag, startPoint x: 486, startPoint y: 223, endPoint x: 298, endPoint y: 223, distance: 187.3
click at [298, 223] on icon at bounding box center [299, 225] width 6 height 6
click at [507, 235] on div "qu’un" at bounding box center [508, 236] width 11 height 6
drag, startPoint x: 509, startPoint y: 224, endPoint x: 312, endPoint y: 236, distance: 197.2
click at [312, 236] on div "qu’un" at bounding box center [311, 236] width 11 height 34
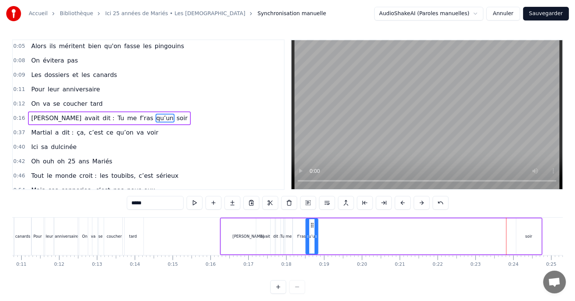
click at [524, 234] on div "soir" at bounding box center [528, 236] width 25 height 36
type input "****"
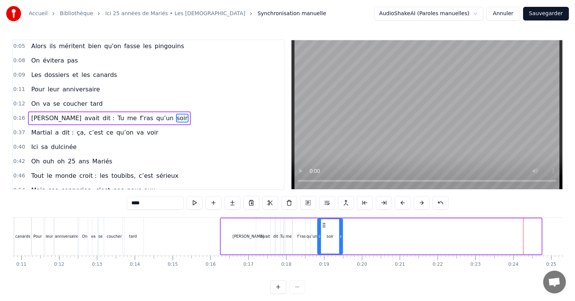
drag, startPoint x: 522, startPoint y: 224, endPoint x: 324, endPoint y: 230, distance: 198.4
click at [324, 230] on div "soir" at bounding box center [330, 236] width 24 height 34
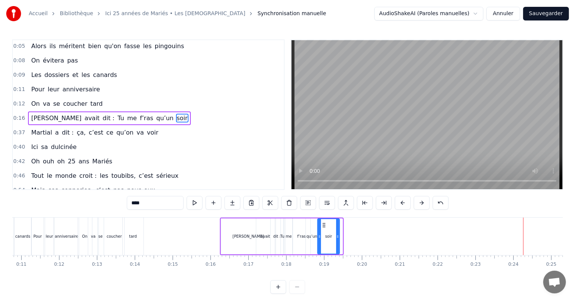
click at [337, 235] on icon at bounding box center [337, 236] width 3 height 6
click at [121, 119] on div "Astrid avait dit : Tu me f’ras qu’un soir" at bounding box center [109, 118] width 162 height 14
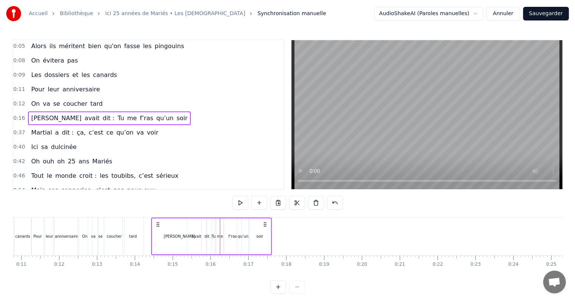
drag, startPoint x: 333, startPoint y: 224, endPoint x: 264, endPoint y: 228, distance: 69.0
click at [264, 228] on div "Astrid avait dit : Tu me f’ras qu’un soir" at bounding box center [211, 235] width 121 height 37
click at [95, 134] on div "Martial a dit : ça, c’est ce qu’on va voir" at bounding box center [94, 133] width 133 height 14
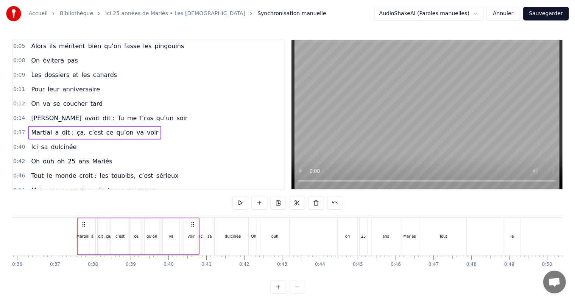
scroll to position [0, 1384]
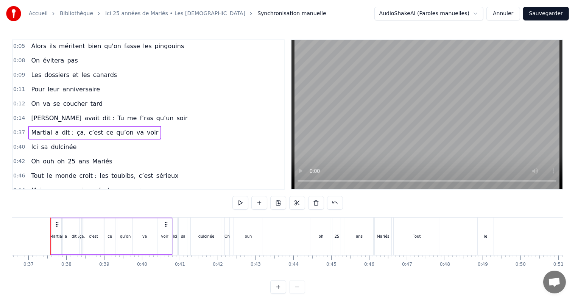
click at [67, 147] on div "Ici sa dulcinée" at bounding box center [53, 147] width 51 height 14
click at [101, 161] on div "Oh ouh oh 25 ans Mariés" at bounding box center [71, 161] width 87 height 14
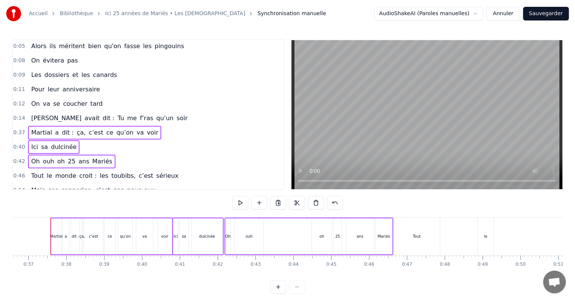
drag, startPoint x: 389, startPoint y: 222, endPoint x: 352, endPoint y: 225, distance: 37.6
click at [352, 225] on div "Oh ouh oh 25 ans Mariés" at bounding box center [308, 235] width 169 height 37
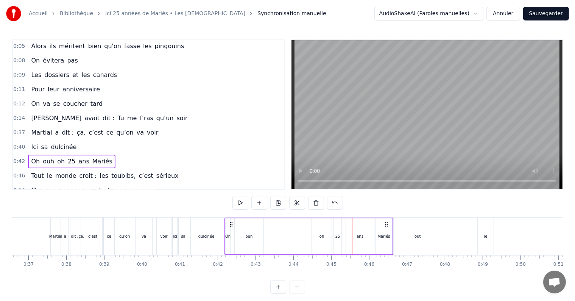
click at [54, 129] on div "Martial a dit : ça, c’est ce qu’on va voir" at bounding box center [94, 133] width 133 height 14
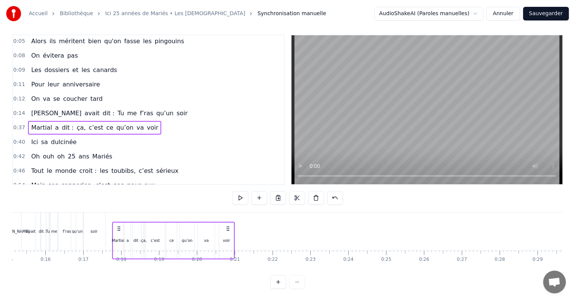
scroll to position [11, 0]
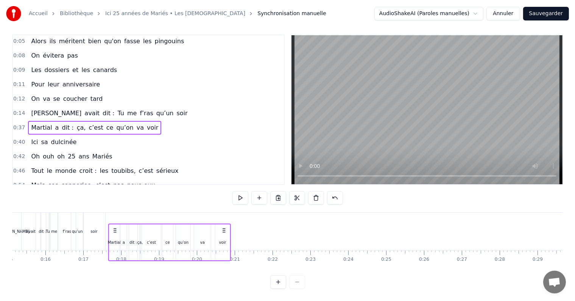
drag, startPoint x: 166, startPoint y: 223, endPoint x: 224, endPoint y: 223, distance: 57.9
click at [224, 227] on icon at bounding box center [224, 230] width 6 height 6
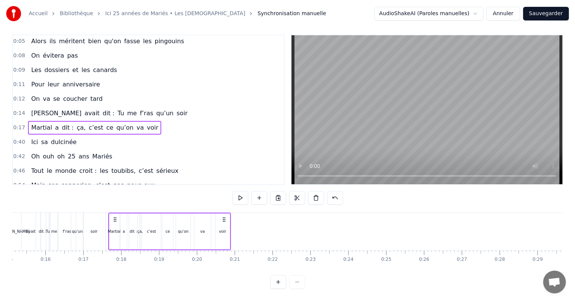
click at [51, 137] on div "Ici sa dulcinée" at bounding box center [53, 142] width 51 height 14
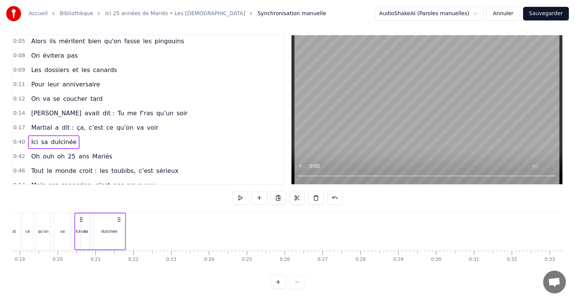
scroll to position [0, 709]
drag, startPoint x: 95, startPoint y: 213, endPoint x: 139, endPoint y: 219, distance: 43.8
click at [139, 219] on div "Ici sa dulcinée" at bounding box center [119, 230] width 51 height 37
click at [65, 151] on div "Oh ouh oh 25 ans Mariés" at bounding box center [71, 156] width 87 height 14
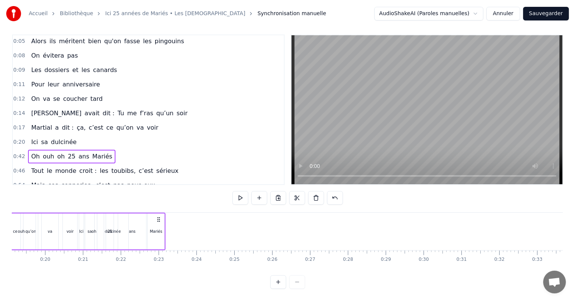
scroll to position [0, 724]
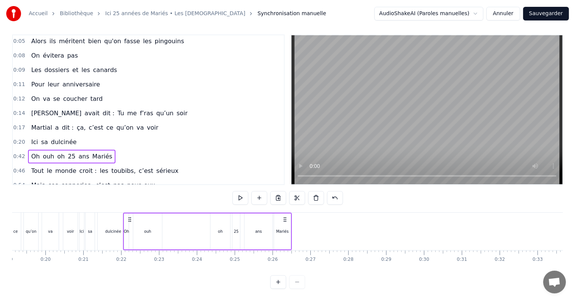
drag, startPoint x: 211, startPoint y: 213, endPoint x: 284, endPoint y: 238, distance: 77.0
click at [284, 238] on div "Oh ouh oh 25 ans Mariés" at bounding box center [207, 230] width 169 height 37
click at [153, 224] on div "ouh" at bounding box center [147, 231] width 29 height 36
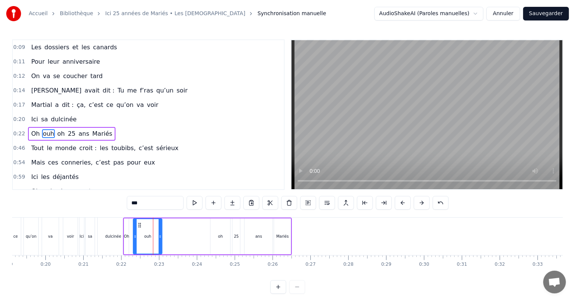
scroll to position [72, 0]
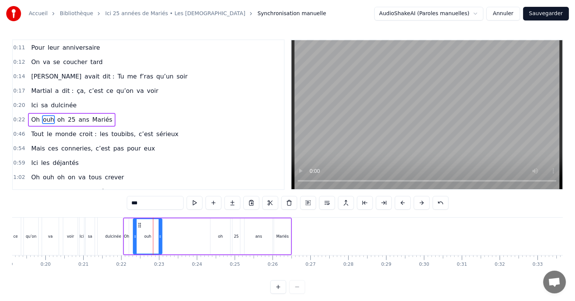
drag, startPoint x: 147, startPoint y: 226, endPoint x: 179, endPoint y: 228, distance: 31.9
click at [179, 228] on div "Oh ouh oh 25 ans Mariés" at bounding box center [207, 235] width 169 height 37
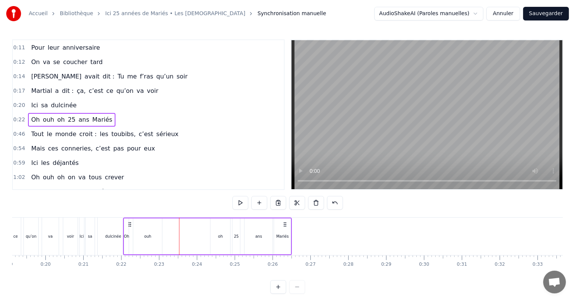
click at [151, 235] on div "ouh" at bounding box center [147, 236] width 29 height 36
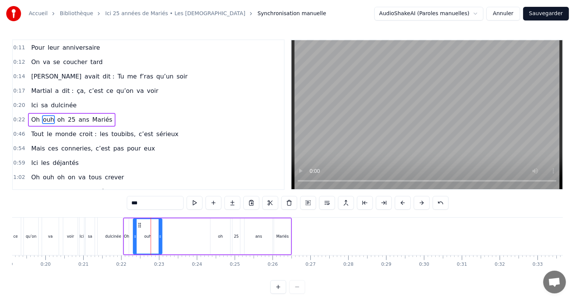
click at [157, 232] on div "ouh" at bounding box center [148, 236] width 28 height 34
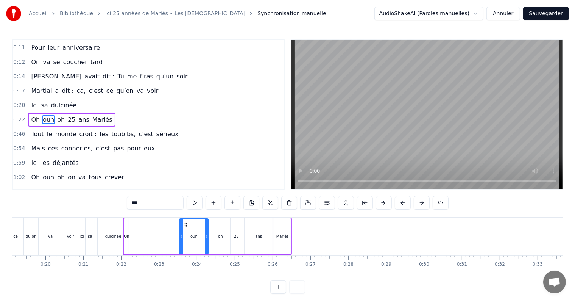
drag, startPoint x: 140, startPoint y: 224, endPoint x: 186, endPoint y: 229, distance: 46.4
click at [186, 229] on div "ouh" at bounding box center [194, 236] width 28 height 34
click at [128, 237] on div "Oh" at bounding box center [126, 236] width 5 height 6
type input "**"
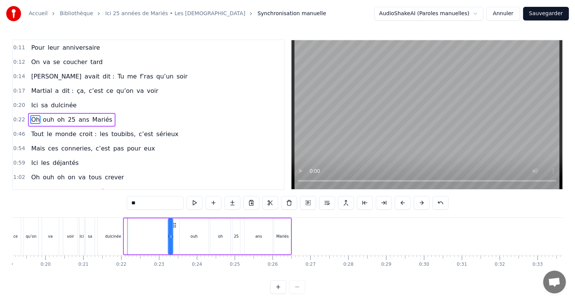
drag, startPoint x: 130, startPoint y: 224, endPoint x: 174, endPoint y: 229, distance: 44.5
click at [174, 229] on div "Oh ouh oh 25 ans Mariés" at bounding box center [207, 235] width 169 height 37
click at [101, 119] on div "Oh ouh oh 25 ans Mariés" at bounding box center [71, 120] width 87 height 14
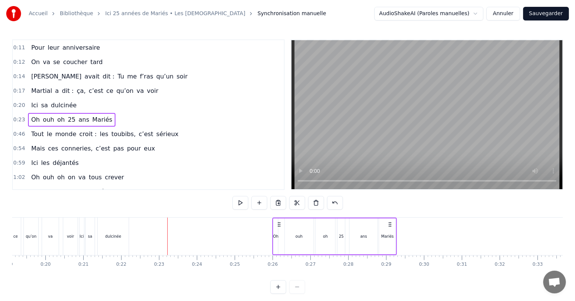
drag, startPoint x: 285, startPoint y: 224, endPoint x: 389, endPoint y: 234, distance: 105.3
click at [389, 234] on div "Oh ouh oh 25 ans Mariés" at bounding box center [335, 235] width 125 height 37
click at [391, 236] on div "Mariés" at bounding box center [387, 236] width 12 height 6
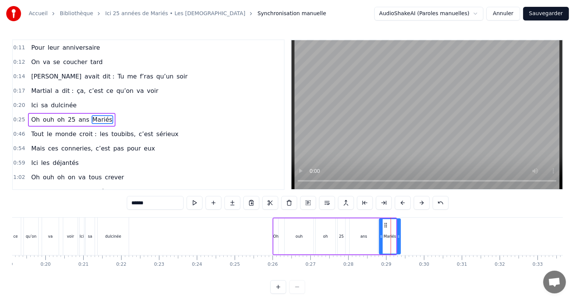
drag, startPoint x: 394, startPoint y: 235, endPoint x: 399, endPoint y: 237, distance: 4.7
click at [399, 237] on icon at bounding box center [398, 236] width 3 height 6
click at [214, 202] on button at bounding box center [214, 203] width 16 height 14
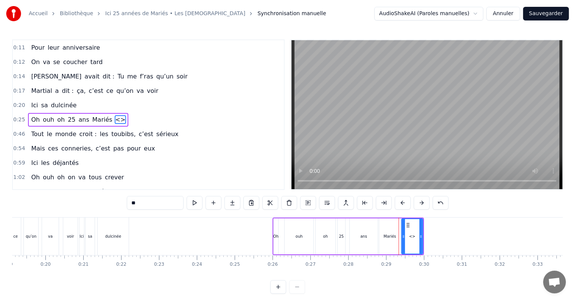
drag, startPoint x: 153, startPoint y: 204, endPoint x: 128, endPoint y: 207, distance: 25.9
click at [128, 207] on input "**" at bounding box center [155, 203] width 57 height 14
click at [391, 239] on div "Mariés" at bounding box center [389, 236] width 21 height 36
type input "******"
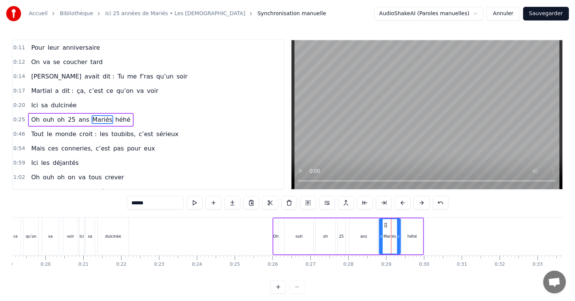
click at [69, 105] on div "Ici sa dulcinée" at bounding box center [53, 105] width 51 height 14
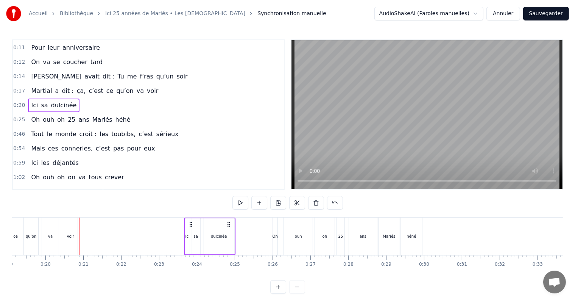
drag, startPoint x: 129, startPoint y: 224, endPoint x: 230, endPoint y: 233, distance: 100.7
click at [230, 233] on div "Ici sa dulcinée" at bounding box center [209, 235] width 51 height 37
click at [186, 233] on div "Ici" at bounding box center [187, 236] width 4 height 6
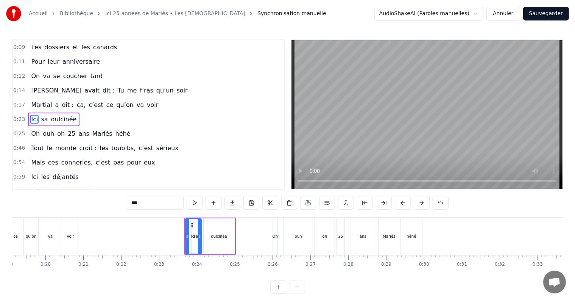
drag, startPoint x: 186, startPoint y: 235, endPoint x: 196, endPoint y: 237, distance: 9.6
click at [196, 236] on div "Ici" at bounding box center [193, 236] width 15 height 34
drag, startPoint x: 187, startPoint y: 234, endPoint x: 161, endPoint y: 235, distance: 25.8
click at [161, 235] on icon at bounding box center [161, 236] width 3 height 6
drag, startPoint x: 198, startPoint y: 238, endPoint x: 183, endPoint y: 243, distance: 16.2
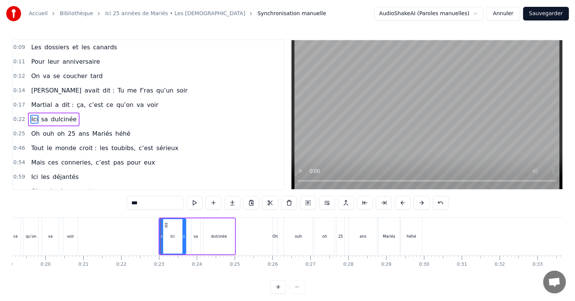
click at [184, 243] on div at bounding box center [183, 236] width 3 height 34
click at [195, 238] on div "sa" at bounding box center [196, 236] width 4 height 6
drag, startPoint x: 193, startPoint y: 238, endPoint x: 185, endPoint y: 238, distance: 8.3
click at [185, 238] on icon at bounding box center [185, 236] width 3 height 6
click at [214, 236] on div "dulcinée" at bounding box center [219, 236] width 16 height 6
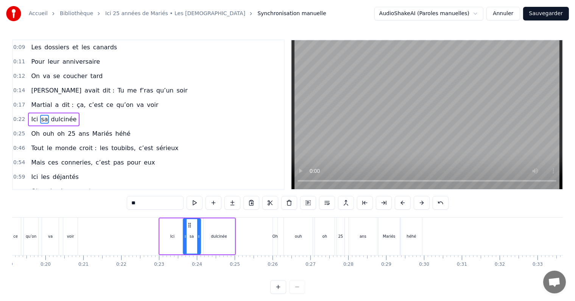
type input "********"
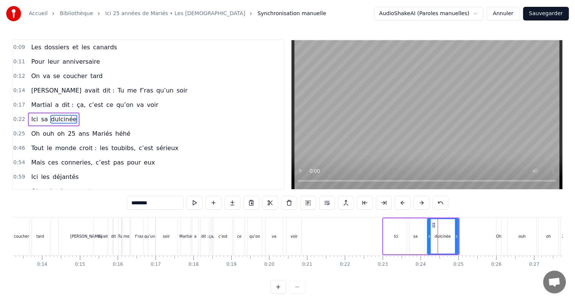
scroll to position [0, 497]
click at [131, 105] on div "Martial a dit : ça, c’est ce qu’on va voir" at bounding box center [94, 105] width 133 height 14
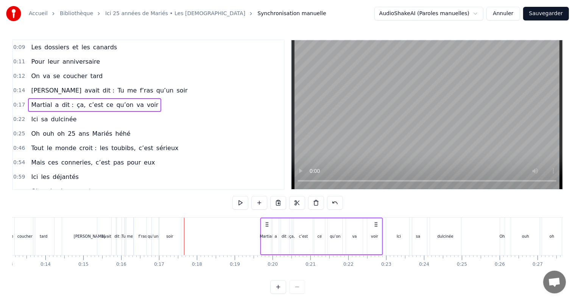
drag, startPoint x: 301, startPoint y: 224, endPoint x: 378, endPoint y: 227, distance: 76.5
click at [378, 227] on div "Martial a dit : ça, c’est ce qu’on va voir" at bounding box center [321, 235] width 123 height 37
click at [135, 92] on div "Astrid avait dit : Tu me f’ras qu’un soir" at bounding box center [109, 91] width 162 height 14
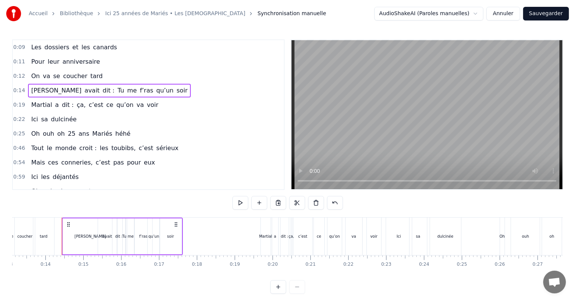
click at [176, 235] on div "soir" at bounding box center [171, 236] width 22 height 36
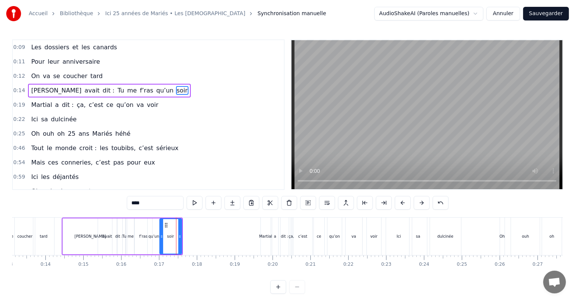
scroll to position [30, 0]
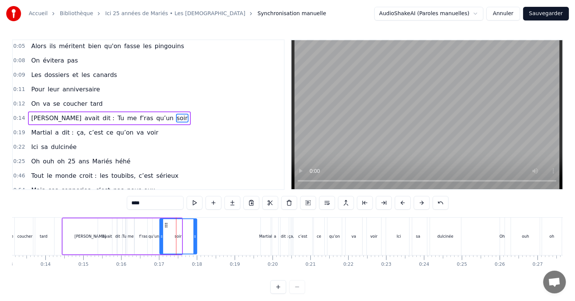
drag, startPoint x: 180, startPoint y: 236, endPoint x: 195, endPoint y: 237, distance: 15.2
click at [195, 237] on icon at bounding box center [194, 236] width 3 height 6
click at [100, 130] on div "Martial a dit : ça, c’est ce qu’on va voir" at bounding box center [94, 133] width 133 height 14
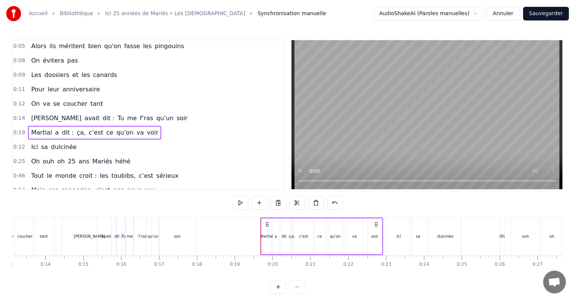
click at [266, 230] on div "Martial" at bounding box center [267, 236] width 10 height 36
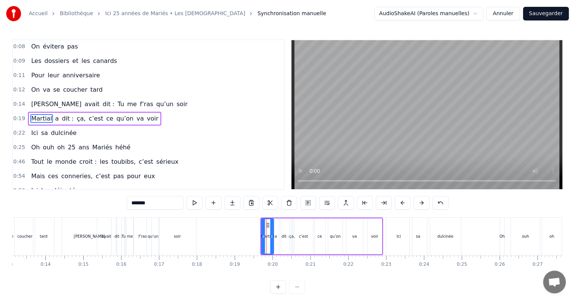
click at [270, 233] on div at bounding box center [271, 236] width 3 height 34
drag, startPoint x: 262, startPoint y: 234, endPoint x: 202, endPoint y: 237, distance: 59.5
click at [202, 237] on icon at bounding box center [203, 236] width 3 height 6
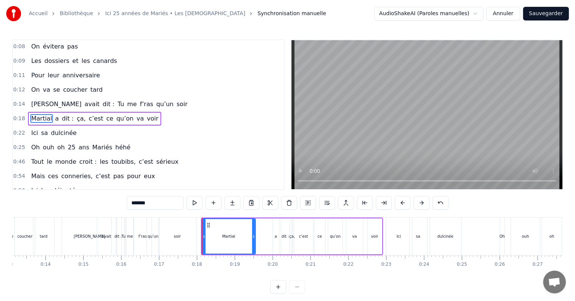
drag, startPoint x: 271, startPoint y: 234, endPoint x: 253, endPoint y: 237, distance: 18.3
click at [253, 237] on icon at bounding box center [253, 236] width 3 height 6
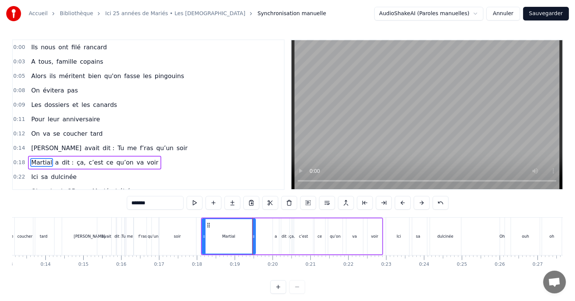
click at [95, 53] on div "Ils nous ont filé rancard" at bounding box center [69, 47] width 82 height 14
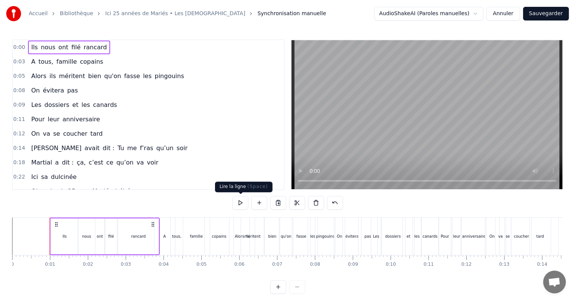
click at [235, 200] on button at bounding box center [240, 203] width 16 height 14
click at [548, 15] on button "Sauvegarder" at bounding box center [546, 14] width 46 height 14
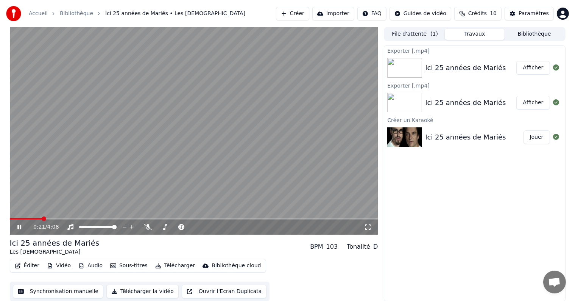
click at [22, 227] on icon at bounding box center [25, 227] width 18 height 6
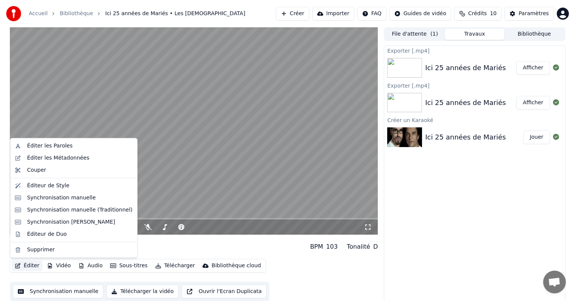
click at [28, 266] on button "Éditer" at bounding box center [27, 265] width 31 height 11
click at [77, 197] on div "Synchronisation manuelle" at bounding box center [61, 198] width 69 height 8
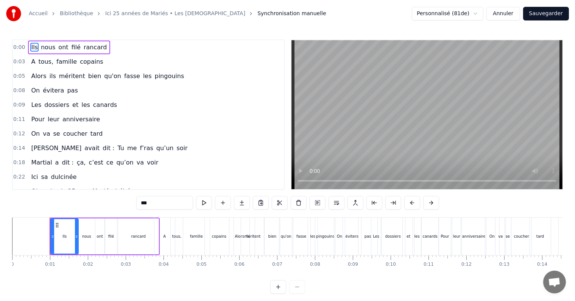
click at [94, 51] on div "Ils nous ont filé rancard" at bounding box center [69, 47] width 82 height 14
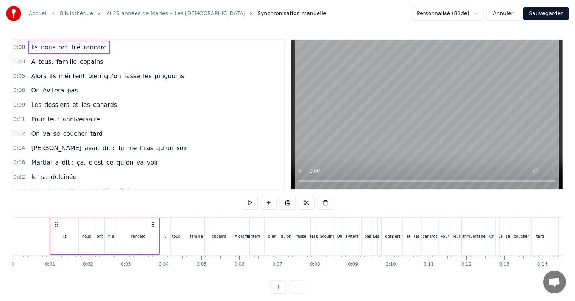
click at [92, 65] on div "A tous, famille copains" at bounding box center [67, 62] width 78 height 14
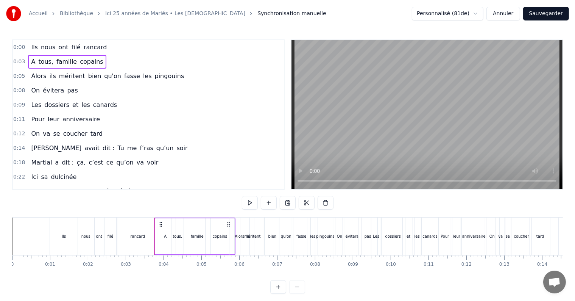
click at [157, 232] on div "A" at bounding box center [165, 236] width 20 height 36
click at [160, 232] on div at bounding box center [159, 236] width 3 height 34
click at [85, 51] on span "rancard" at bounding box center [95, 47] width 25 height 9
type input "*******"
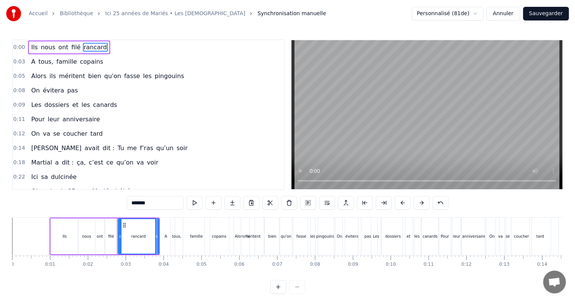
click at [71, 51] on div "Ils nous ont filé rancard" at bounding box center [69, 47] width 82 height 14
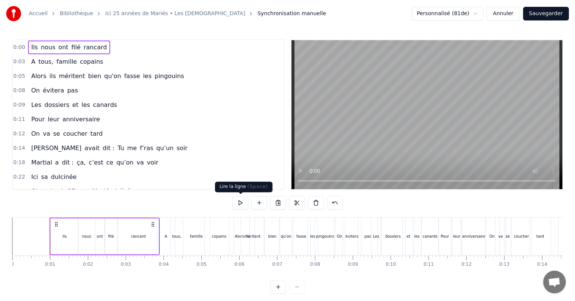
click at [242, 201] on button at bounding box center [240, 203] width 16 height 14
click at [56, 80] on div "Alors ils méritent bien qu'on fasse les pingouins" at bounding box center [107, 76] width 159 height 14
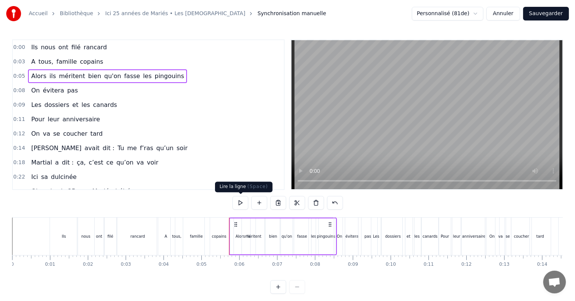
click at [239, 201] on button at bounding box center [240, 203] width 16 height 14
click at [221, 223] on div "copains" at bounding box center [219, 235] width 29 height 37
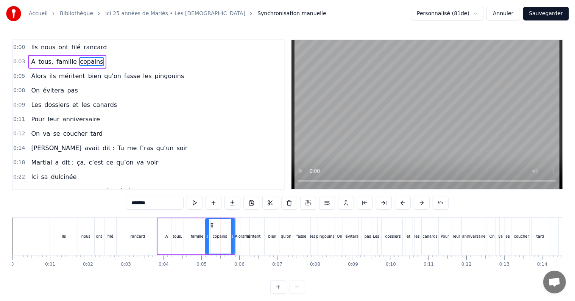
drag, startPoint x: 232, startPoint y: 226, endPoint x: 227, endPoint y: 227, distance: 5.0
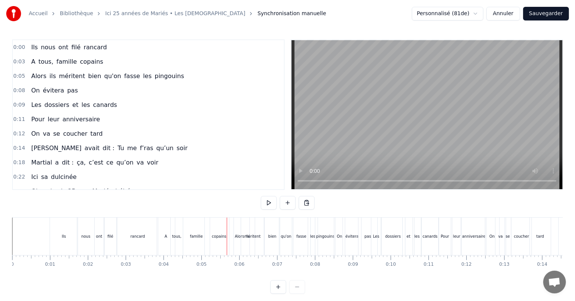
click at [221, 233] on div "copains" at bounding box center [219, 236] width 14 height 6
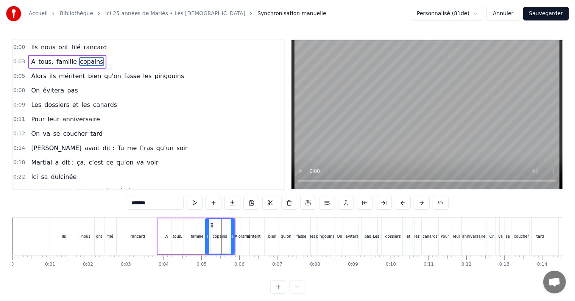
click at [237, 235] on div "Alors" at bounding box center [239, 236] width 9 height 6
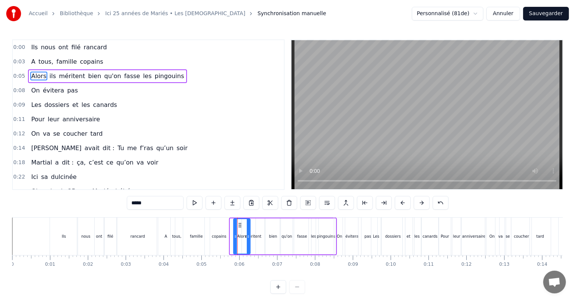
click at [234, 235] on icon at bounding box center [235, 236] width 3 height 6
click at [221, 234] on div "copains" at bounding box center [219, 236] width 14 height 6
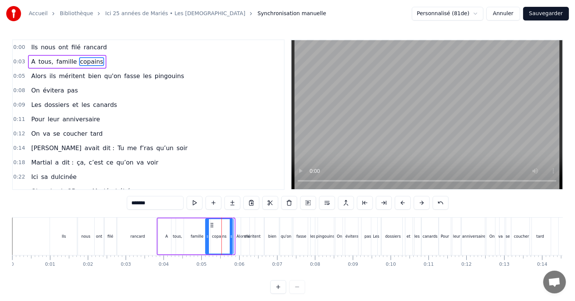
click at [230, 236] on icon at bounding box center [231, 236] width 3 height 6
click at [37, 78] on span "Alors" at bounding box center [38, 76] width 17 height 9
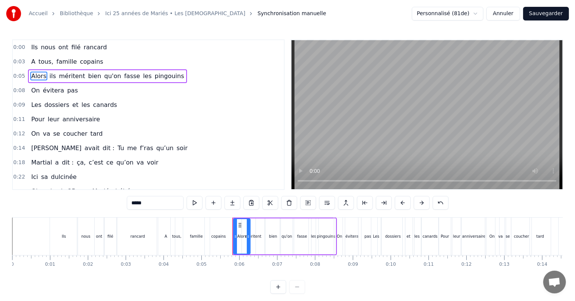
click at [49, 79] on span "ils" at bounding box center [53, 76] width 8 height 9
click at [58, 78] on span "méritent" at bounding box center [72, 76] width 28 height 9
type input "********"
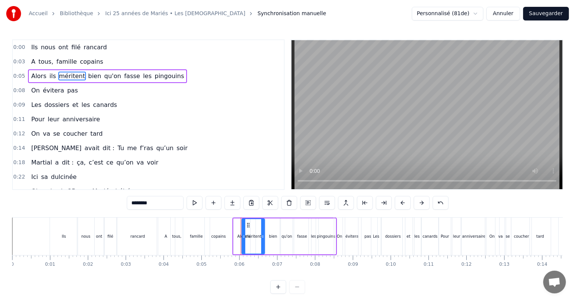
click at [157, 79] on div "Alors ils méritent bien qu'on fasse les pingouins" at bounding box center [107, 76] width 159 height 14
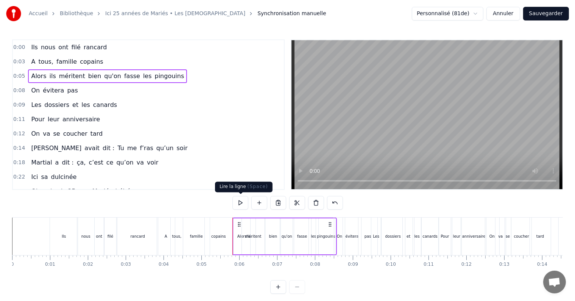
click at [242, 203] on button at bounding box center [240, 203] width 16 height 14
click at [332, 227] on div "pingouins" at bounding box center [326, 236] width 20 height 36
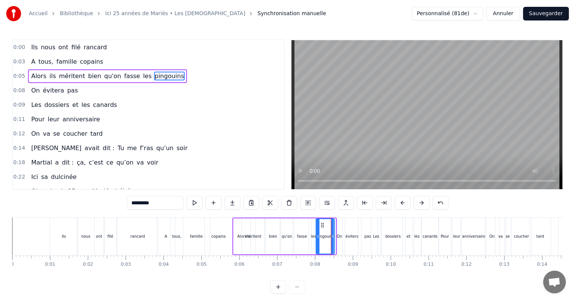
click at [332, 232] on div at bounding box center [332, 236] width 3 height 34
click at [339, 236] on div "On" at bounding box center [339, 236] width 5 height 6
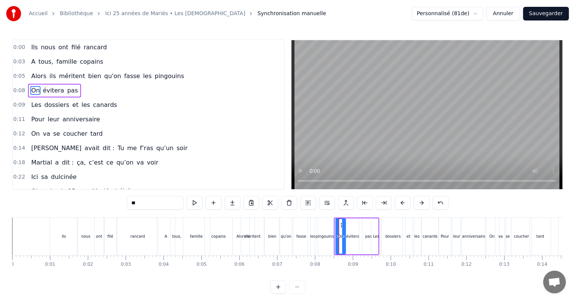
click at [338, 237] on icon at bounding box center [337, 236] width 3 height 6
click at [195, 201] on button at bounding box center [195, 203] width 16 height 14
click at [321, 240] on div "pingouins" at bounding box center [324, 235] width 19 height 37
type input "*********"
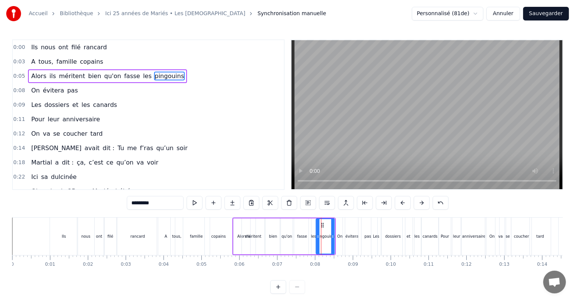
click at [135, 79] on div "Alors ils méritent bien qu'on fasse les pingouins" at bounding box center [107, 76] width 159 height 14
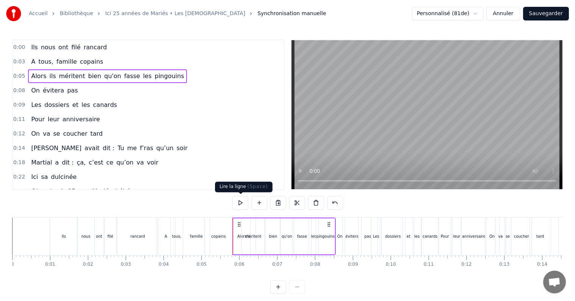
click at [239, 204] on button at bounding box center [240, 203] width 16 height 14
click at [254, 226] on div "méritent" at bounding box center [253, 236] width 23 height 36
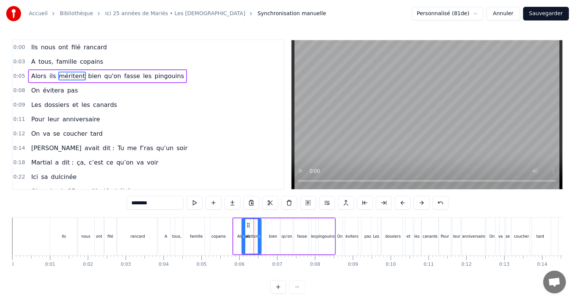
click at [260, 234] on icon at bounding box center [259, 236] width 3 height 6
click at [271, 236] on div "bien" at bounding box center [273, 236] width 8 height 6
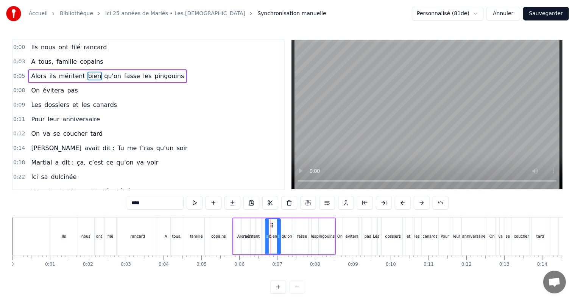
drag, startPoint x: 274, startPoint y: 232, endPoint x: 266, endPoint y: 233, distance: 7.2
click at [266, 233] on div "bien" at bounding box center [273, 236] width 14 height 34
drag, startPoint x: 272, startPoint y: 230, endPoint x: 268, endPoint y: 230, distance: 4.5
click at [268, 230] on div "bien" at bounding box center [273, 236] width 14 height 34
drag, startPoint x: 271, startPoint y: 226, endPoint x: 265, endPoint y: 226, distance: 5.7
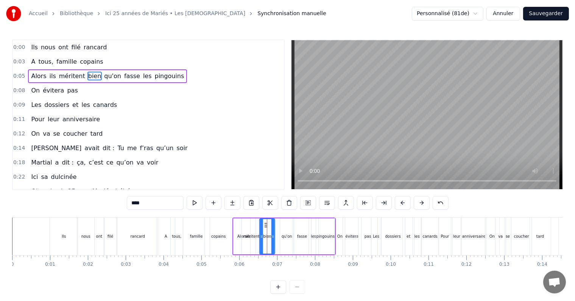
click at [265, 226] on circle at bounding box center [265, 226] width 0 height 0
click at [283, 235] on div "qu'on" at bounding box center [287, 236] width 11 height 6
drag, startPoint x: 286, startPoint y: 224, endPoint x: 279, endPoint y: 226, distance: 7.7
click at [279, 226] on icon at bounding box center [279, 225] width 6 height 6
click at [296, 235] on div "fasse" at bounding box center [302, 236] width 18 height 36
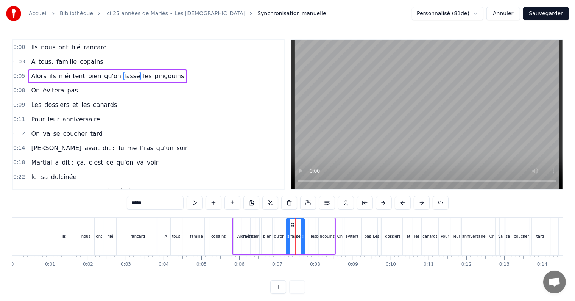
drag, startPoint x: 299, startPoint y: 224, endPoint x: 292, endPoint y: 224, distance: 6.8
click at [292, 224] on icon at bounding box center [293, 225] width 6 height 6
click at [312, 235] on div "les" at bounding box center [313, 236] width 5 height 6
drag, startPoint x: 314, startPoint y: 225, endPoint x: 307, endPoint y: 226, distance: 6.4
click at [307, 226] on icon at bounding box center [309, 225] width 6 height 6
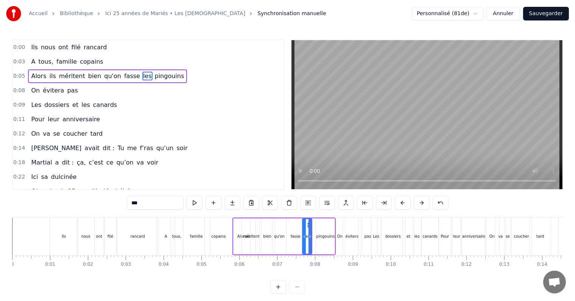
click at [320, 232] on div "pingouins" at bounding box center [325, 236] width 19 height 36
type input "*********"
click at [318, 225] on icon at bounding box center [319, 225] width 6 height 6
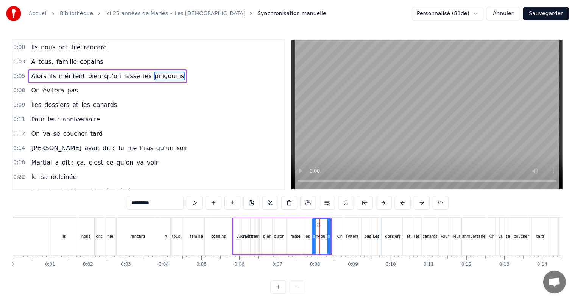
click at [118, 79] on div "Alors ils méritent bien qu'on fasse les pingouins" at bounding box center [107, 76] width 159 height 14
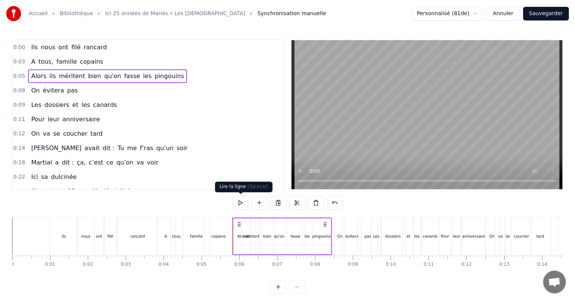
click at [238, 201] on button at bounding box center [240, 203] width 16 height 14
click at [212, 232] on div "copains" at bounding box center [219, 235] width 28 height 37
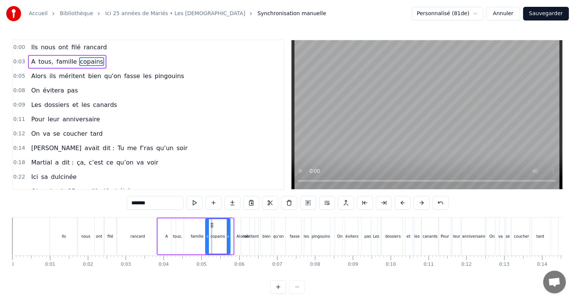
click at [229, 236] on icon at bounding box center [228, 236] width 3 height 6
click at [239, 236] on div "Alors" at bounding box center [241, 236] width 9 height 6
type input "*****"
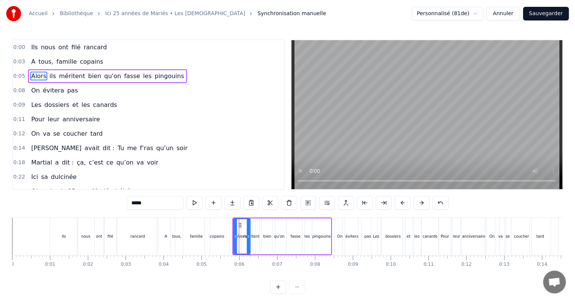
click at [159, 79] on div "Alors ils méritent bien qu'on fasse les pingouins" at bounding box center [107, 76] width 159 height 14
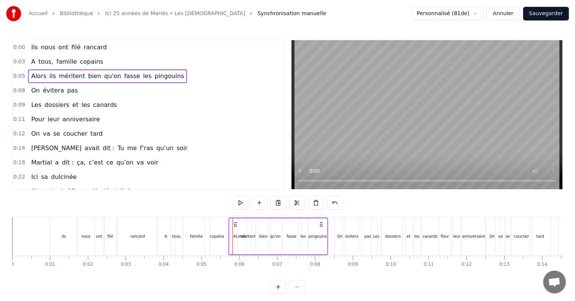
drag, startPoint x: 324, startPoint y: 222, endPoint x: 320, endPoint y: 223, distance: 3.9
click at [320, 223] on icon at bounding box center [321, 224] width 6 height 6
click at [243, 205] on button at bounding box center [240, 203] width 16 height 14
drag, startPoint x: 319, startPoint y: 223, endPoint x: 328, endPoint y: 224, distance: 8.8
click at [328, 224] on icon at bounding box center [330, 224] width 6 height 6
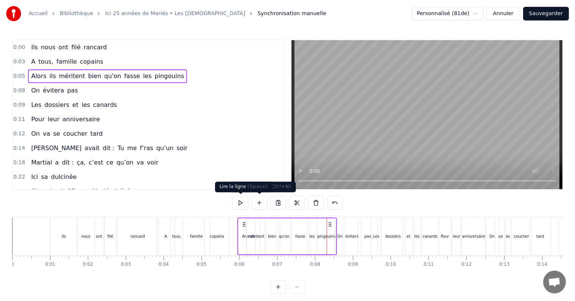
click at [242, 203] on button at bounding box center [240, 203] width 16 height 14
click at [542, 16] on button "Sauvegarder" at bounding box center [546, 14] width 46 height 14
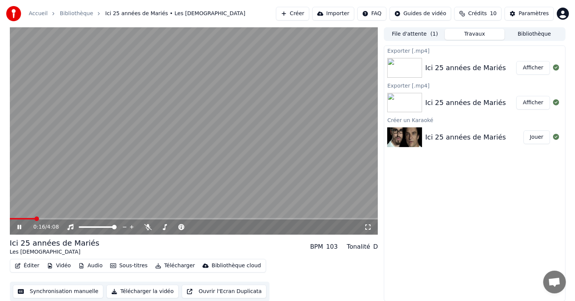
click at [17, 226] on icon at bounding box center [25, 227] width 18 height 6
click at [28, 264] on button "Éditer" at bounding box center [27, 265] width 31 height 11
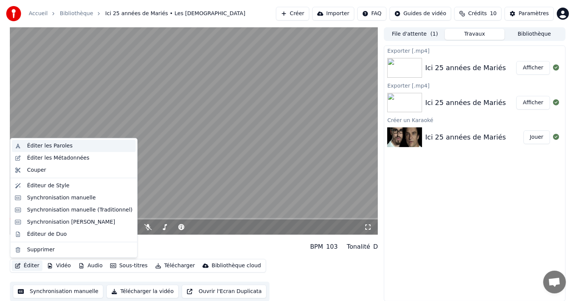
click at [41, 148] on div "Éditer les Paroles" at bounding box center [49, 146] width 45 height 8
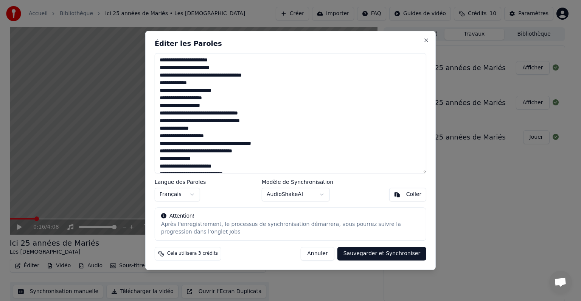
click at [322, 253] on button "Annuler" at bounding box center [317, 254] width 33 height 14
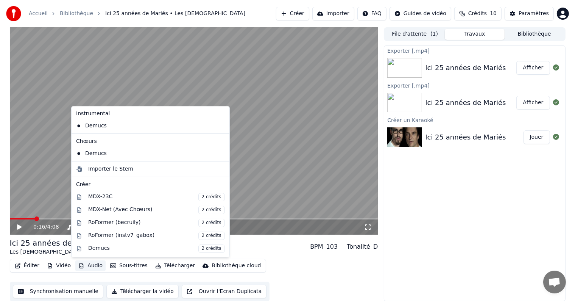
click at [90, 264] on button "Audio" at bounding box center [90, 265] width 30 height 11
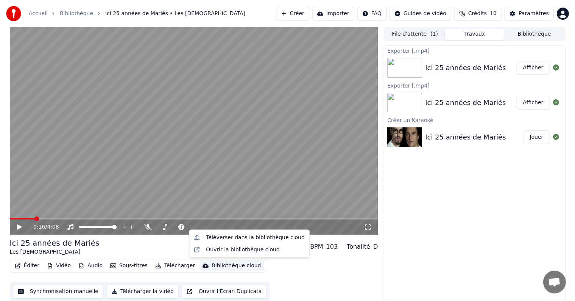
click at [74, 289] on button "Synchronisation manuelle" at bounding box center [58, 291] width 91 height 14
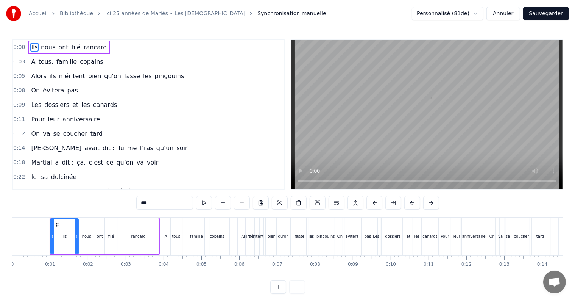
click at [485, 12] on html "Accueil Bibliothèque Ici 25 années de Mariés • Les Empafés Synchronisation manu…" at bounding box center [287, 152] width 575 height 305
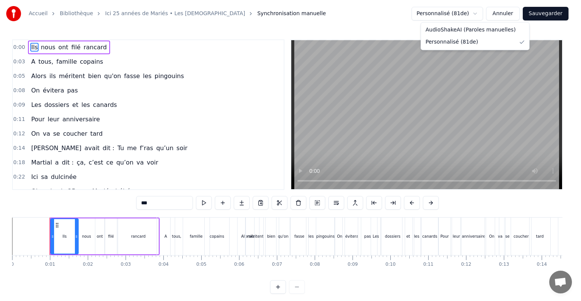
click at [485, 12] on html "Accueil Bibliothèque Ici 25 années de Mariés • Les Empafés Synchronisation manu…" at bounding box center [290, 152] width 581 height 305
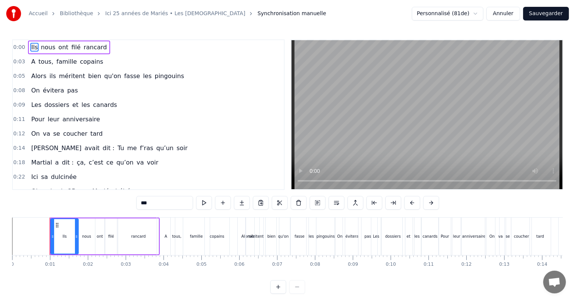
click at [509, 14] on button "Annuler" at bounding box center [502, 14] width 33 height 14
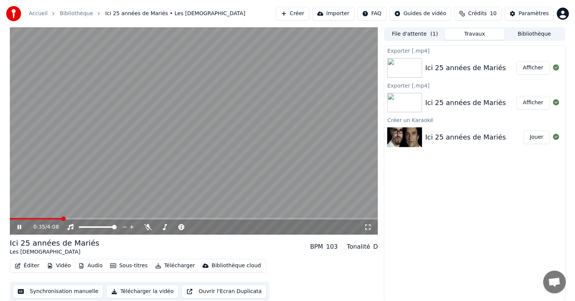
click at [22, 225] on icon at bounding box center [25, 227] width 18 height 6
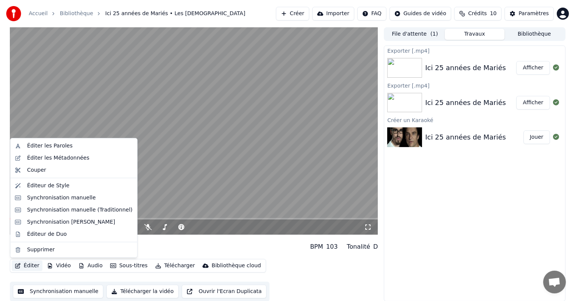
click at [22, 263] on button "Éditer" at bounding box center [27, 265] width 31 height 11
click at [62, 199] on div "Synchronisation manuelle" at bounding box center [61, 198] width 69 height 8
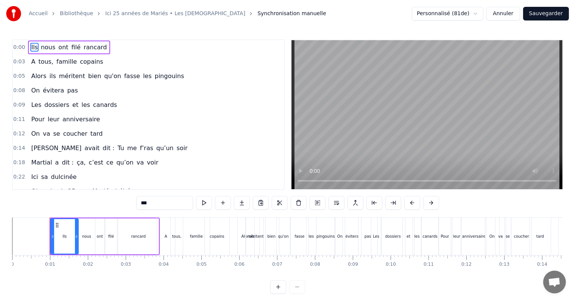
click at [92, 51] on span "rancard" at bounding box center [95, 47] width 25 height 9
type input "*******"
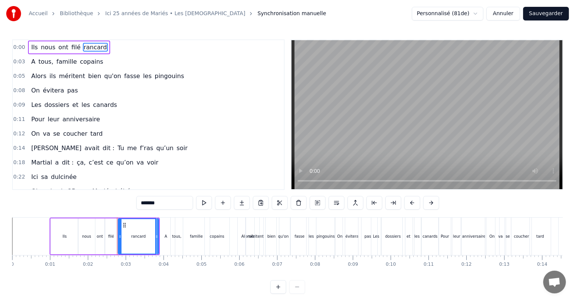
click at [72, 51] on div "Ils nous ont filé rancard" at bounding box center [69, 47] width 82 height 14
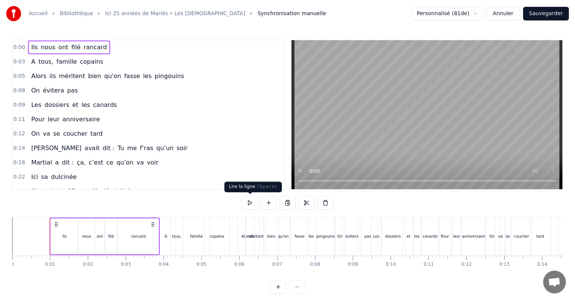
click at [248, 204] on button at bounding box center [250, 203] width 16 height 14
click at [504, 14] on button "Annuler" at bounding box center [502, 14] width 33 height 14
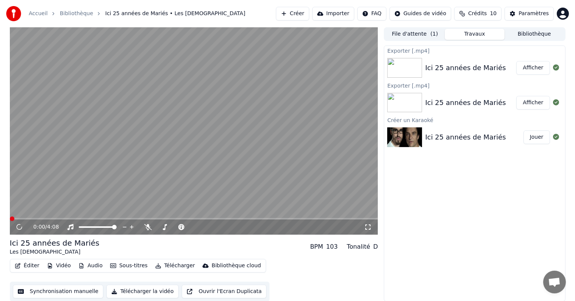
click at [121, 266] on button "Sous-titres" at bounding box center [129, 265] width 44 height 11
click at [19, 228] on icon at bounding box center [19, 226] width 4 height 5
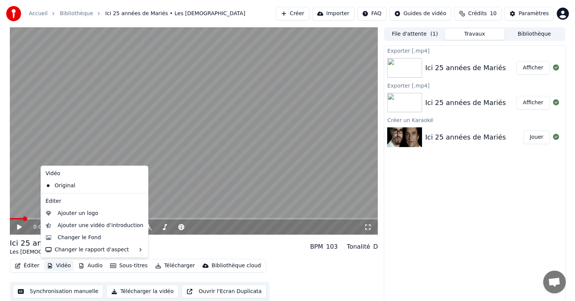
click at [56, 265] on button "Vidéo" at bounding box center [59, 265] width 30 height 11
click at [84, 227] on div "Ajouter une vidéo d’introduction" at bounding box center [101, 225] width 86 height 8
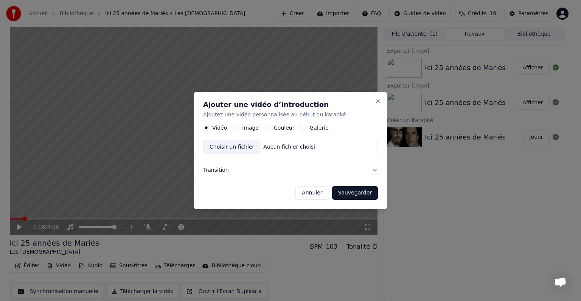
click at [318, 193] on button "Annuler" at bounding box center [312, 193] width 33 height 14
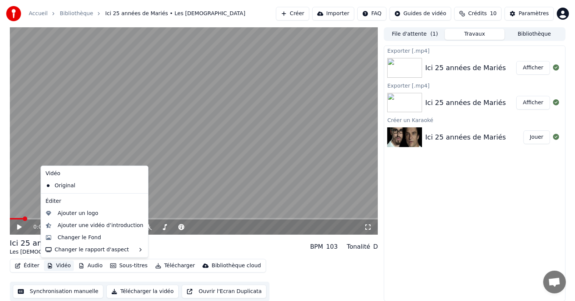
click at [61, 266] on button "Vidéo" at bounding box center [59, 265] width 30 height 11
click at [75, 210] on div "Ajouter un logo" at bounding box center [78, 213] width 40 height 8
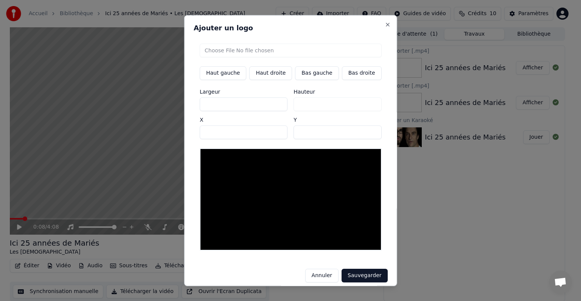
click at [316, 269] on button "Annuler" at bounding box center [321, 275] width 33 height 14
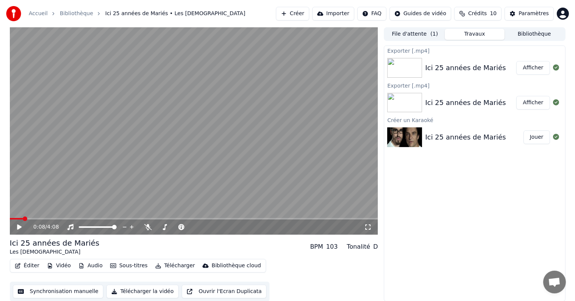
click at [59, 267] on button "Vidéo" at bounding box center [59, 265] width 30 height 11
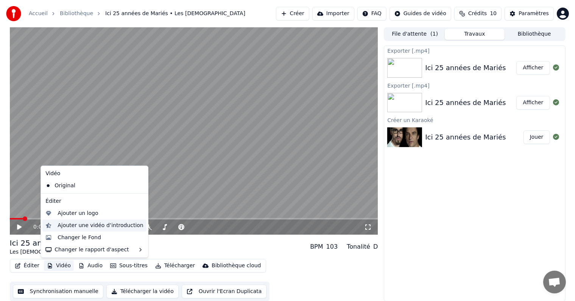
click at [92, 223] on div "Ajouter une vidéo d’introduction" at bounding box center [101, 225] width 86 height 8
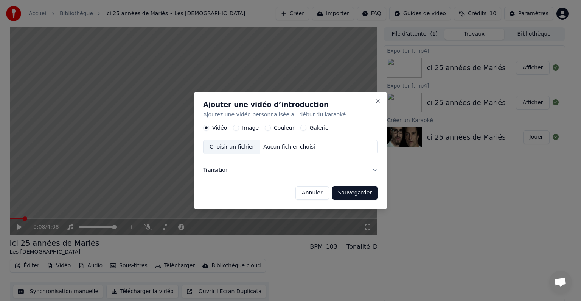
click at [315, 193] on button "Annuler" at bounding box center [312, 193] width 33 height 14
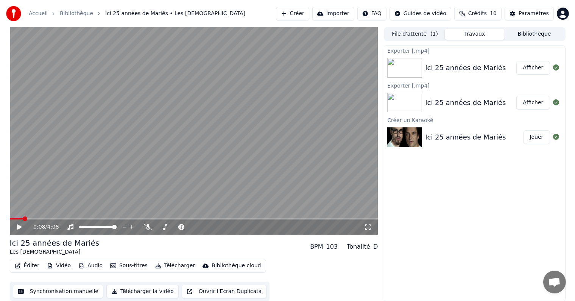
click at [61, 268] on button "Vidéo" at bounding box center [59, 265] width 30 height 11
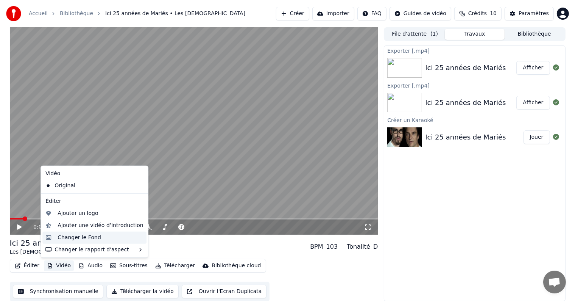
click at [83, 234] on div "Changer le Fond" at bounding box center [80, 238] width 44 height 8
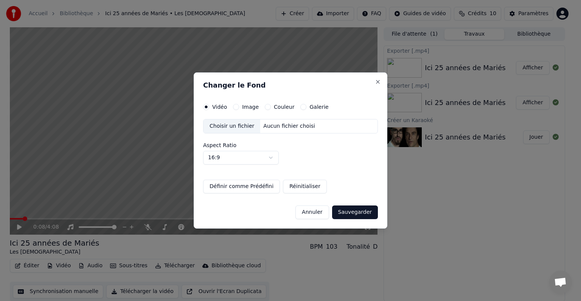
click at [326, 210] on button "Annuler" at bounding box center [312, 212] width 33 height 14
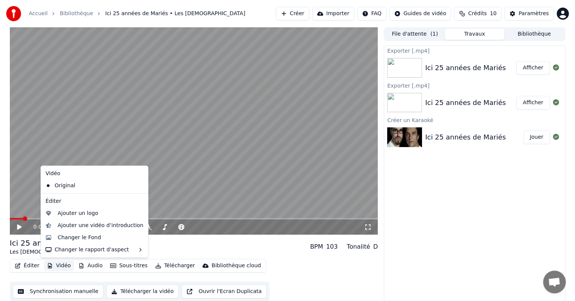
click at [67, 263] on button "Vidéo" at bounding box center [59, 265] width 30 height 11
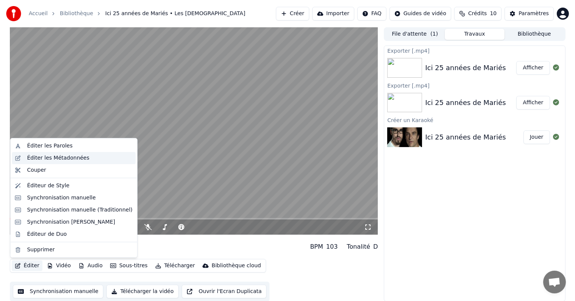
click at [49, 161] on div "Éditer les Métadonnées" at bounding box center [58, 158] width 62 height 8
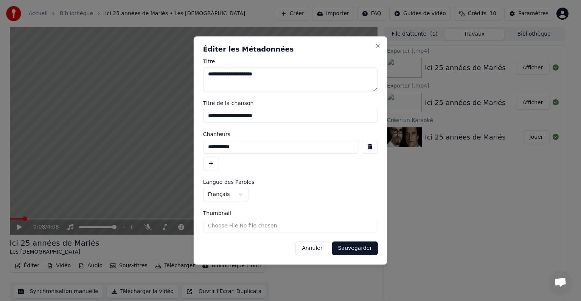
click at [209, 146] on input "**********" at bounding box center [281, 147] width 156 height 14
type input "**********"
click at [332, 241] on button "Sauvegarder" at bounding box center [355, 248] width 46 height 14
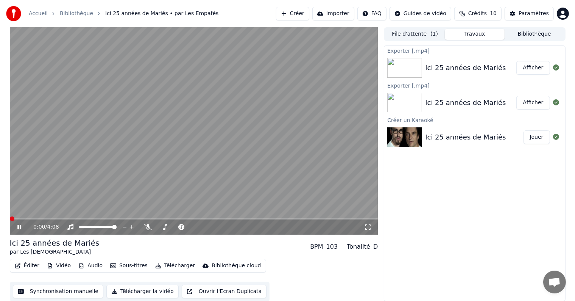
click at [10, 220] on span at bounding box center [12, 218] width 5 height 5
click at [19, 228] on icon at bounding box center [25, 227] width 18 height 6
